Goal: Task Accomplishment & Management: Manage account settings

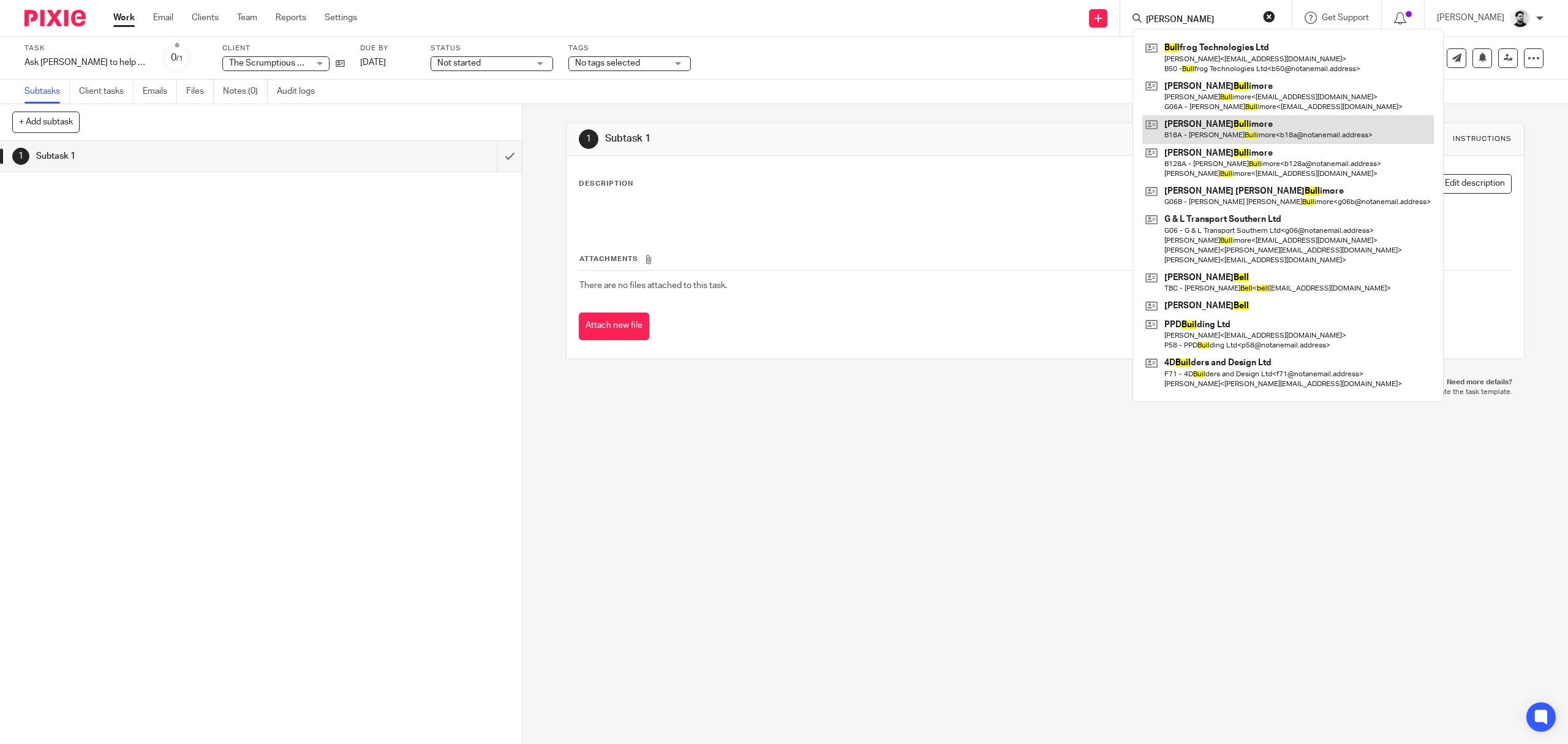
type input "[PERSON_NAME]"
click at [1243, 131] on link at bounding box center [1288, 129] width 291 height 28
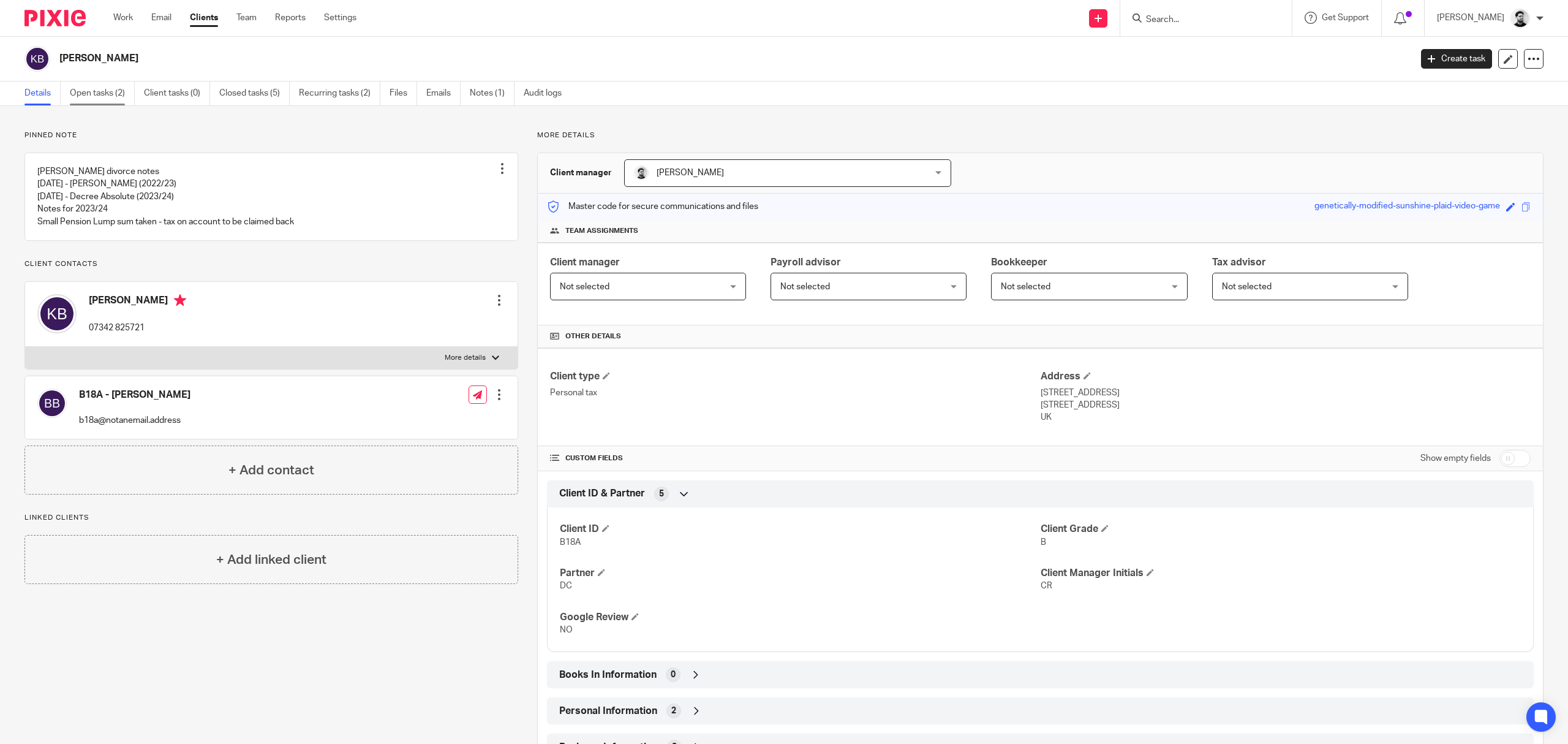
click at [111, 87] on link "Open tasks (2)" at bounding box center [102, 93] width 65 height 24
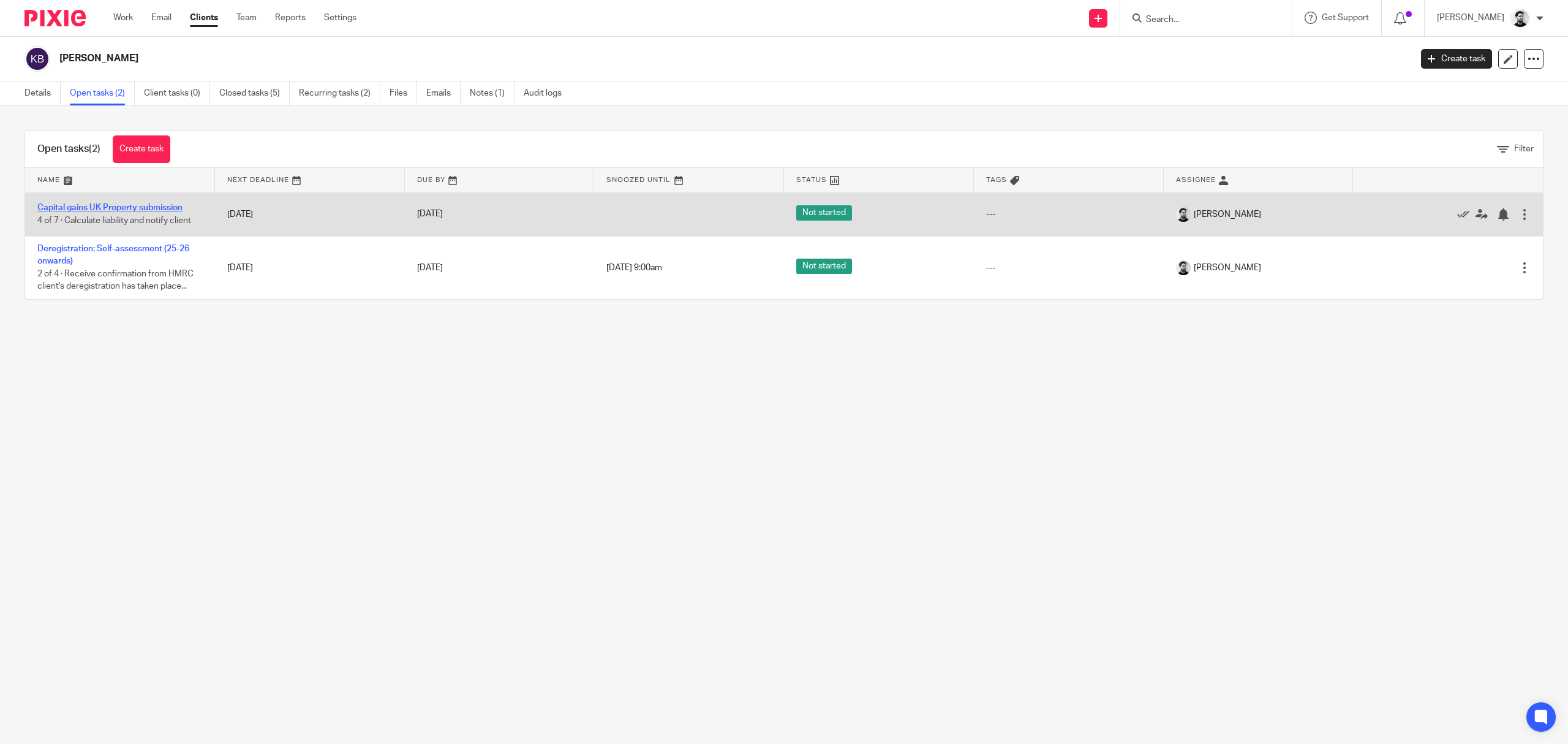
click at [126, 209] on link "Capital gains UK Property submission" at bounding box center [110, 207] width 145 height 8
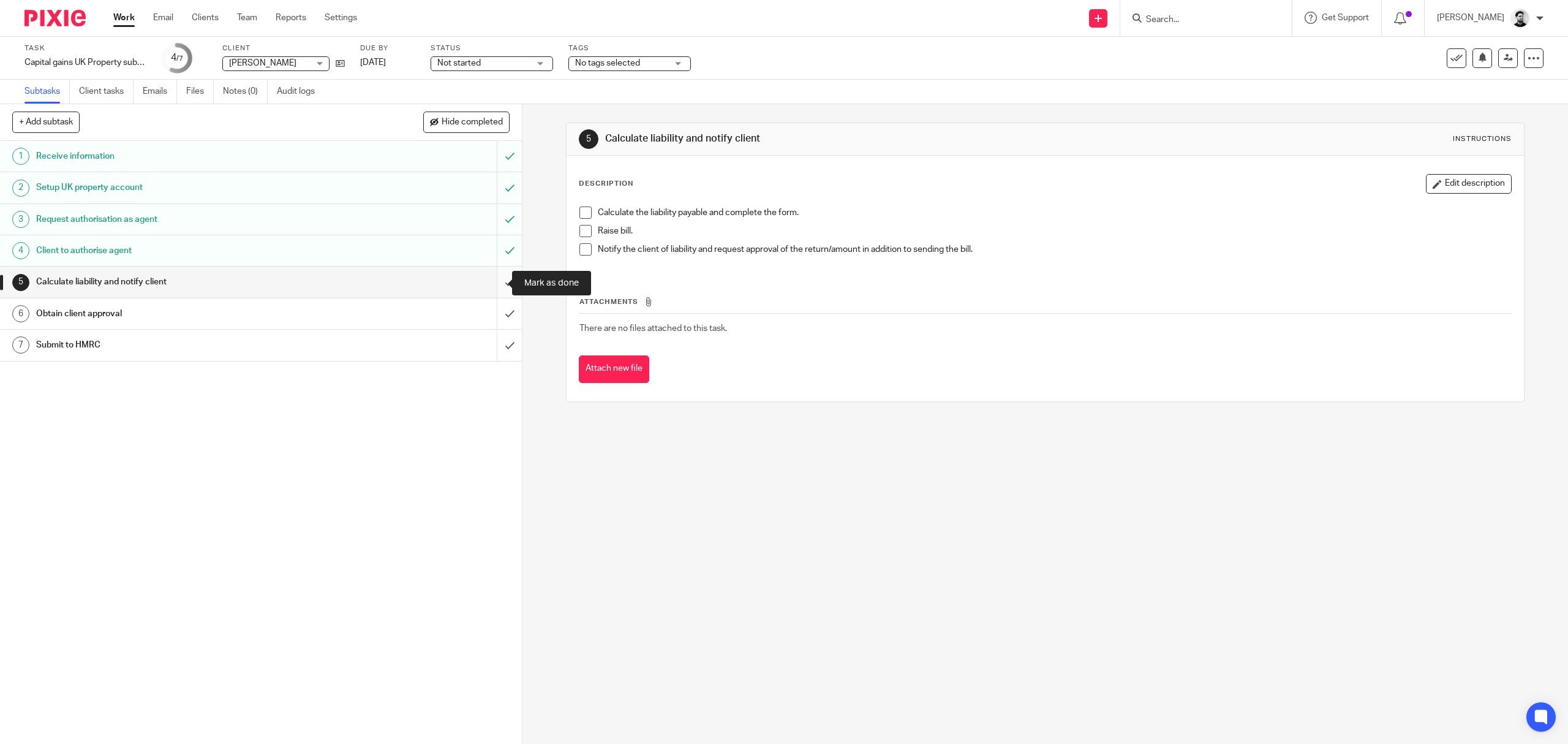
click at [495, 280] on input "submit" at bounding box center [261, 281] width 522 height 31
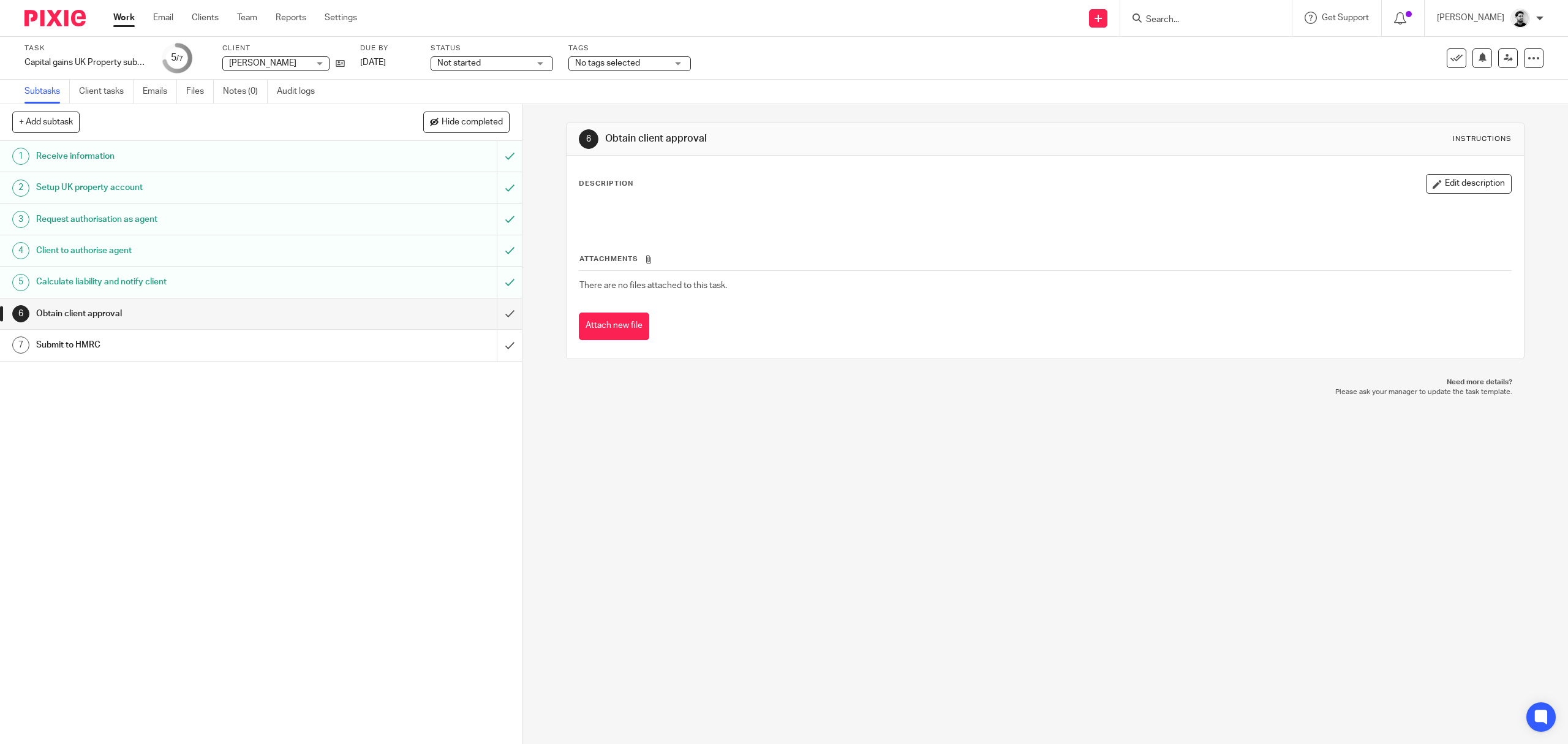
drag, startPoint x: 605, startPoint y: 67, endPoint x: 640, endPoint y: 144, distance: 84.6
click at [605, 67] on span "No tags selected" at bounding box center [621, 63] width 92 height 13
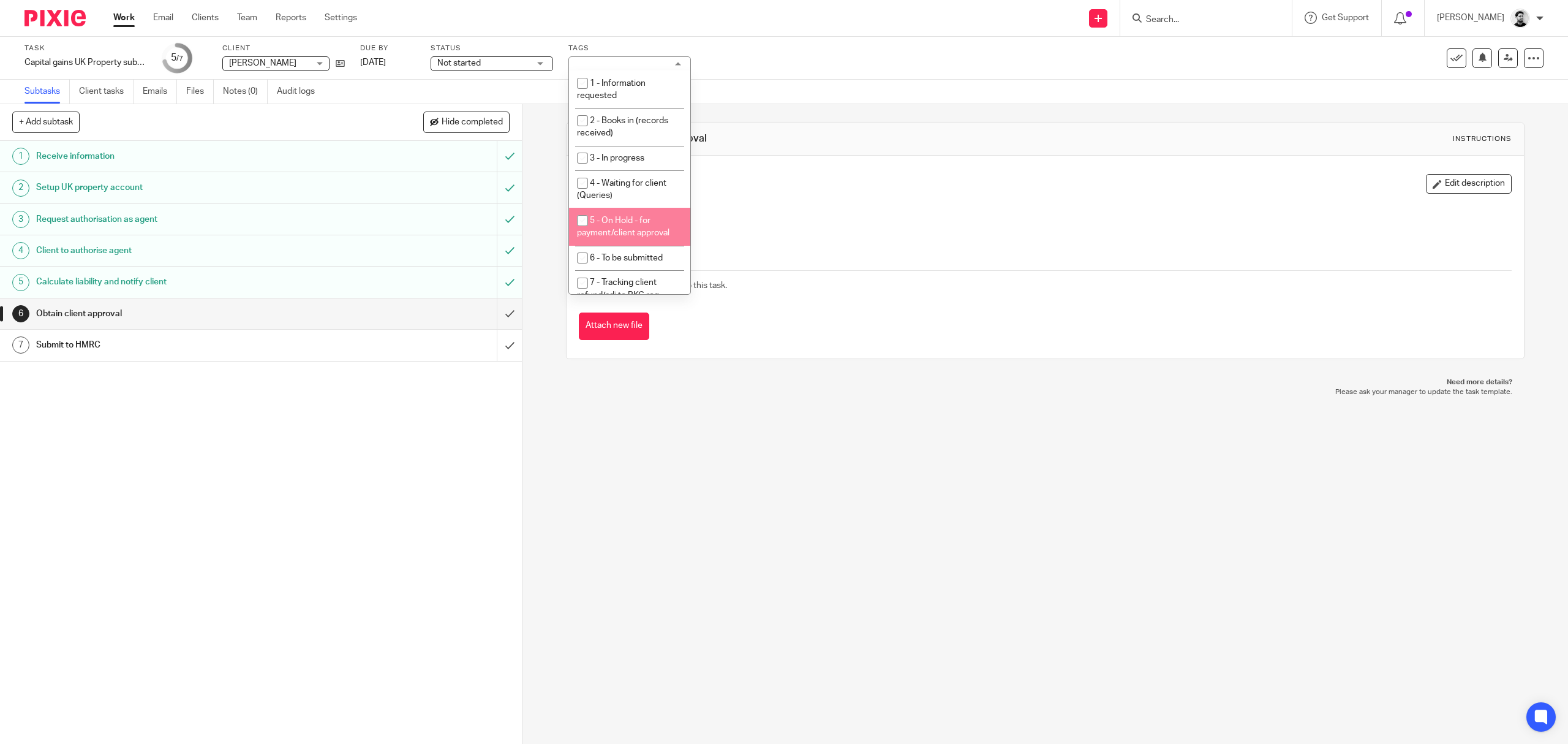
click at [641, 240] on li "5 - On Hold - for payment/client approval" at bounding box center [629, 227] width 121 height 37
checkbox input "true"
click at [755, 73] on div "Task Capital gains UK Property submission Save Capital gains UK Property submis…" at bounding box center [784, 58] width 1568 height 43
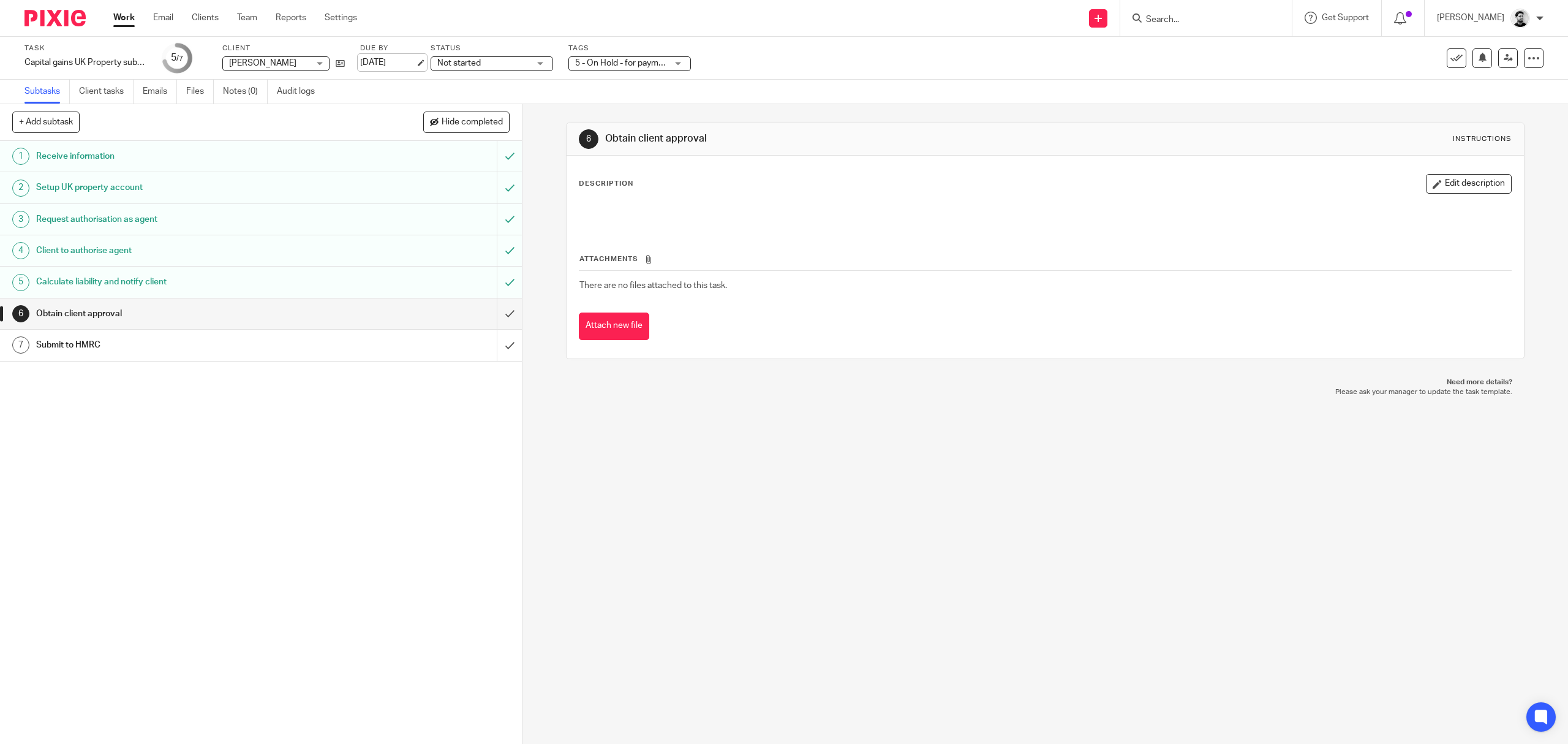
click at [368, 58] on link "14 Oct 2025" at bounding box center [388, 62] width 55 height 13
click at [123, 15] on link "Work" at bounding box center [124, 18] width 22 height 12
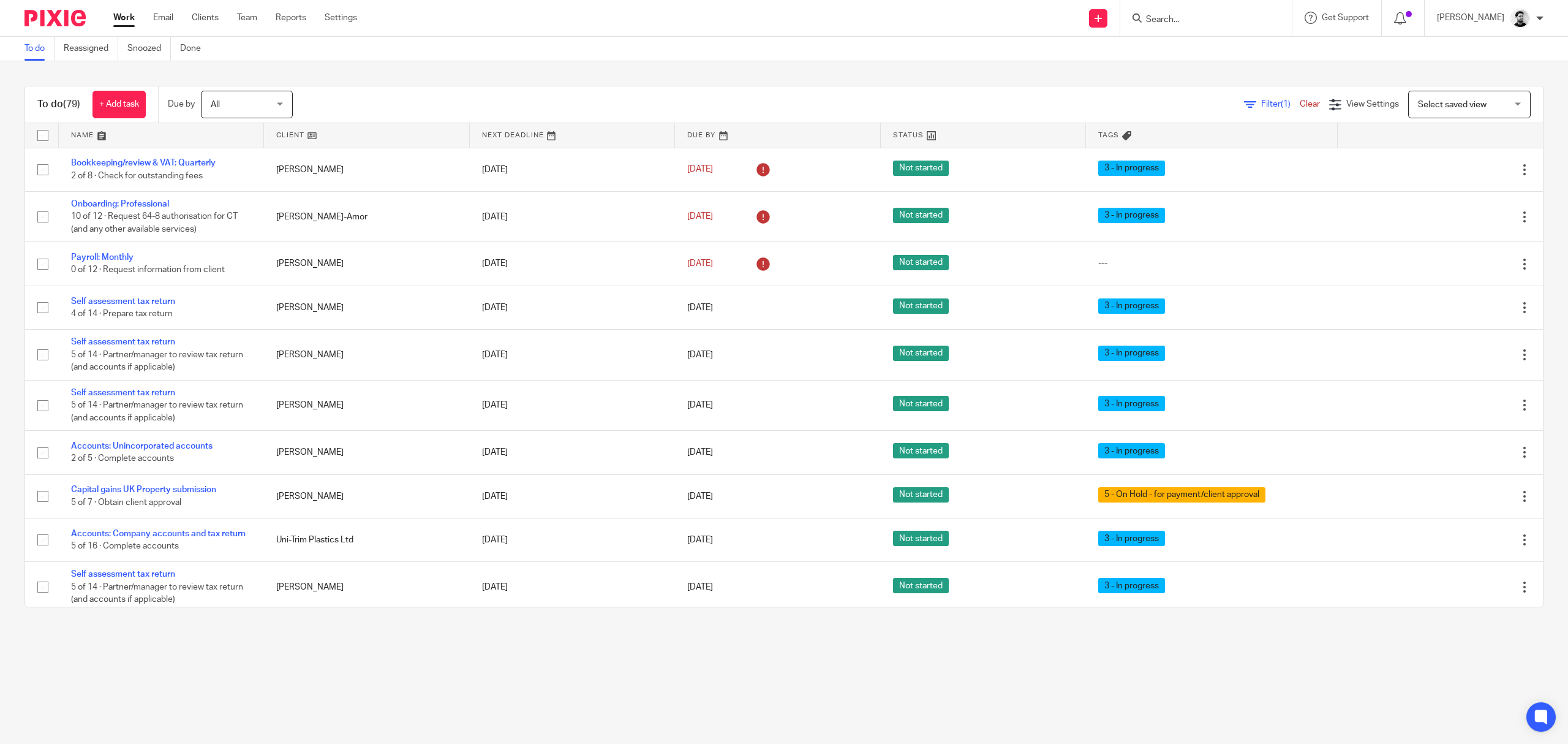
click at [1206, 20] on input "Search" at bounding box center [1200, 20] width 111 height 11
click at [248, 19] on link "Team" at bounding box center [247, 18] width 20 height 12
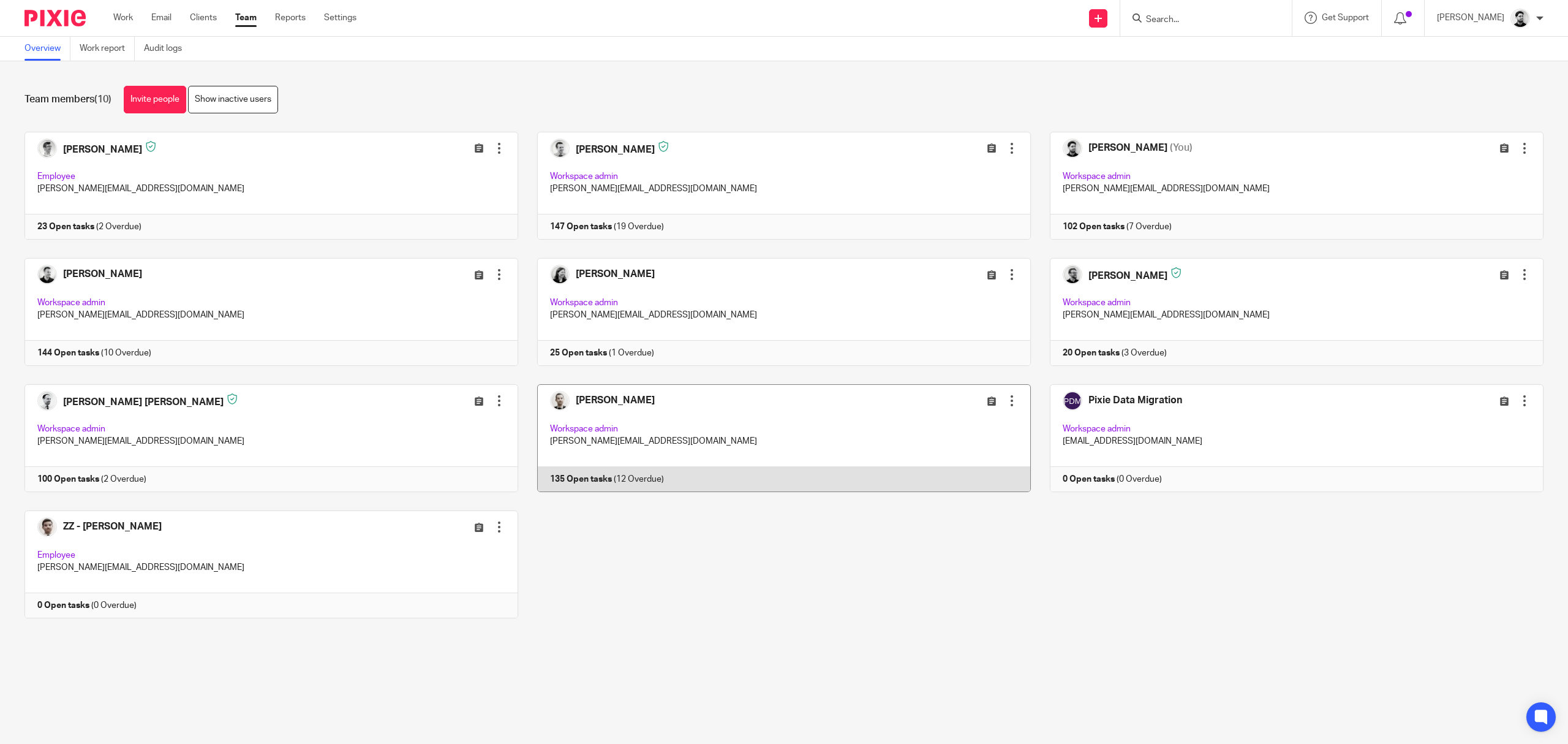
click at [801, 443] on link at bounding box center [774, 438] width 513 height 108
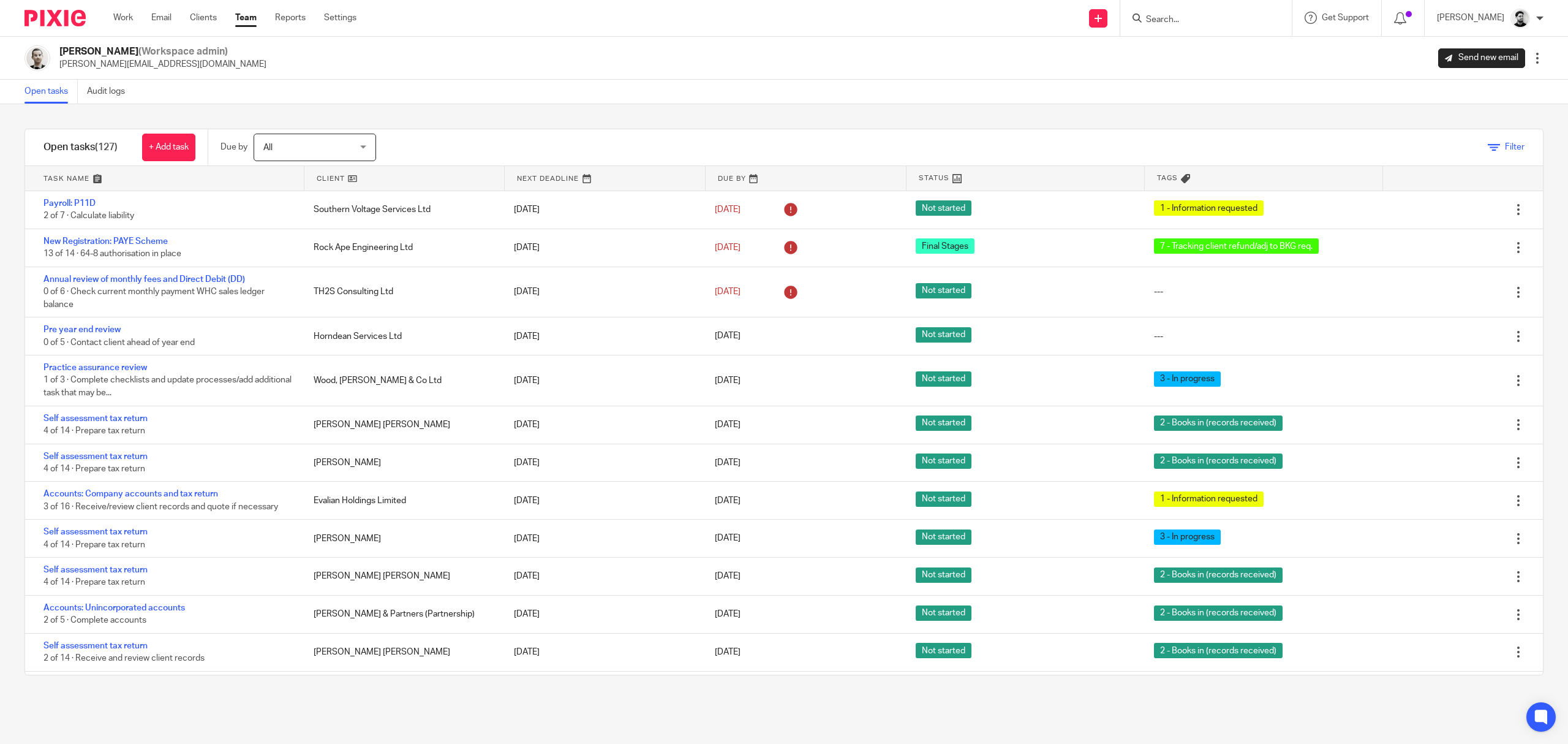
click at [1504, 145] on span "Filter" at bounding box center [1514, 147] width 19 height 8
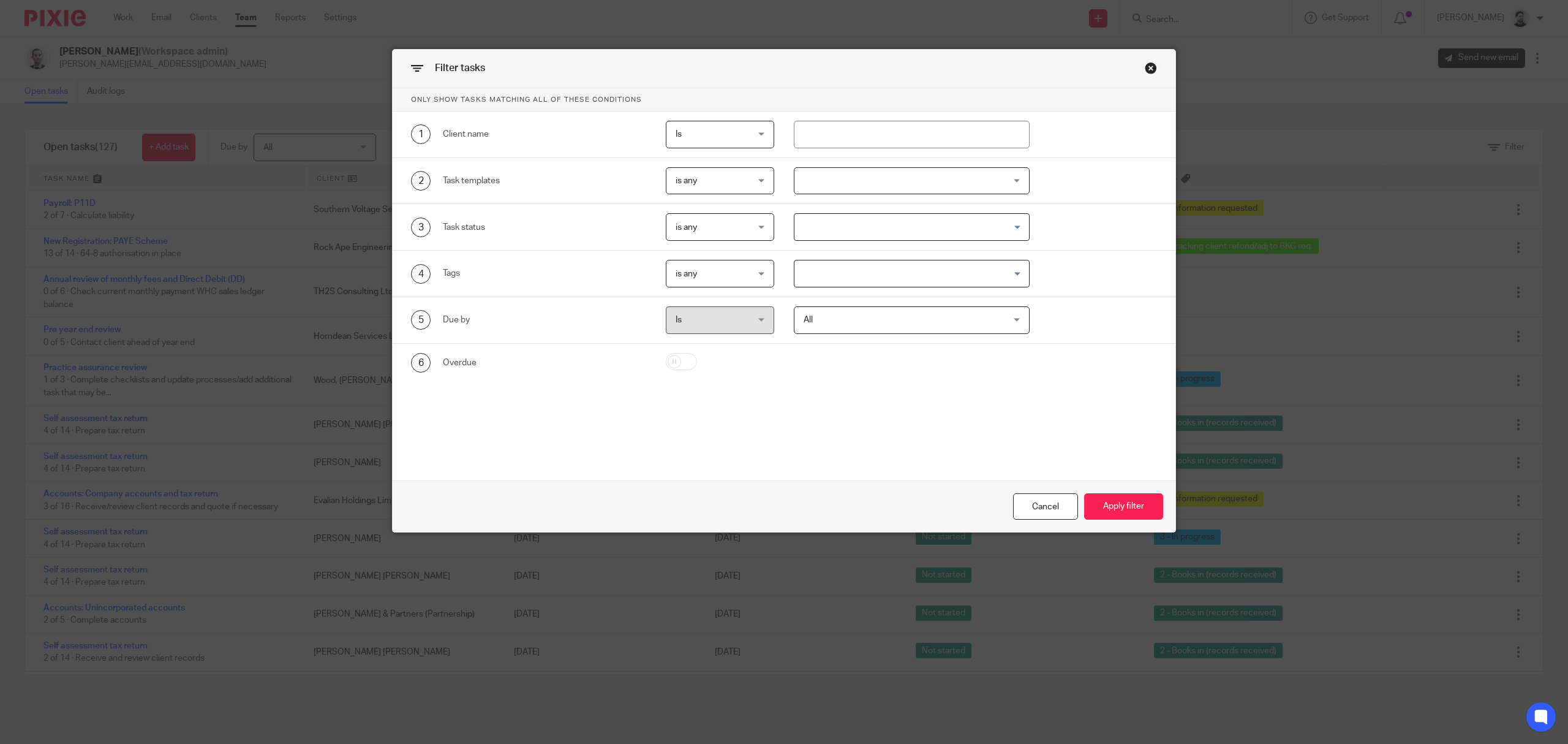
click at [878, 178] on div at bounding box center [912, 181] width 236 height 28
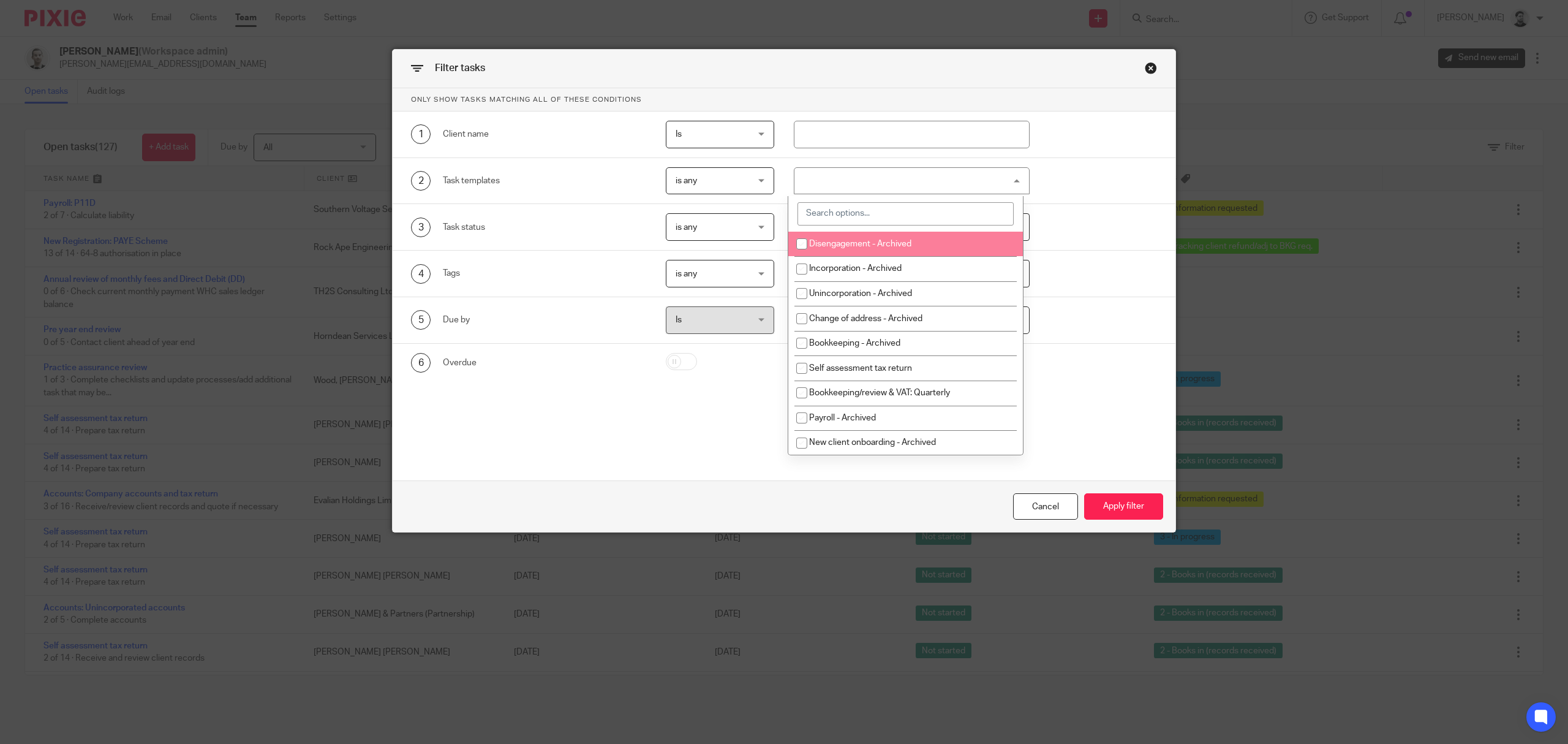
click at [872, 219] on input "search" at bounding box center [905, 213] width 216 height 23
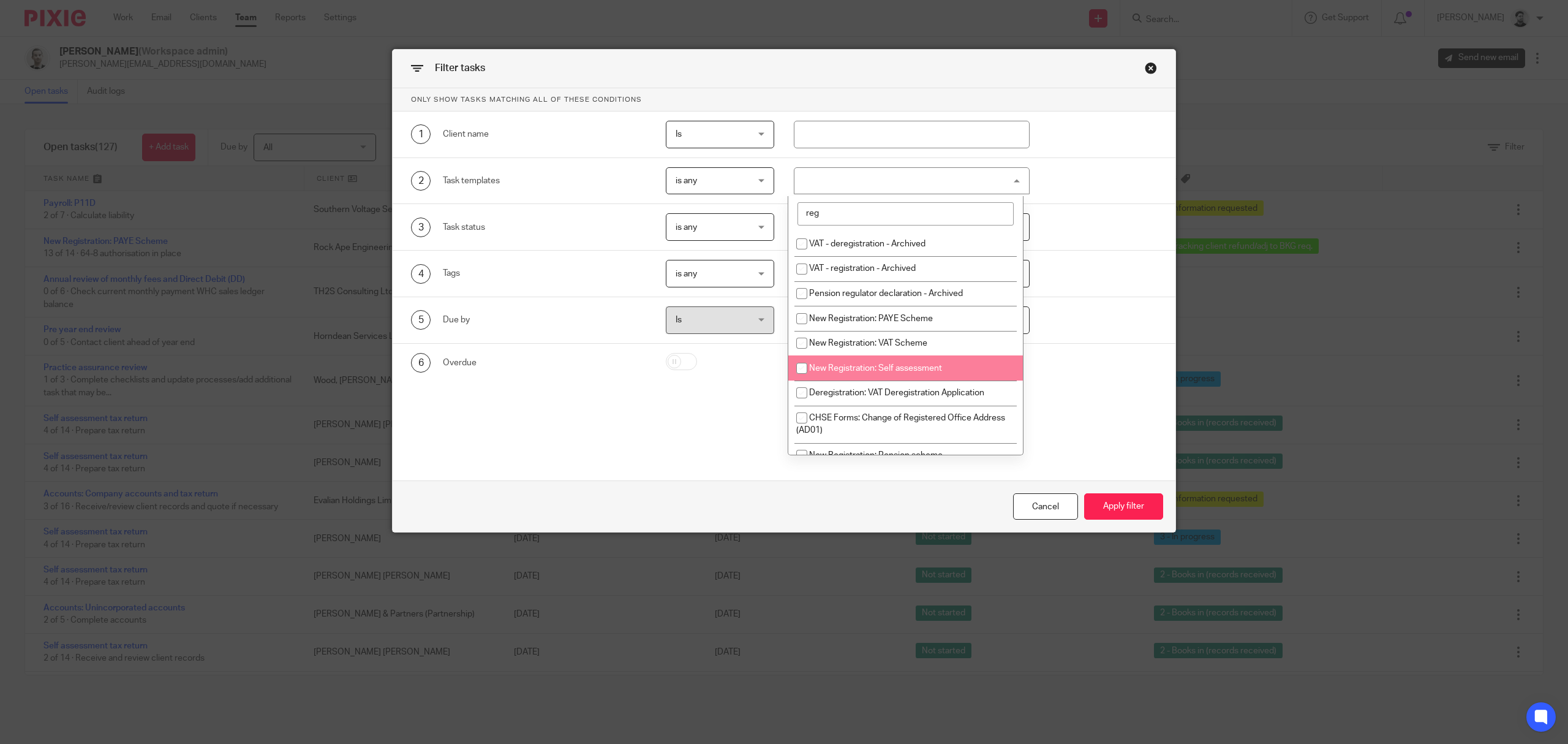
type input "reg"
click at [892, 362] on li "New Registration: Self assessment" at bounding box center [906, 368] width 235 height 25
checkbox input "true"
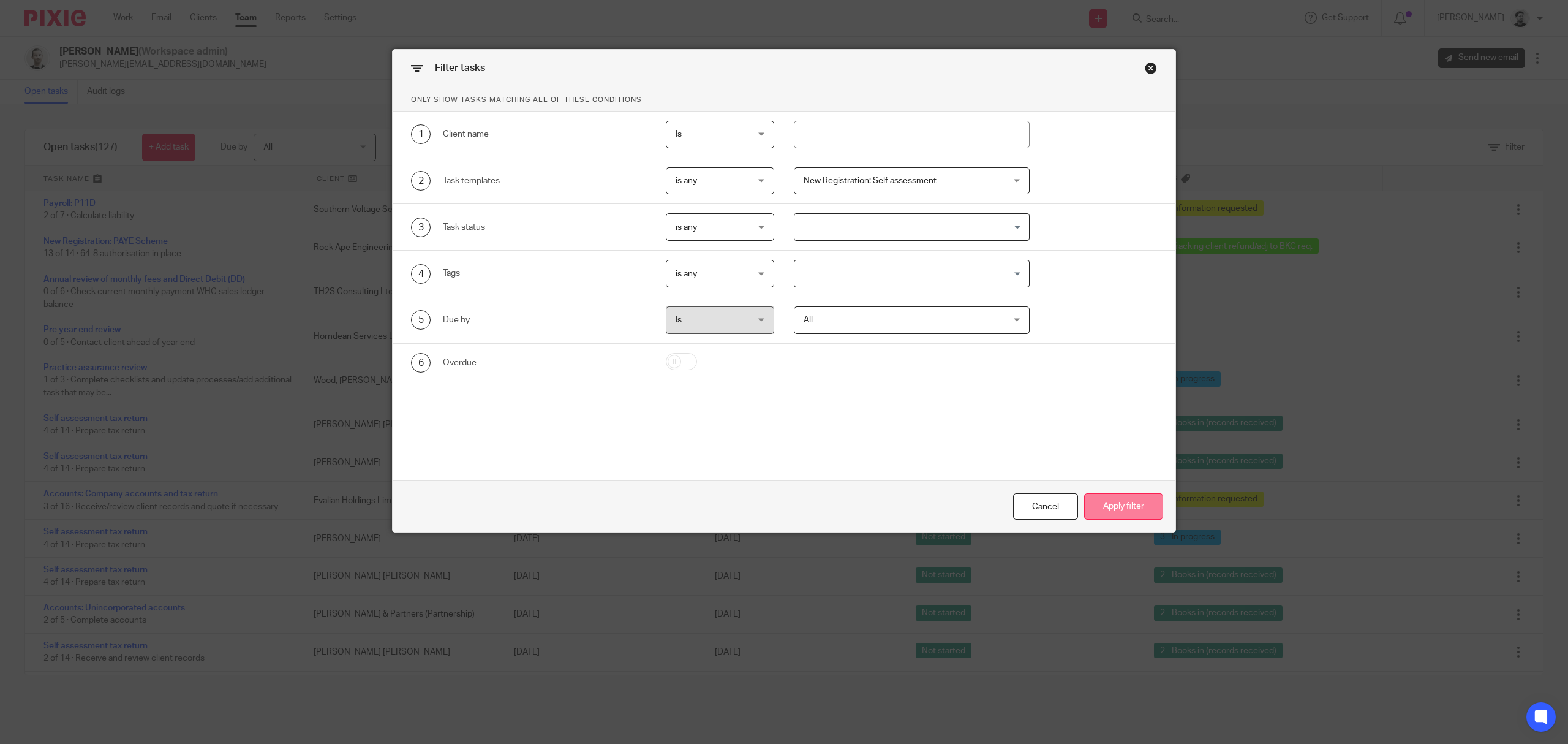
click at [1096, 499] on button "Apply filter" at bounding box center [1124, 506] width 79 height 26
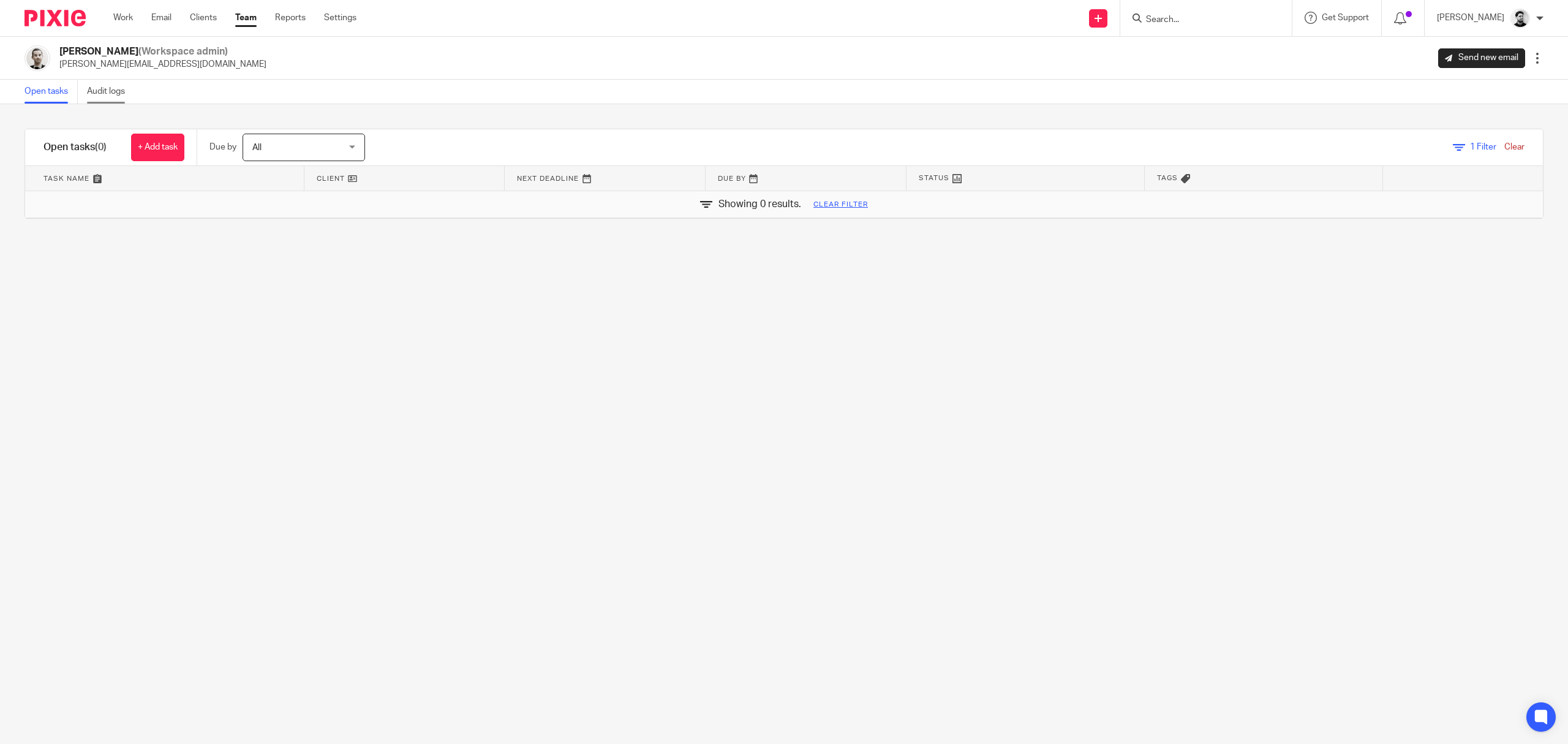
click at [111, 91] on link "Audit logs" at bounding box center [110, 92] width 47 height 24
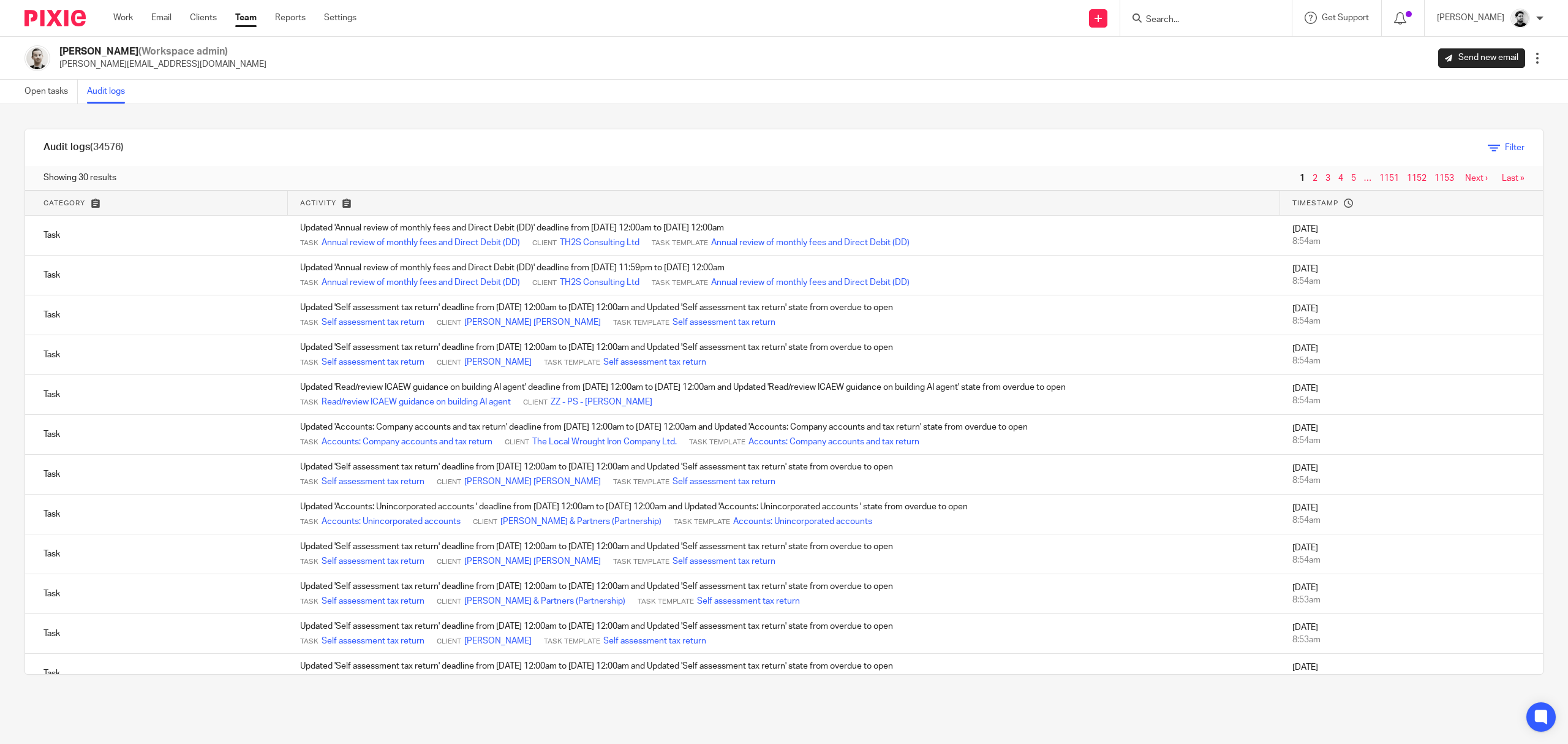
click at [1504, 145] on span "Filter" at bounding box center [1514, 147] width 19 height 8
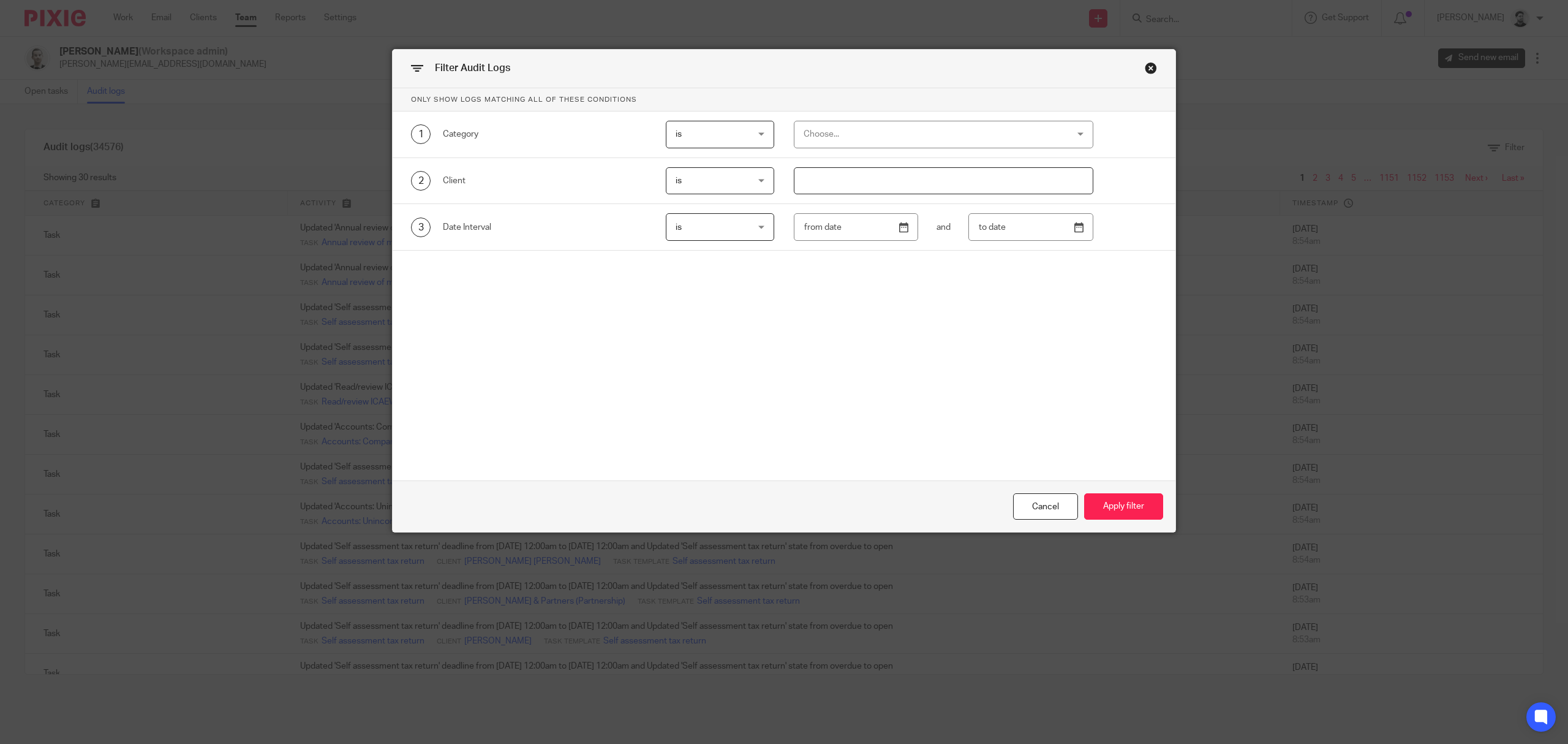
click at [1145, 67] on div "Close this dialog window" at bounding box center [1151, 68] width 12 height 12
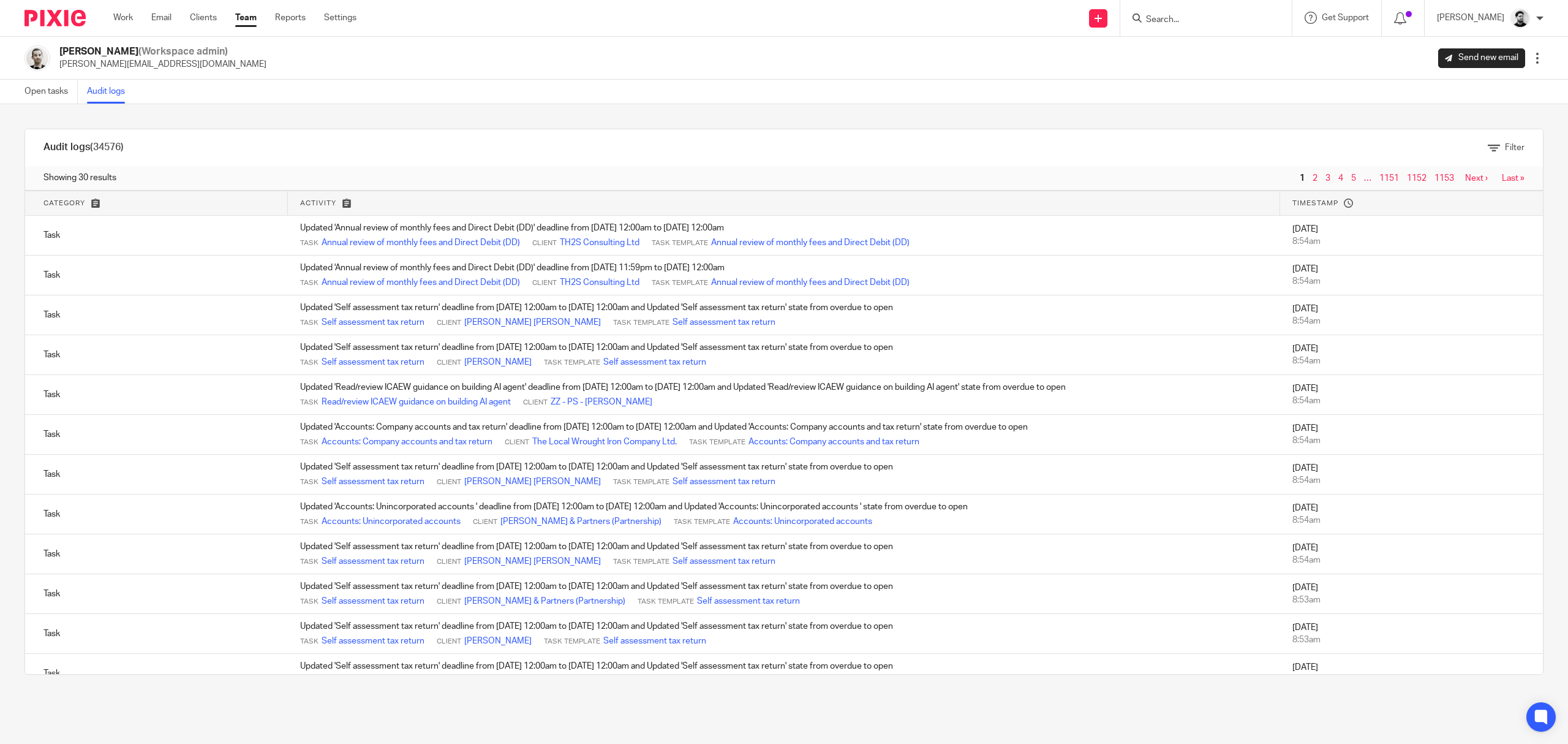
click at [246, 10] on div "Work Email Clients Team Reports Settings Work Email Clients Team Reports Settin…" at bounding box center [238, 18] width 274 height 36
click at [245, 17] on link "Team" at bounding box center [246, 18] width 22 height 12
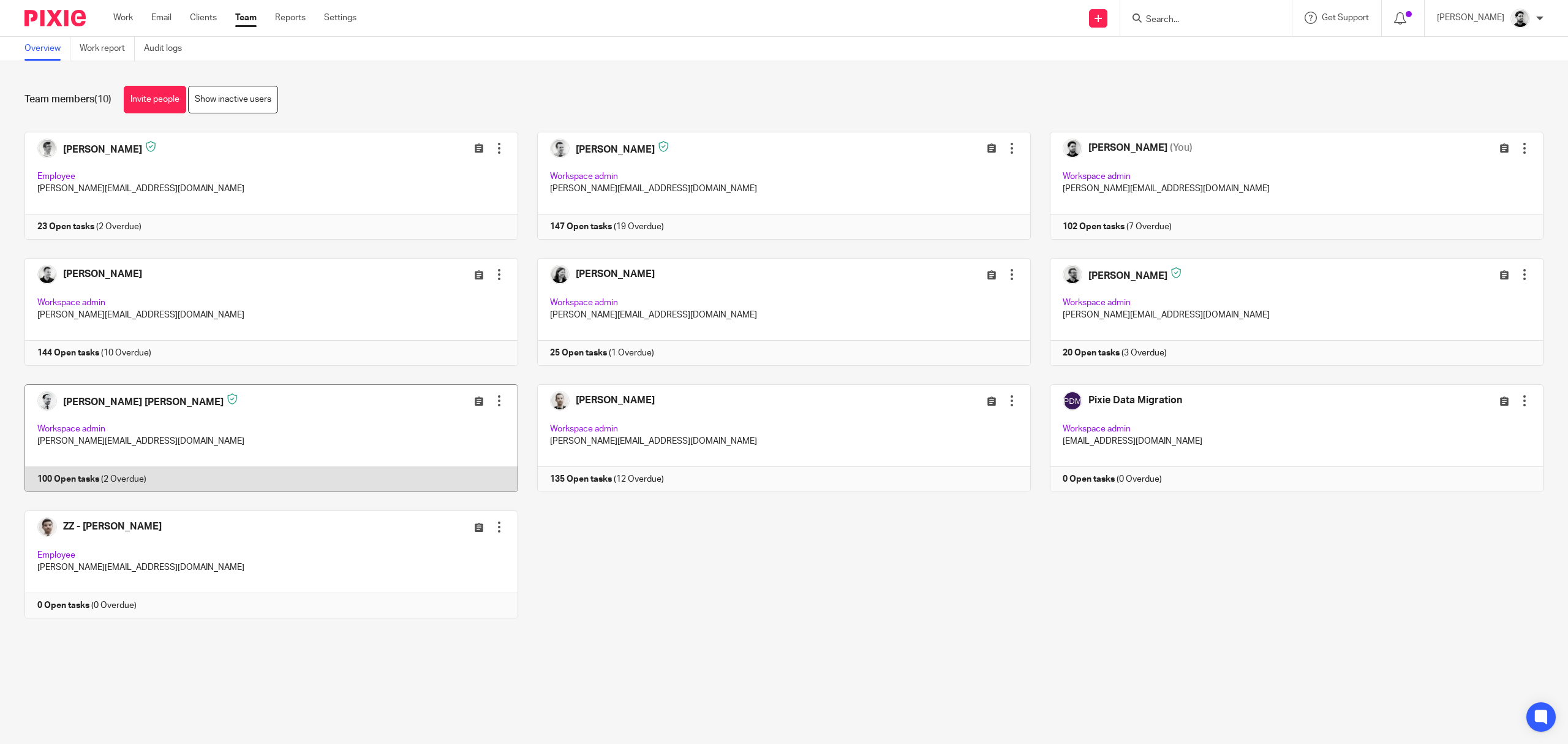
click at [280, 425] on link at bounding box center [262, 438] width 513 height 108
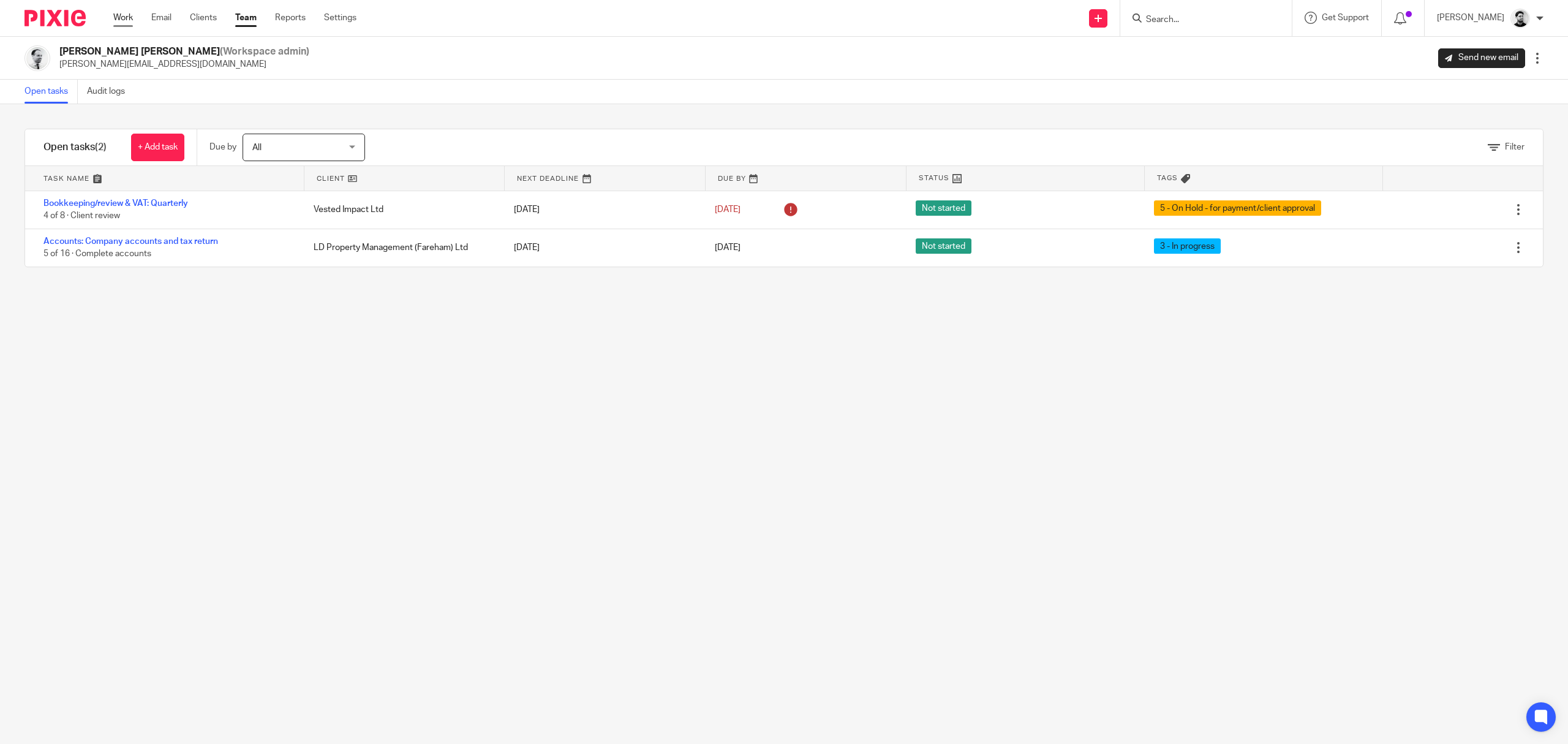
click at [125, 18] on link "Work" at bounding box center [123, 18] width 19 height 12
click at [244, 22] on link "Team" at bounding box center [246, 18] width 22 height 12
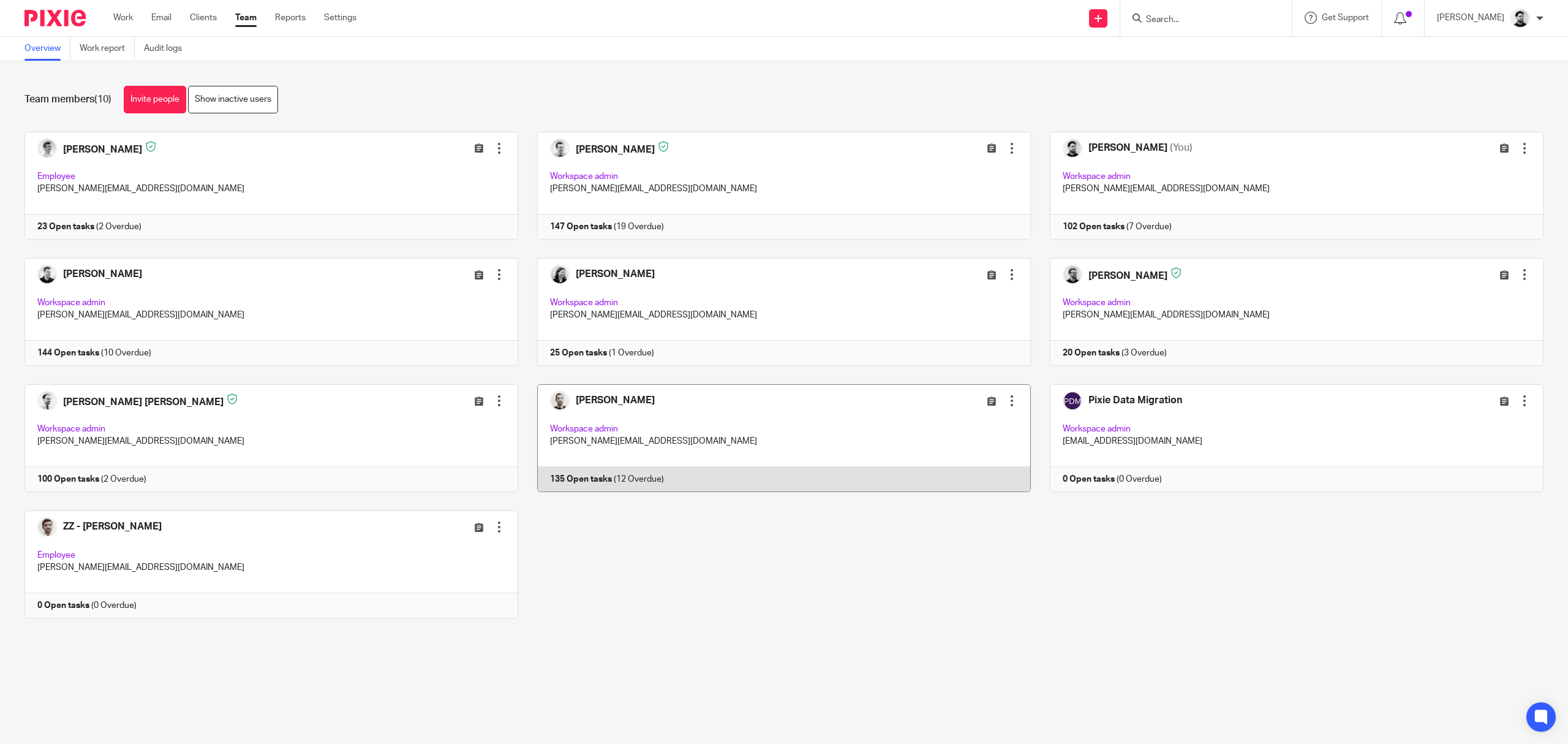
click at [772, 425] on link at bounding box center [774, 438] width 513 height 108
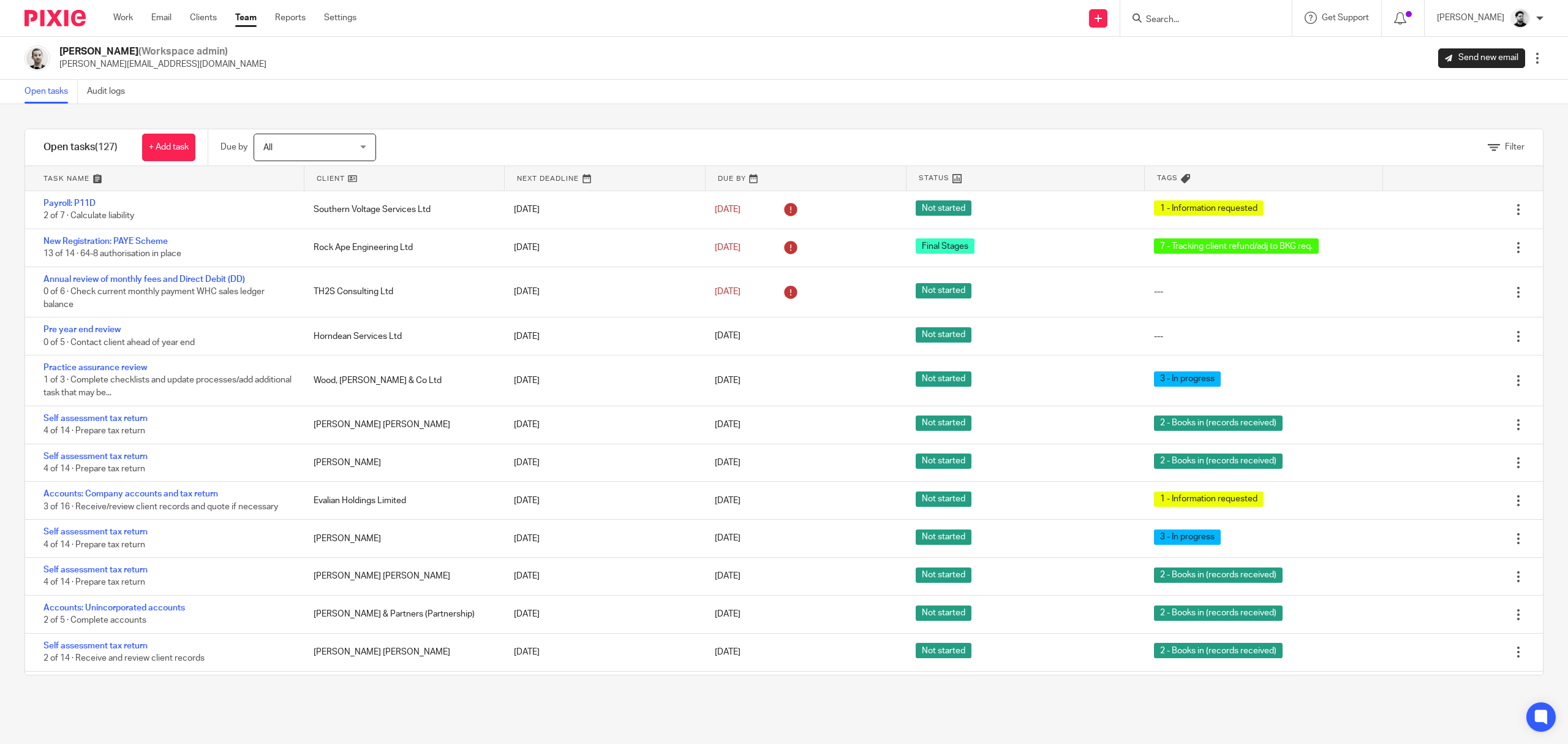
click at [243, 22] on link "Team" at bounding box center [246, 18] width 22 height 12
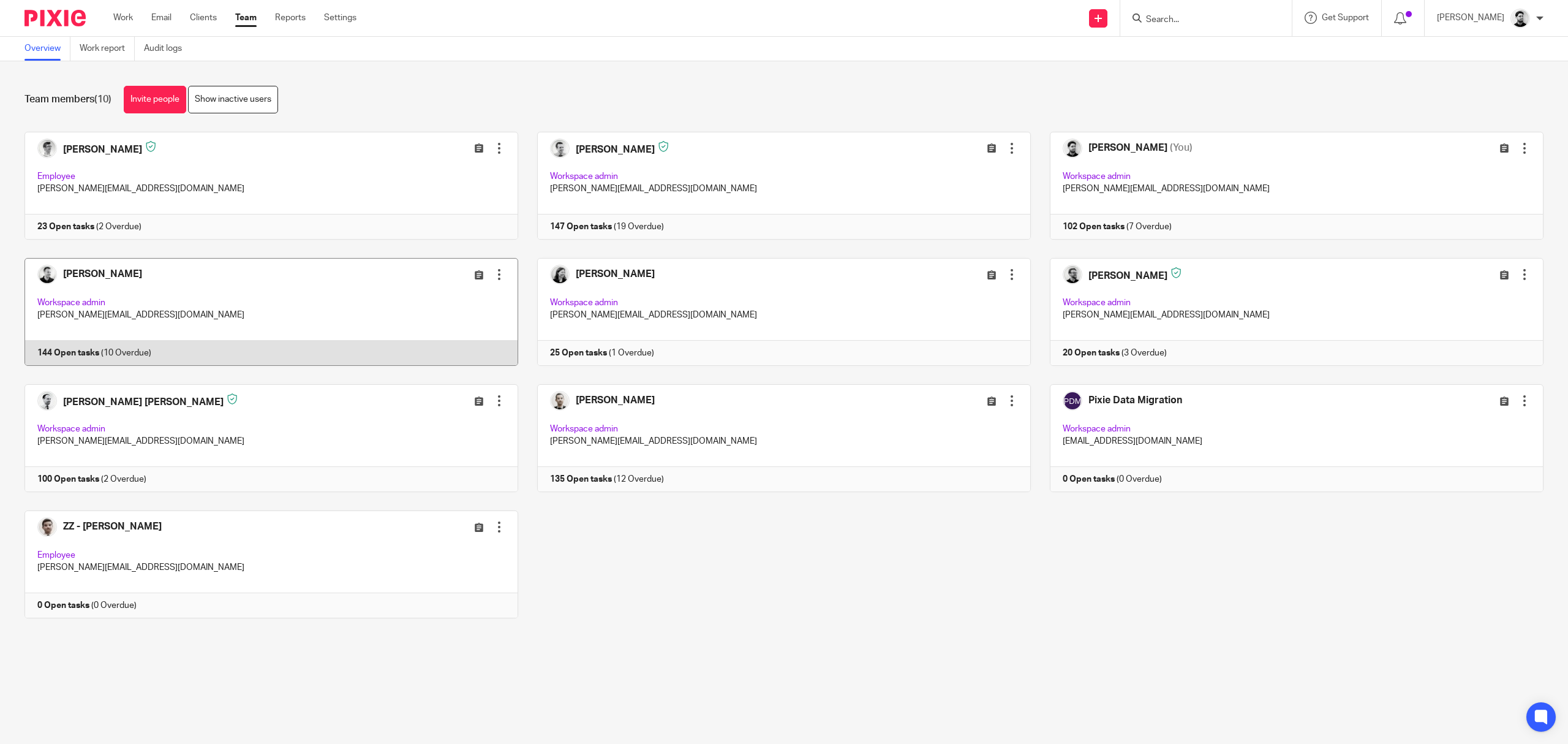
click at [351, 295] on link at bounding box center [262, 312] width 513 height 108
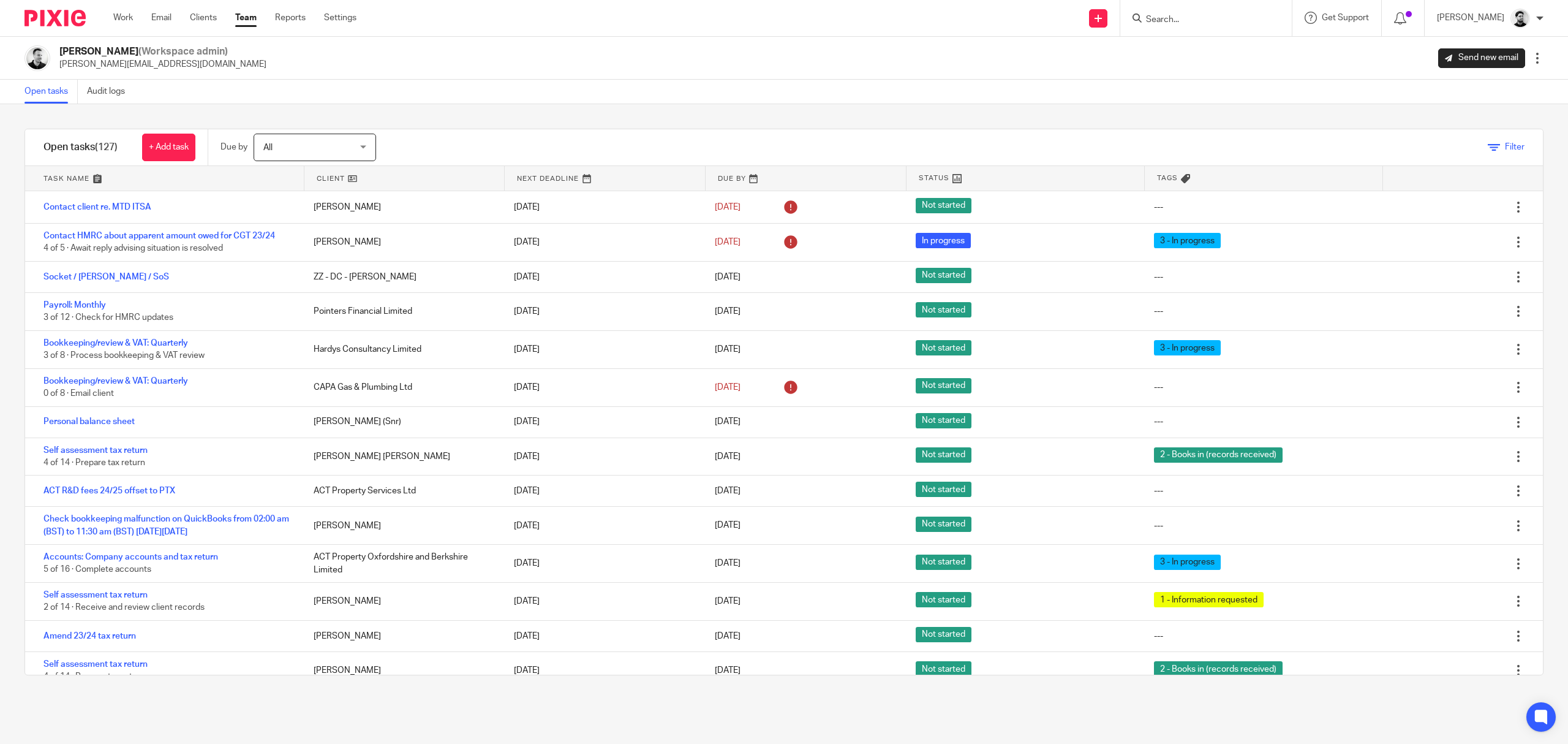
click at [1504, 144] on span "Filter" at bounding box center [1514, 147] width 19 height 8
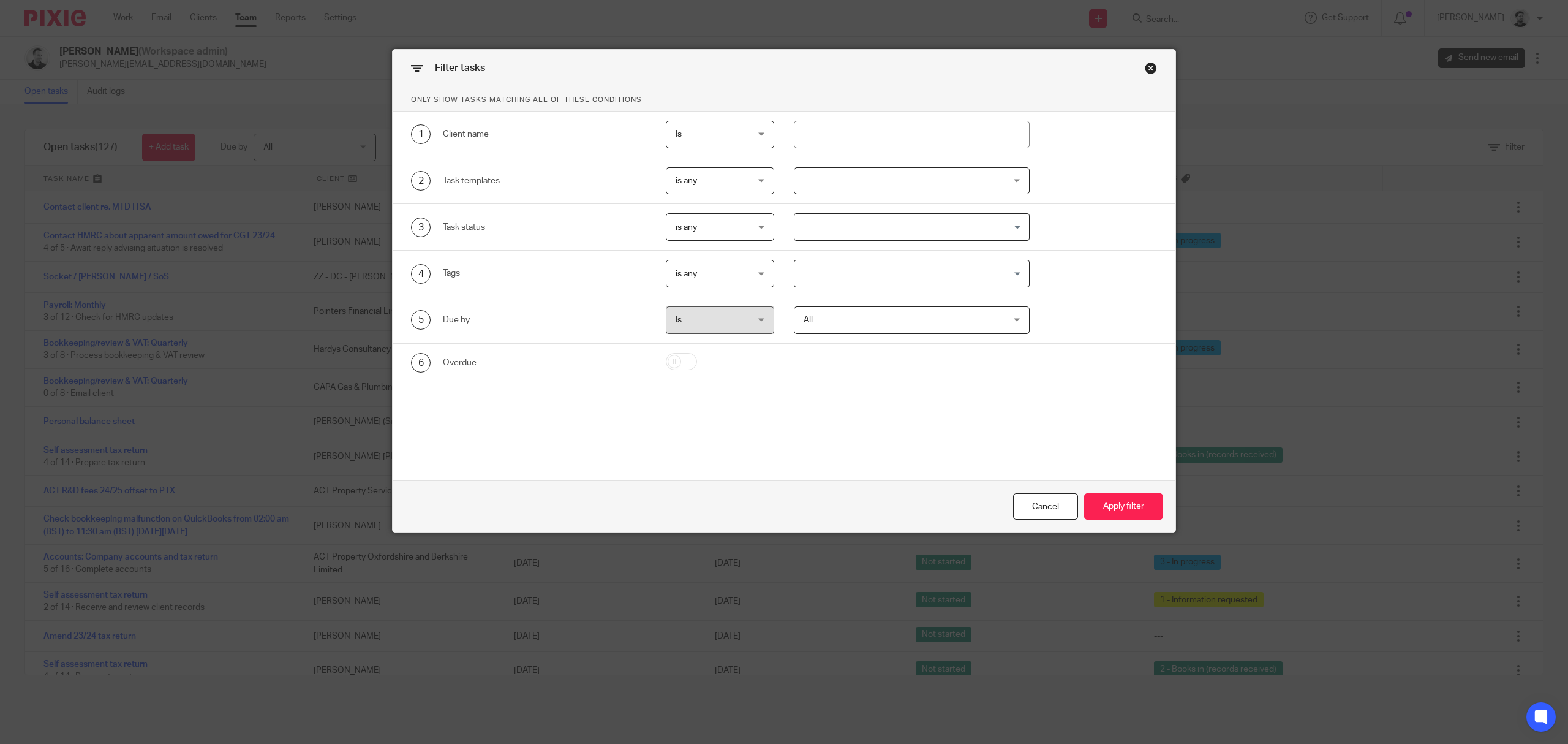
click at [848, 168] on div at bounding box center [912, 181] width 236 height 28
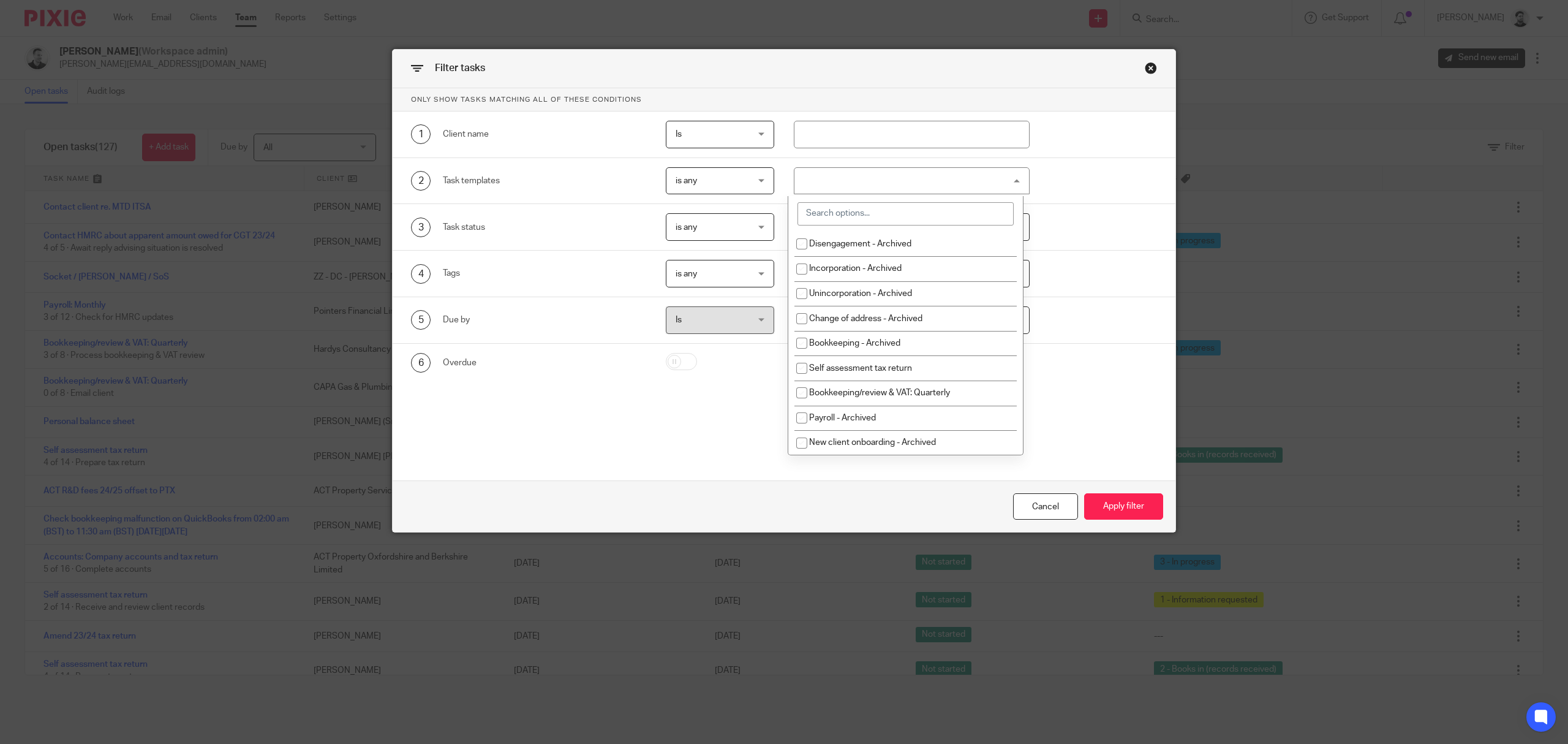
click at [847, 214] on input "search" at bounding box center [905, 213] width 216 height 23
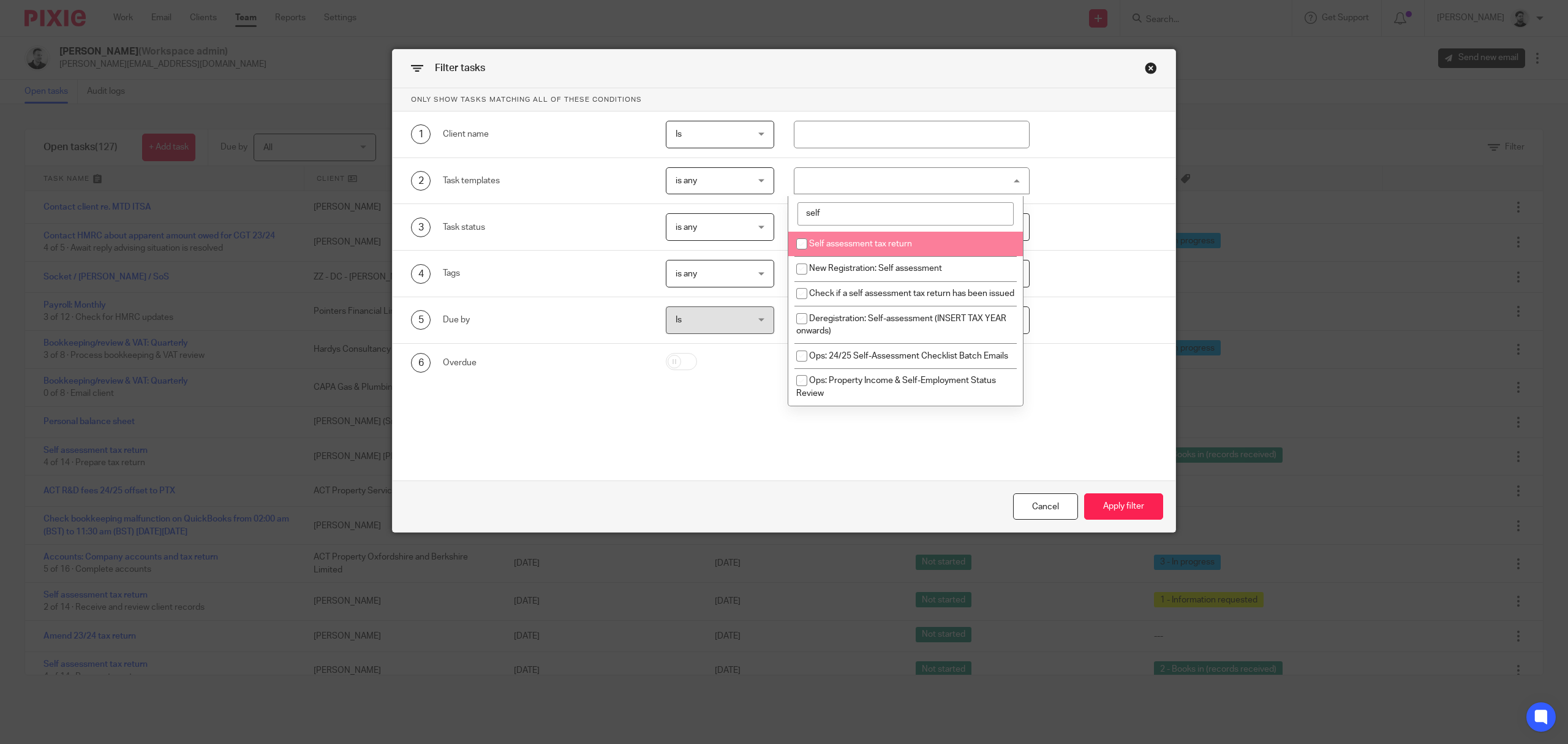
type input "self"
click at [883, 263] on li "New Registration: Self assessment" at bounding box center [906, 269] width 235 height 25
checkbox input "true"
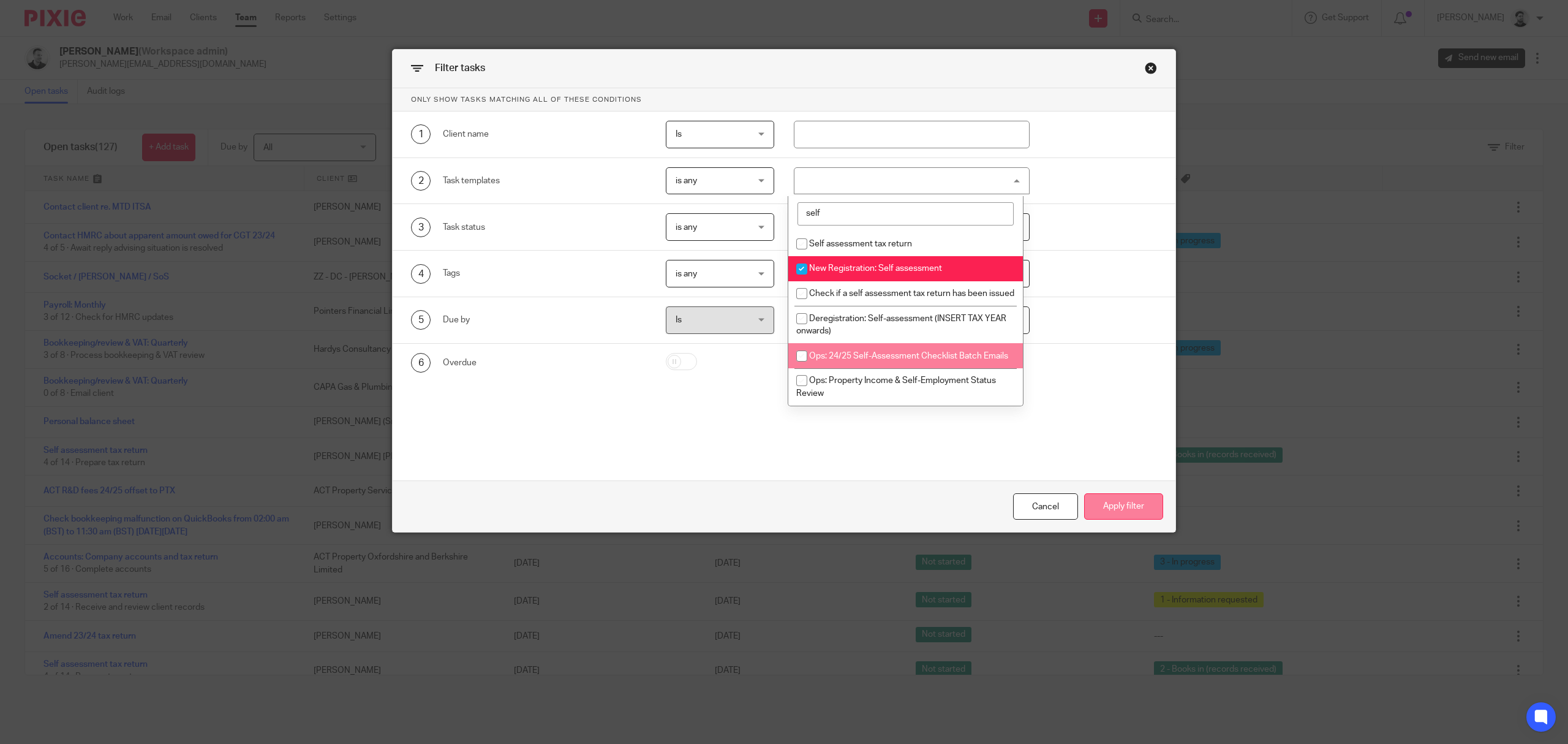
click at [1108, 499] on button "Apply filter" at bounding box center [1124, 506] width 79 height 26
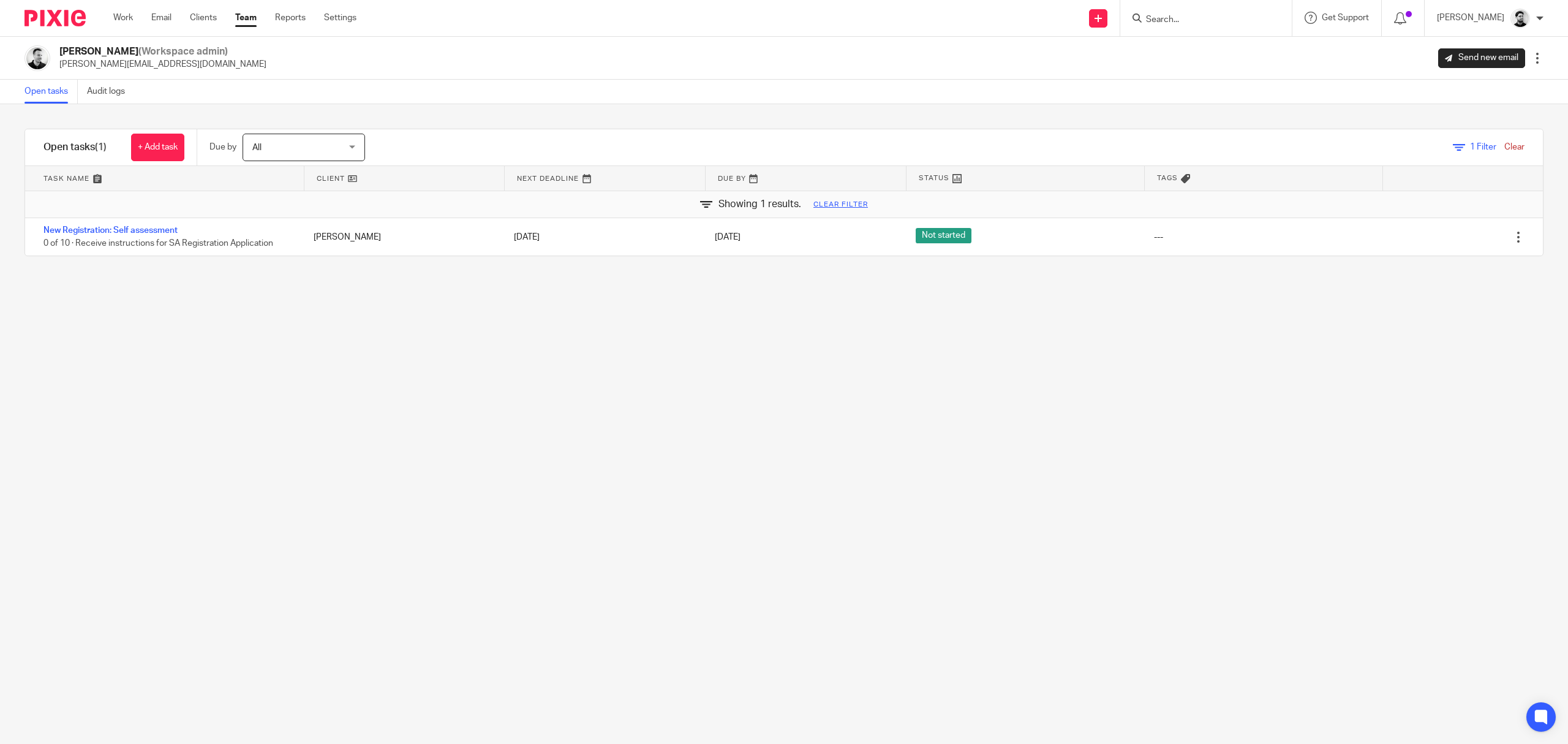
click at [1181, 19] on input "Search" at bounding box center [1200, 20] width 111 height 11
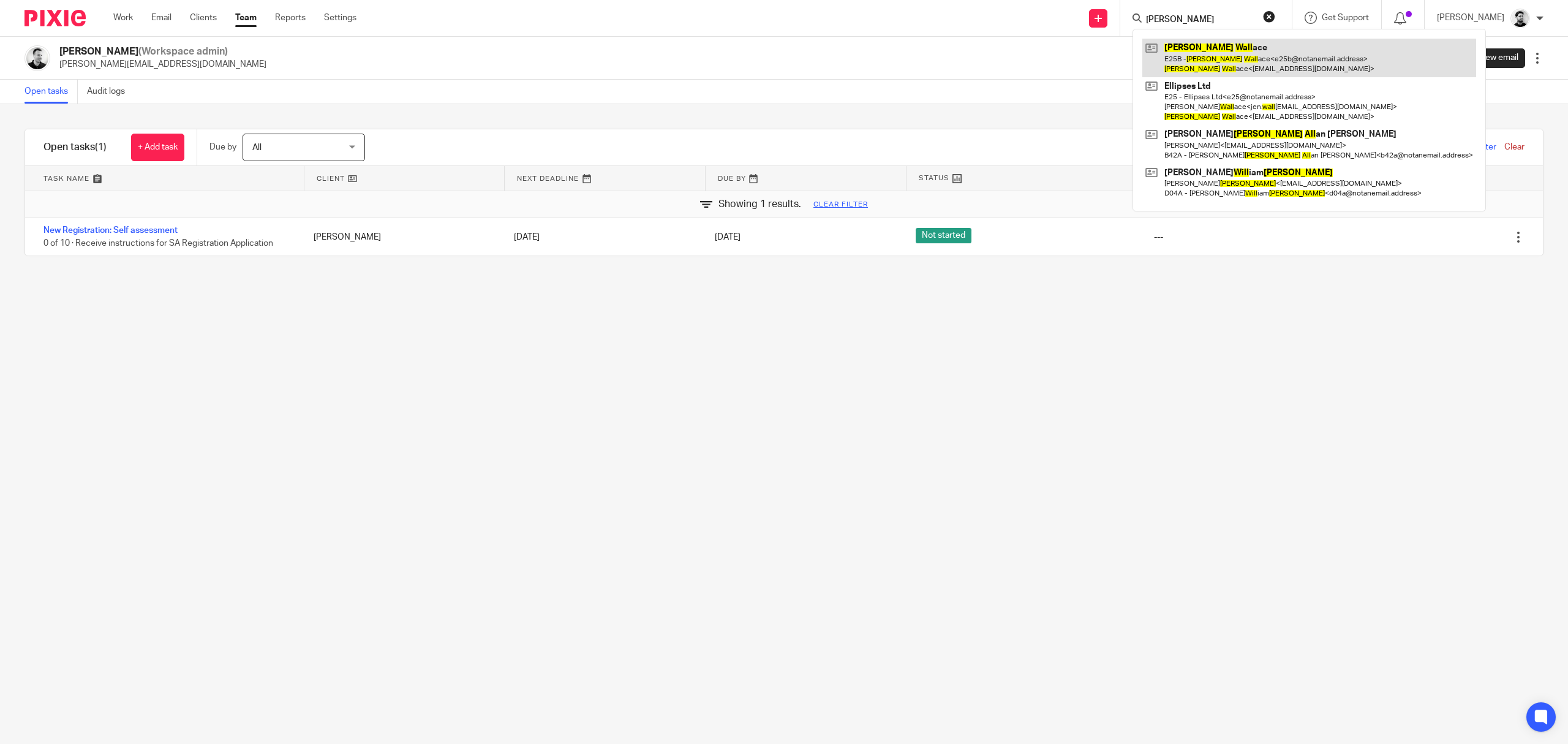
type input "David wall"
click at [1209, 56] on link at bounding box center [1309, 58] width 334 height 38
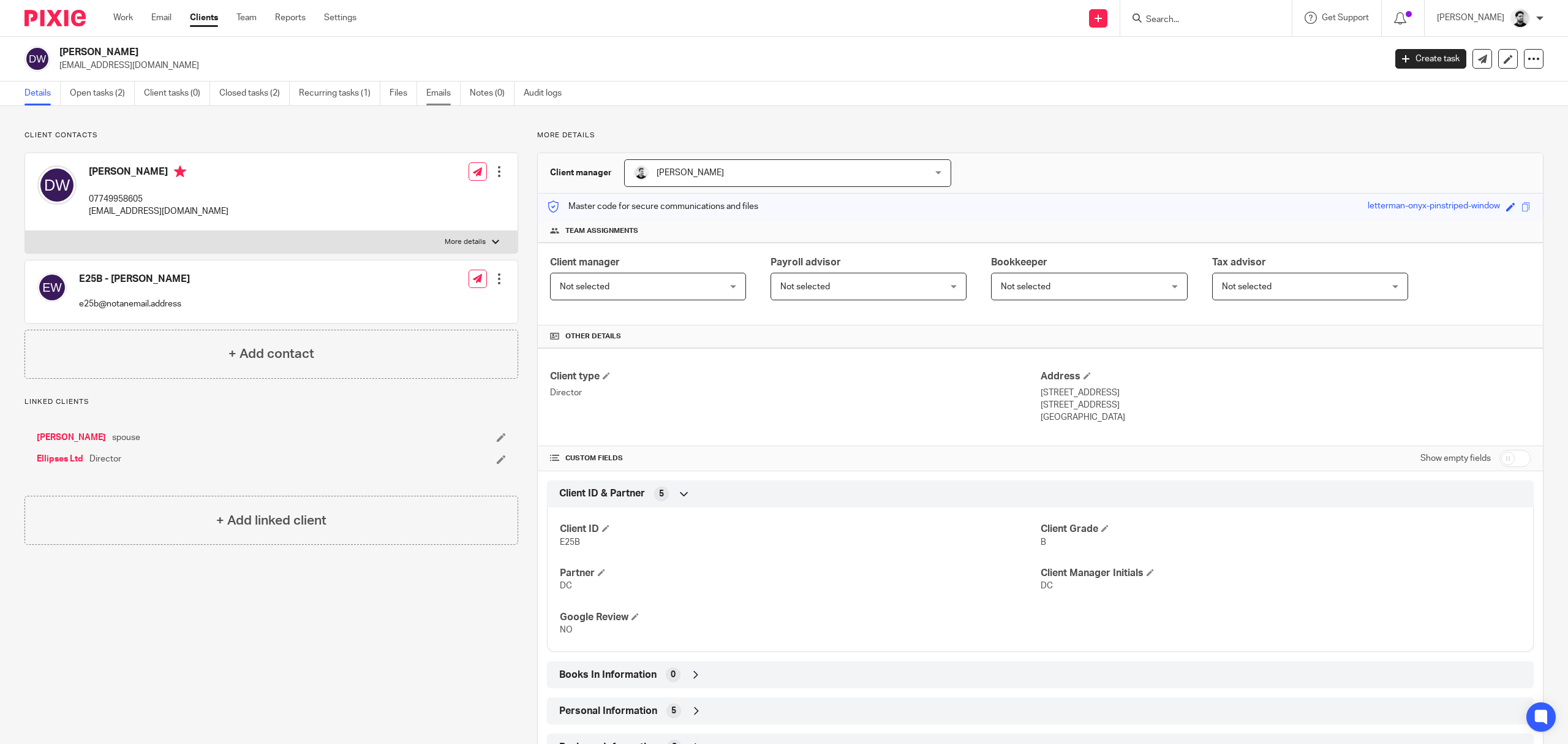
click at [442, 100] on link "Emails" at bounding box center [443, 93] width 34 height 24
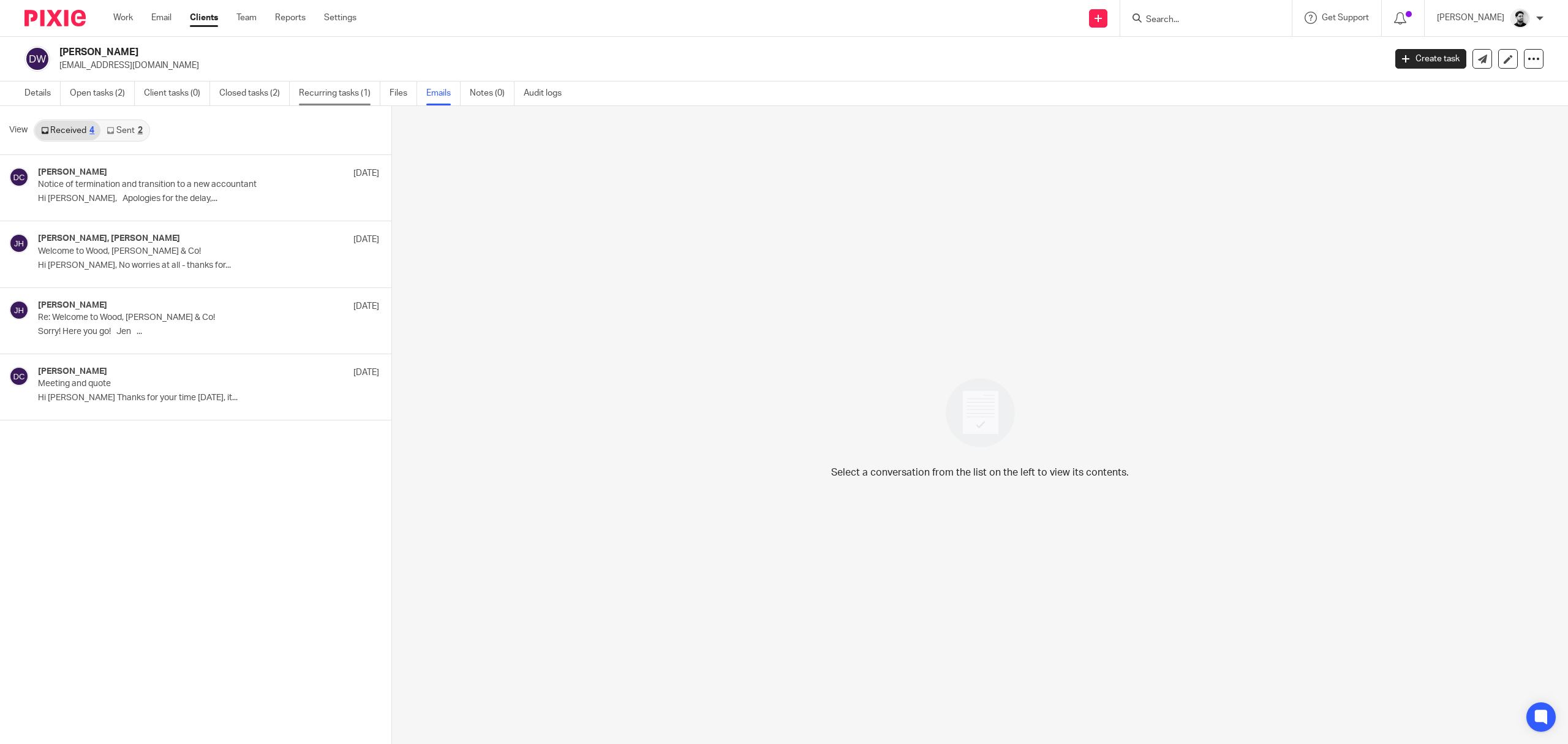
click at [354, 98] on link "Recurring tasks (1)" at bounding box center [339, 93] width 81 height 24
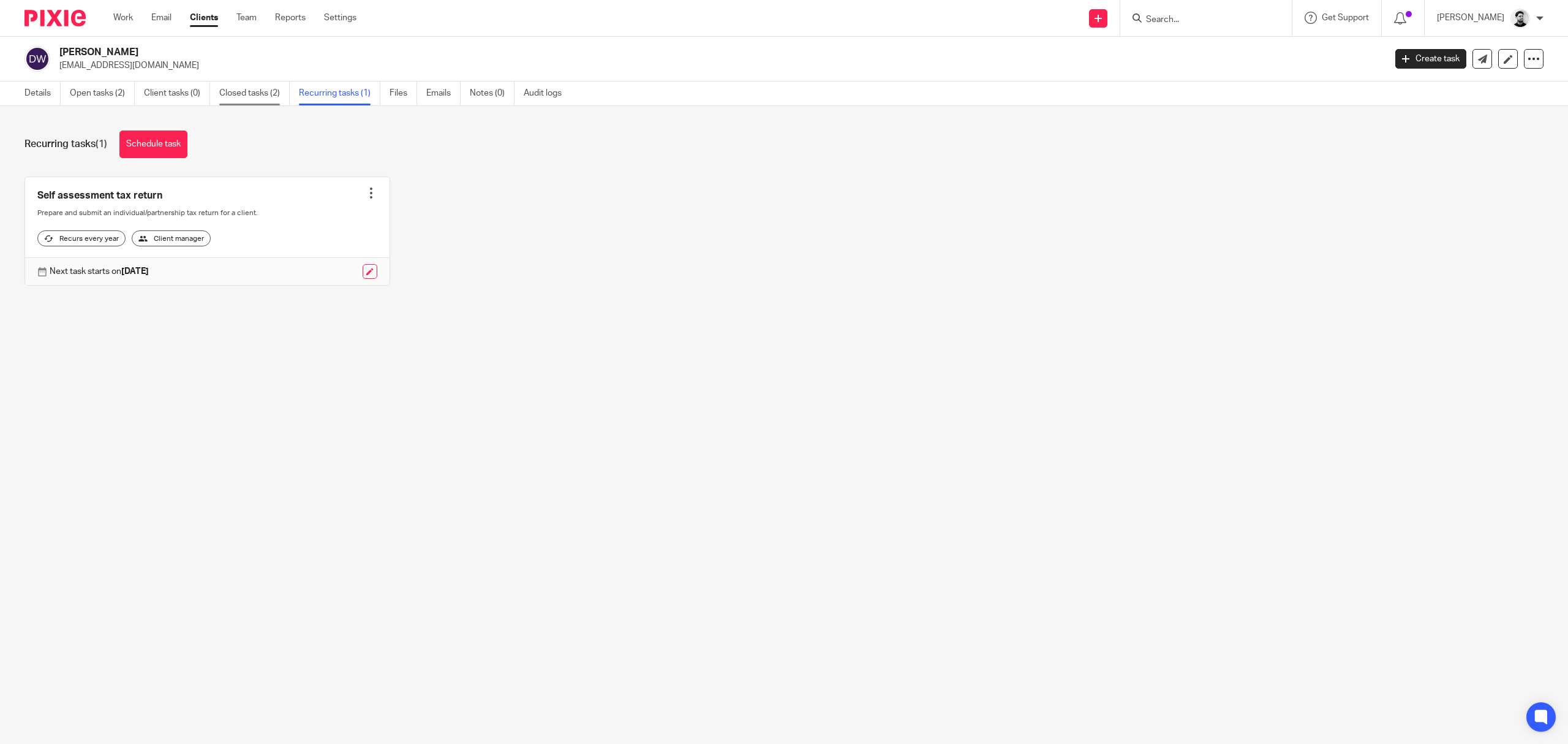
click at [259, 96] on link "Closed tasks (2)" at bounding box center [254, 93] width 70 height 24
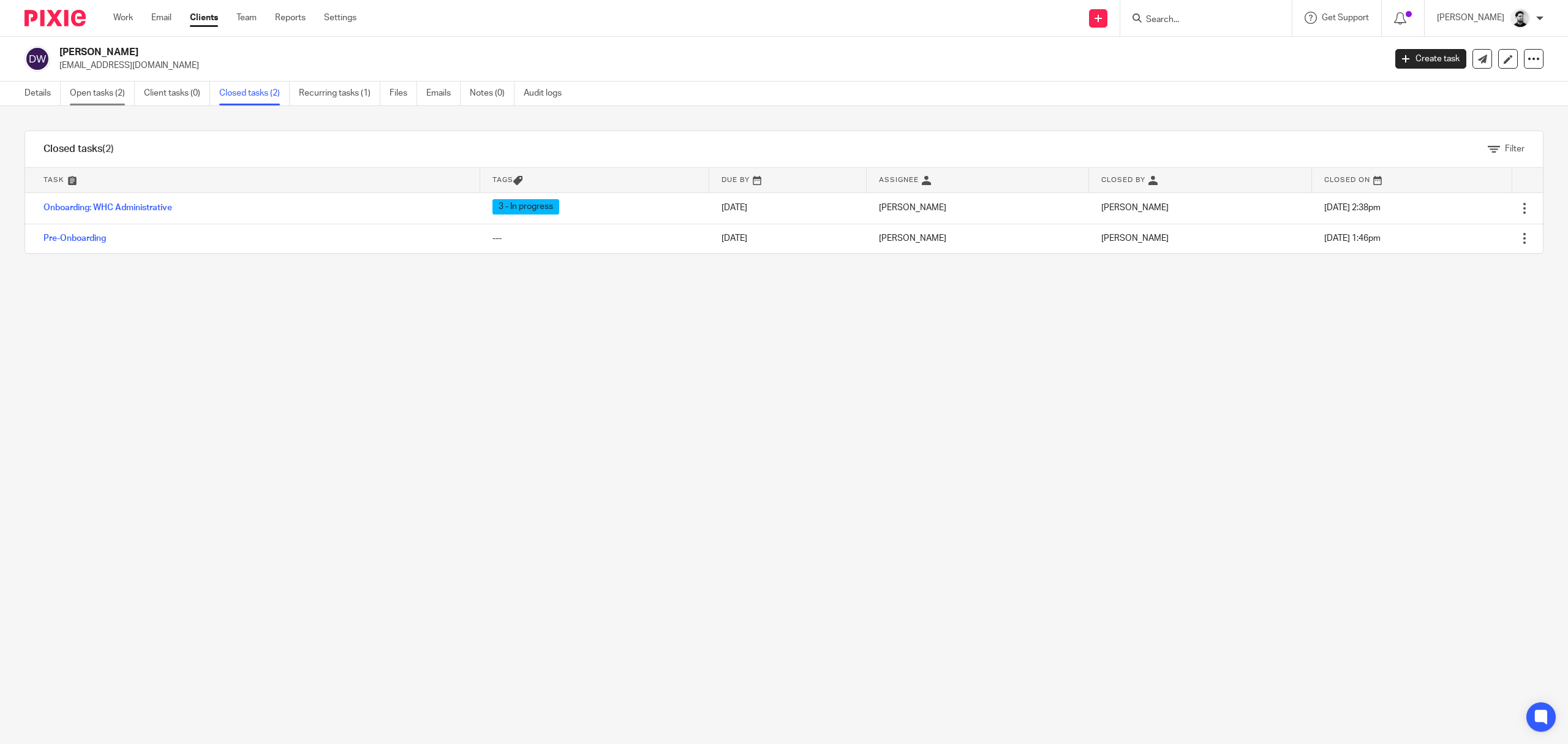
click at [102, 93] on link "Open tasks (2)" at bounding box center [102, 93] width 65 height 24
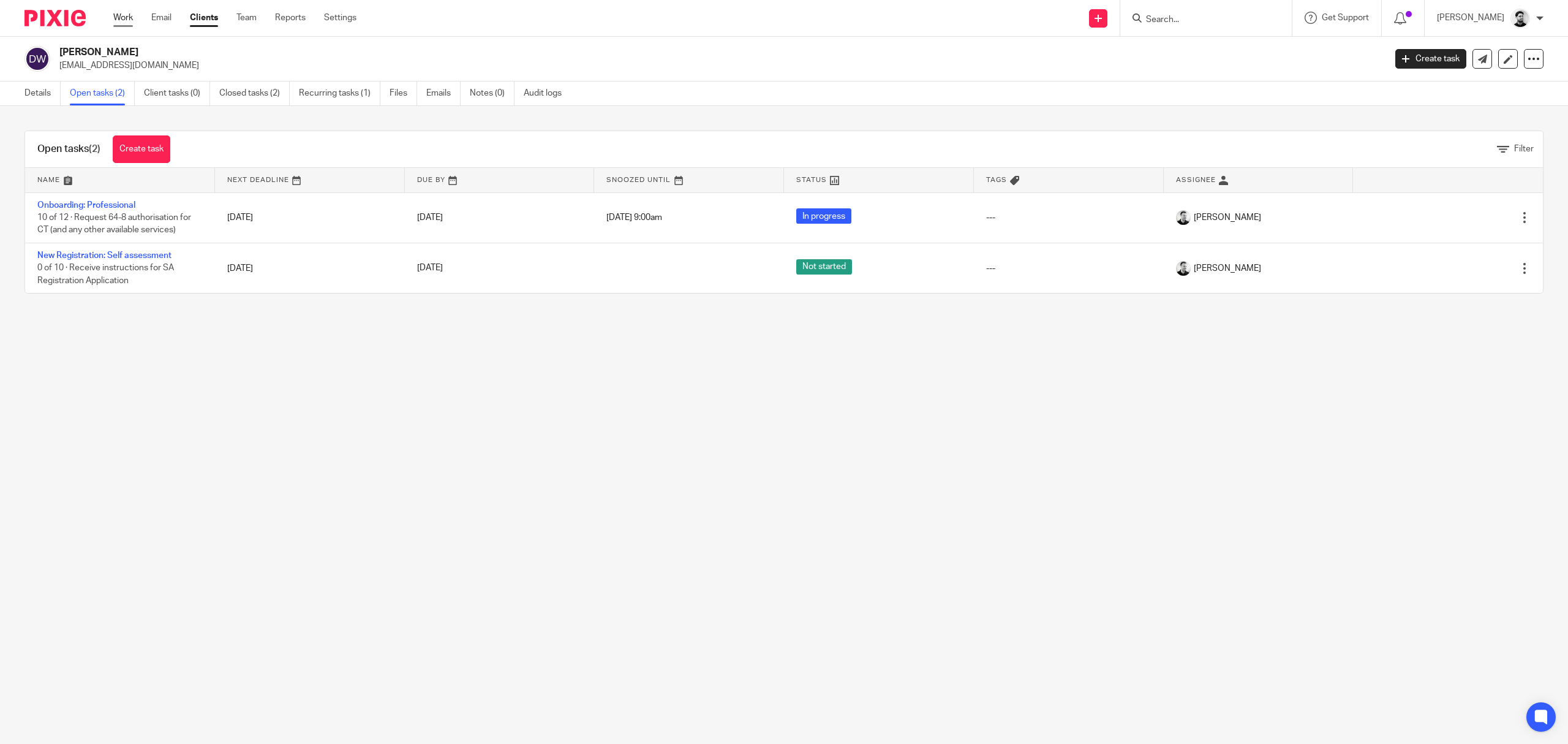
click at [123, 16] on link "Work" at bounding box center [123, 18] width 19 height 12
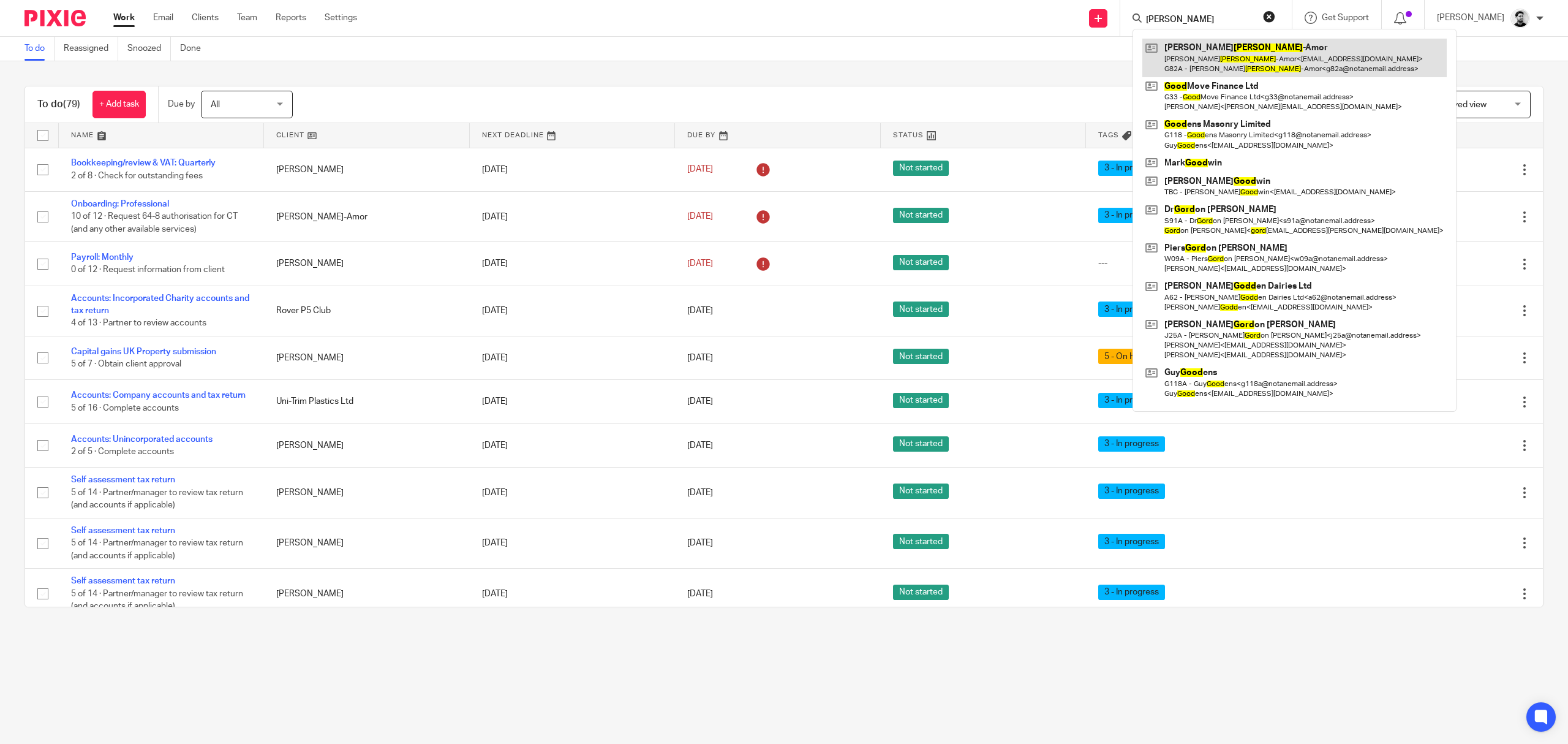
type input "goad"
click at [1177, 60] on link at bounding box center [1294, 58] width 304 height 38
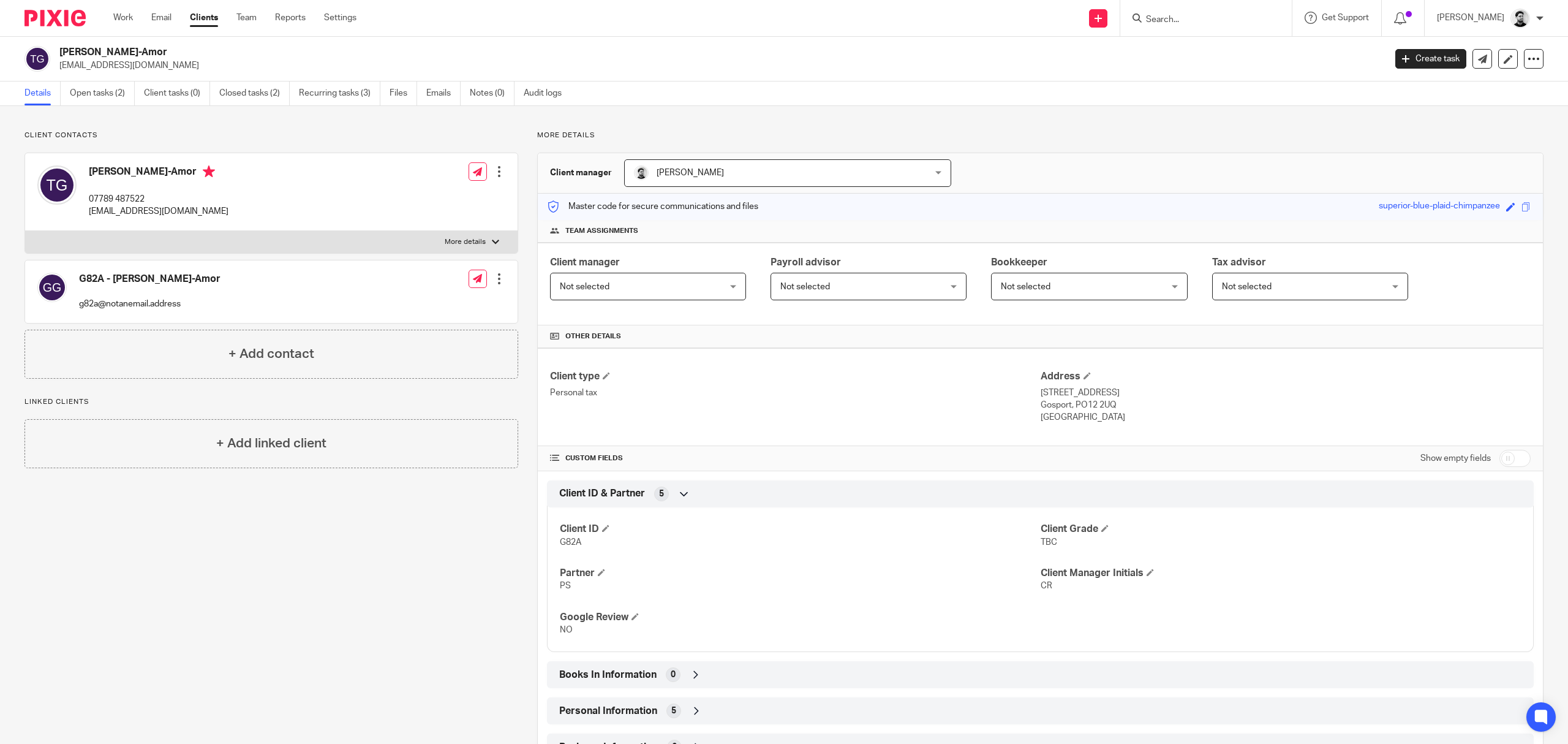
drag, startPoint x: 1098, startPoint y: 422, endPoint x: 1105, endPoint y: 413, distance: 11.4
click at [1081, 413] on p "United Kingdom" at bounding box center [1285, 417] width 490 height 12
click at [1101, 417] on p "United Kingdom" at bounding box center [1285, 417] width 490 height 12
click at [1114, 407] on p "Gosport, PO12 2UQ" at bounding box center [1285, 405] width 490 height 12
drag, startPoint x: 1111, startPoint y: 408, endPoint x: 1095, endPoint y: 403, distance: 16.8
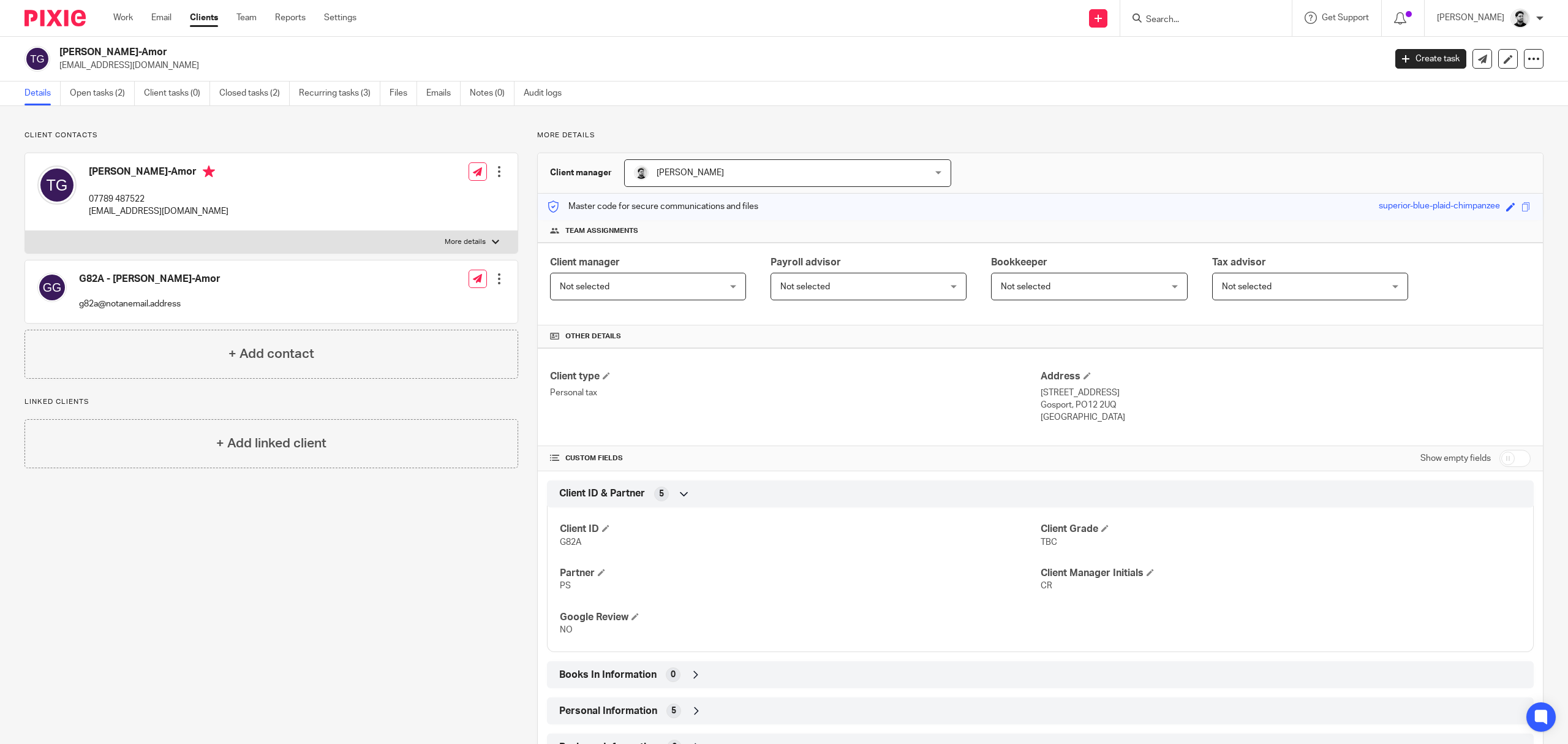
click at [1095, 405] on p "Gosport, PO12 2UQ" at bounding box center [1285, 405] width 490 height 12
click at [1120, 403] on p "Gosport, PO12 2UQ" at bounding box center [1285, 405] width 490 height 12
drag, startPoint x: 1108, startPoint y: 405, endPoint x: 1122, endPoint y: 403, distance: 14.1
click at [1087, 403] on p "Gosport, PO12 2UQ" at bounding box center [1285, 405] width 490 height 12
click at [1132, 402] on p "Gosport, PO12 2UQ" at bounding box center [1285, 405] width 490 height 12
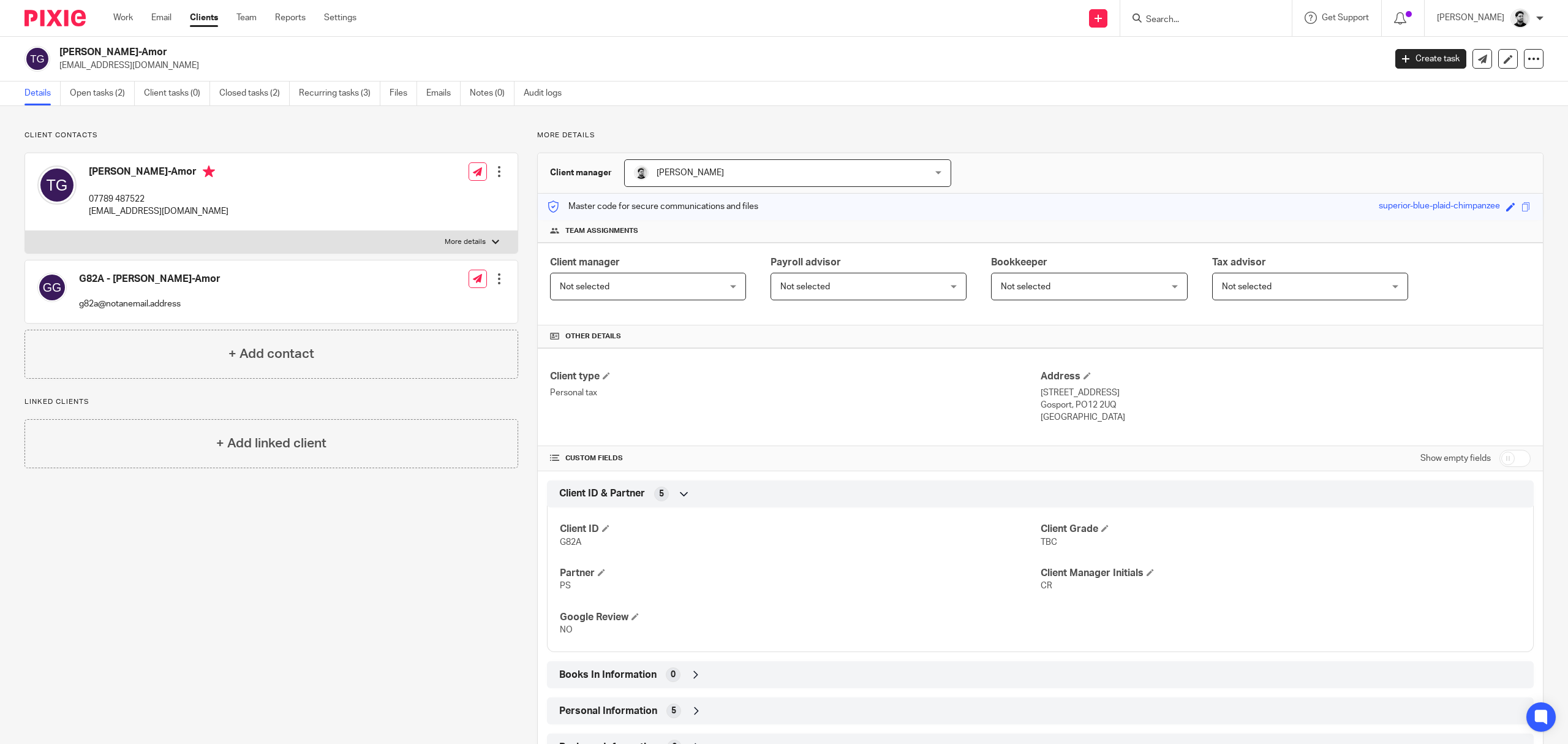
drag, startPoint x: 1112, startPoint y: 395, endPoint x: 1098, endPoint y: 395, distance: 14.0
click at [1081, 395] on p "[STREET_ADDRESS]" at bounding box center [1285, 393] width 490 height 12
click at [1102, 395] on p "[STREET_ADDRESS]" at bounding box center [1285, 393] width 490 height 12
drag, startPoint x: 1154, startPoint y: 390, endPoint x: 1135, endPoint y: 392, distance: 19.1
click at [1150, 390] on p "11 Wilberforce Road" at bounding box center [1285, 393] width 490 height 12
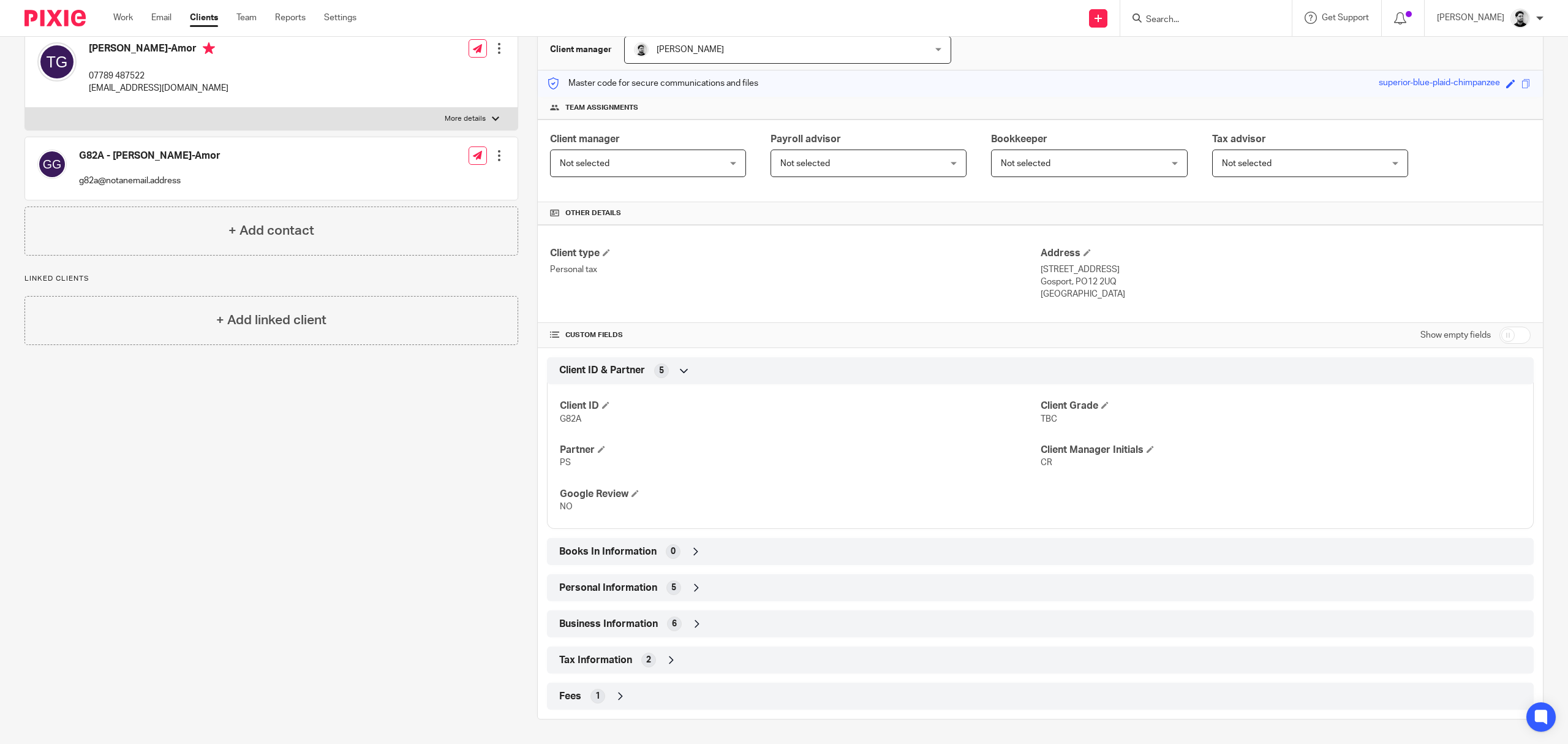
scroll to position [126, 0]
click at [676, 589] on div "5" at bounding box center [674, 588] width 15 height 15
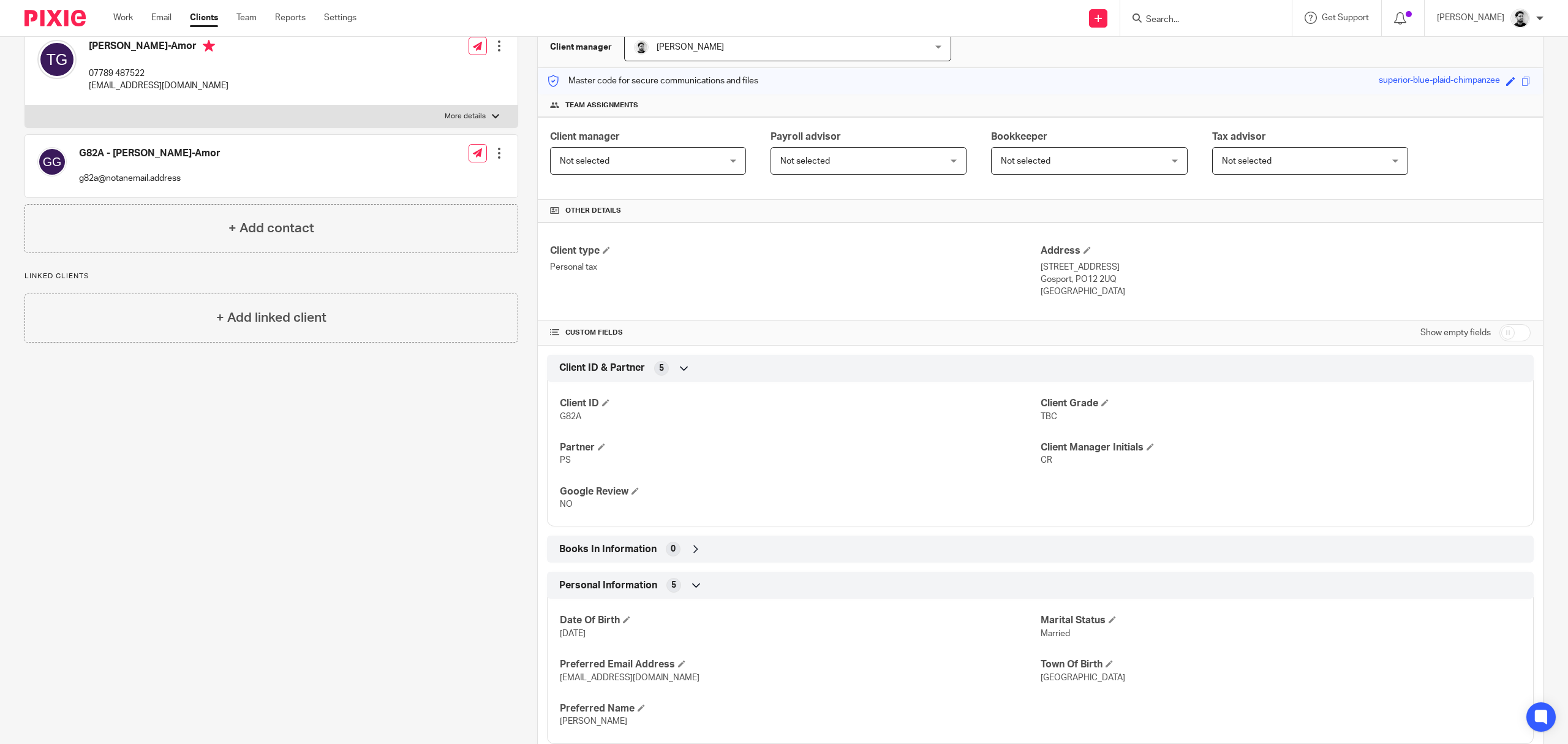
click at [738, 592] on div "Personal Information 5" at bounding box center [1040, 585] width 969 height 21
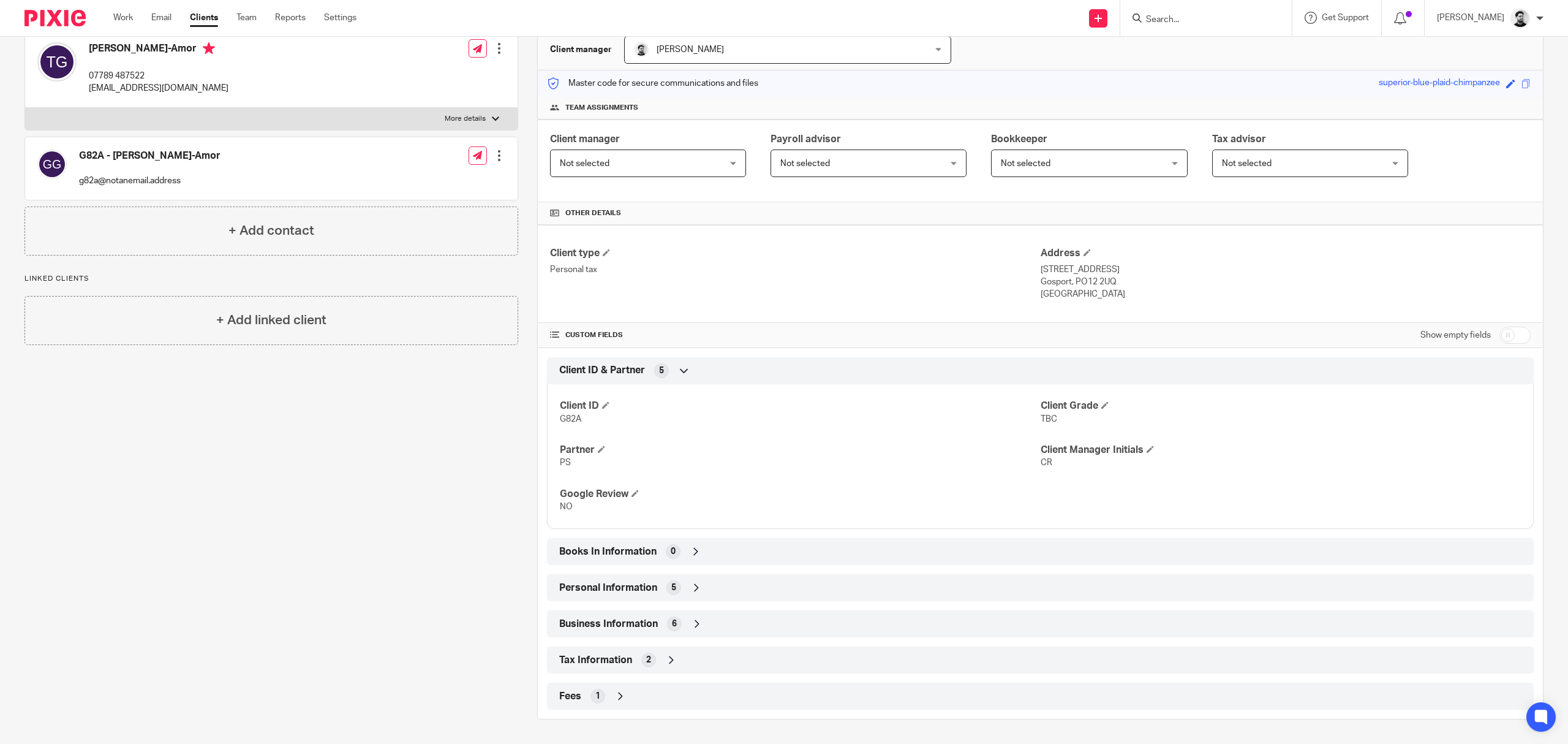
click at [723, 615] on div "Business Information 6" at bounding box center [1040, 624] width 969 height 21
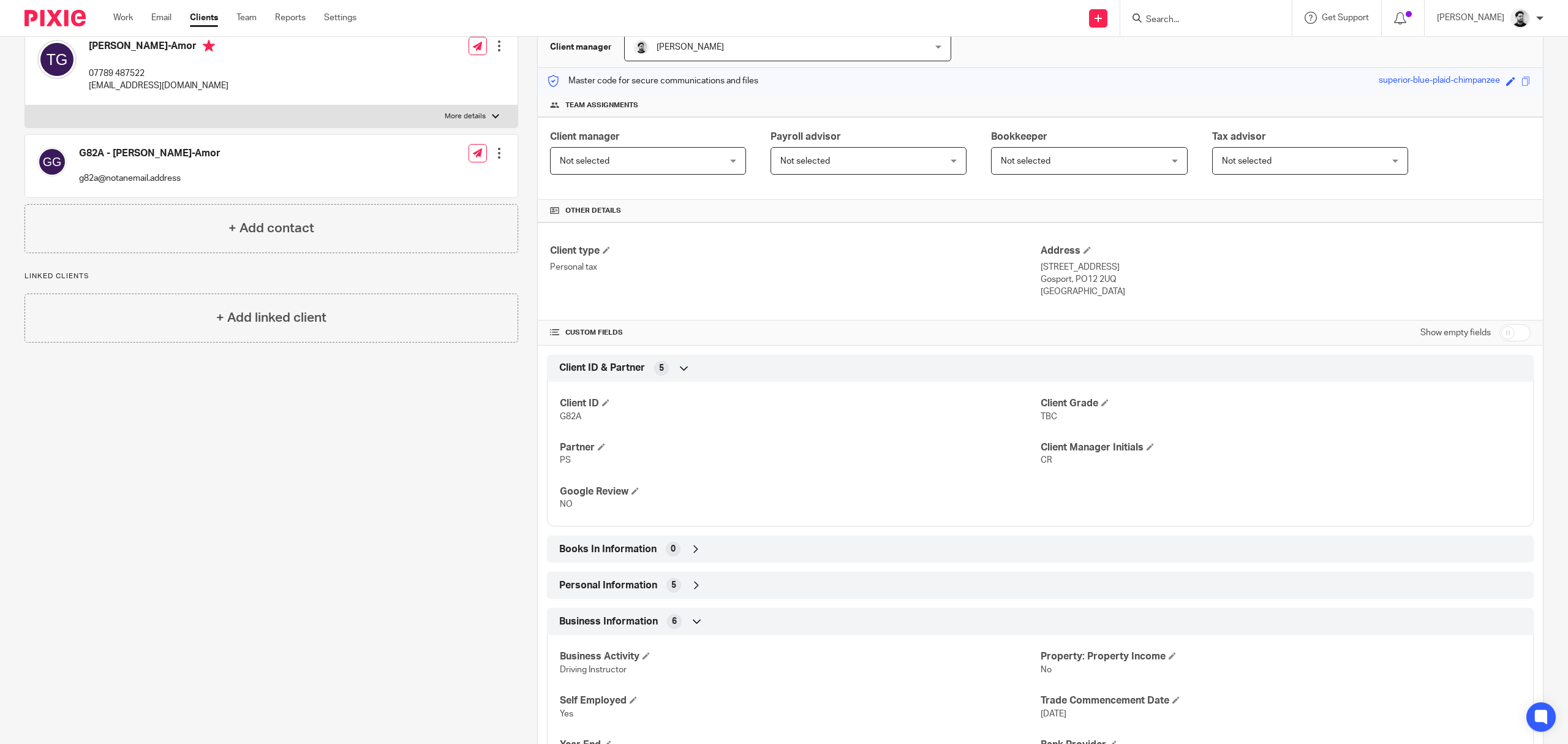
scroll to position [270, 0]
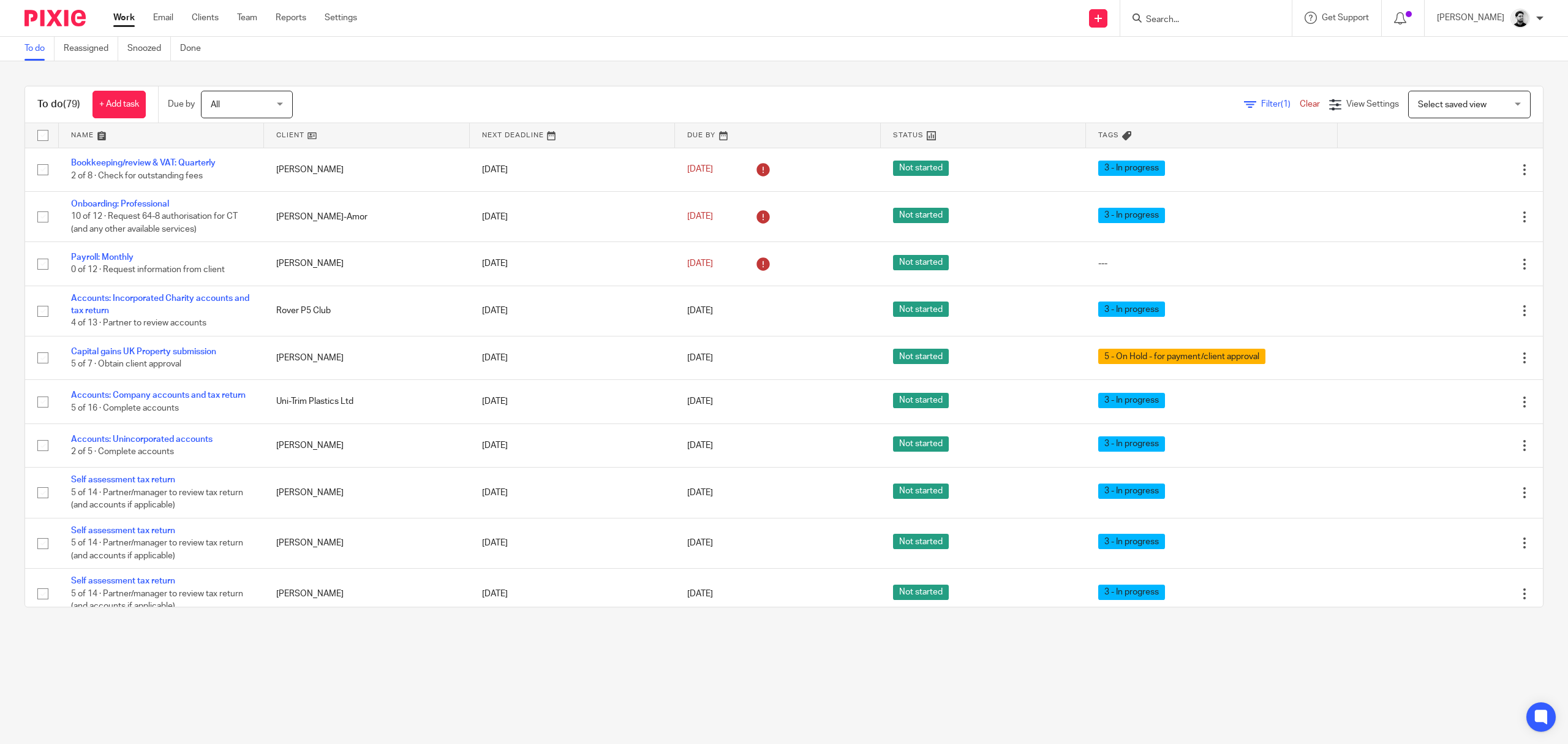
click at [1154, 18] on input "Search" at bounding box center [1200, 20] width 111 height 11
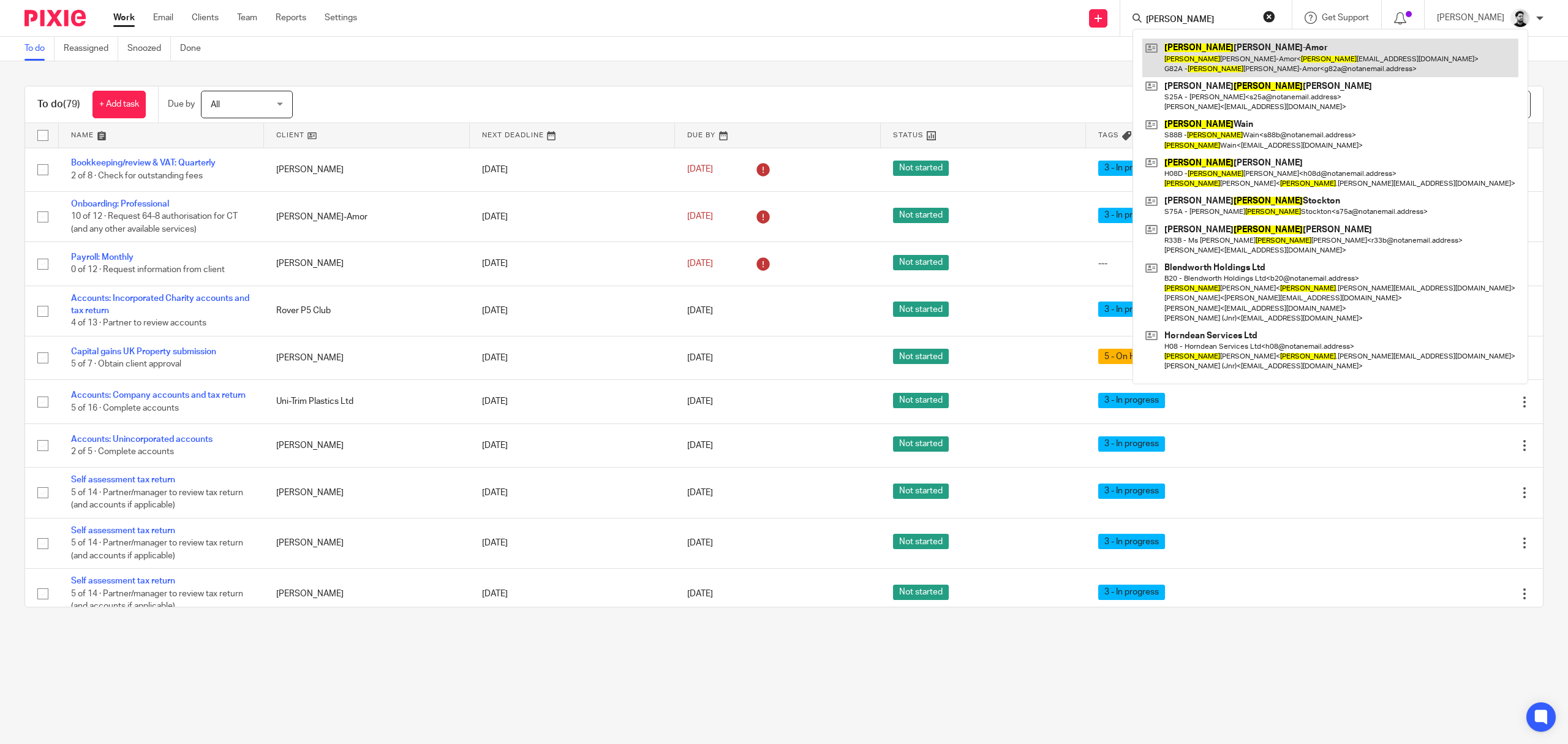
type input "[PERSON_NAME]"
click at [1258, 46] on link at bounding box center [1330, 58] width 376 height 38
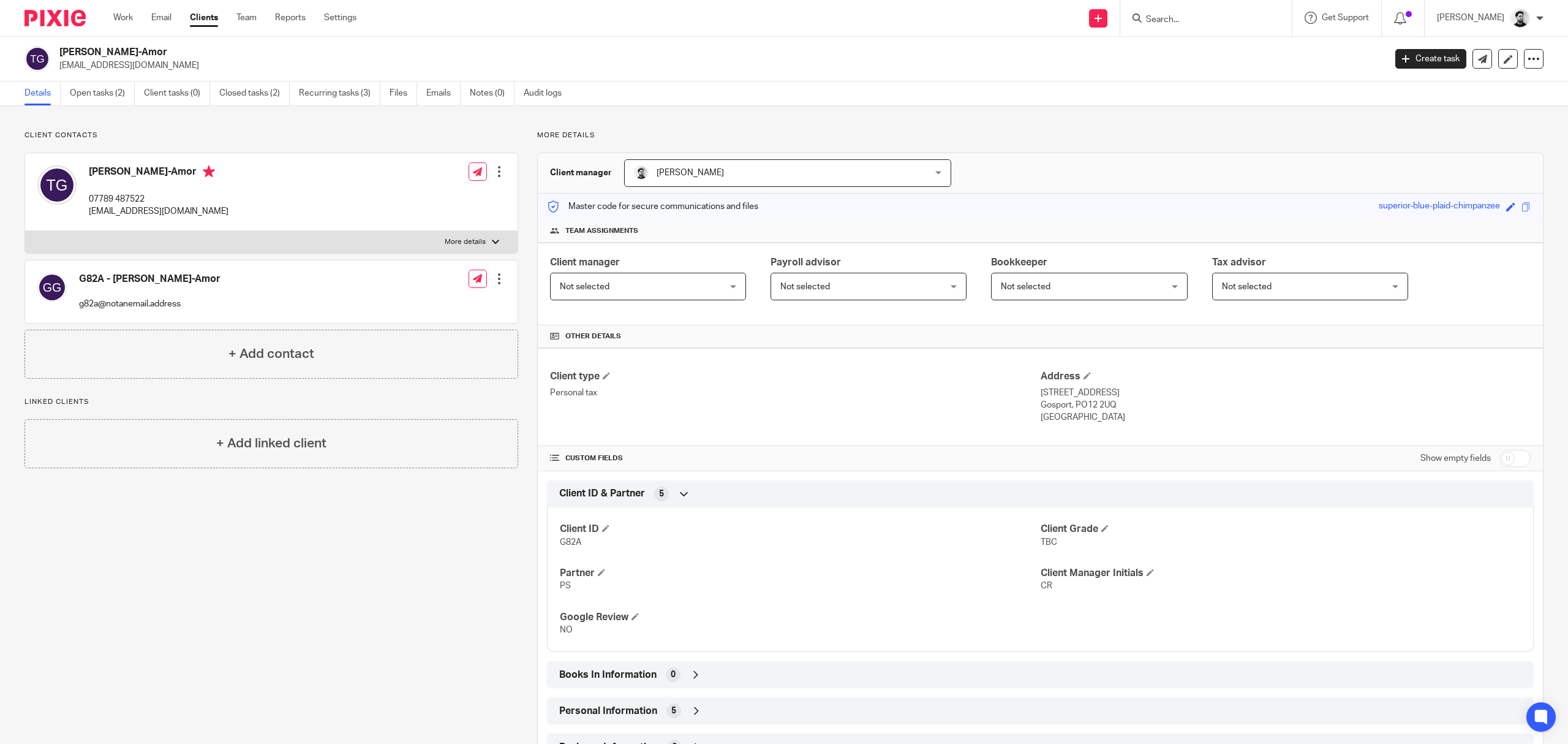
scroll to position [126, 0]
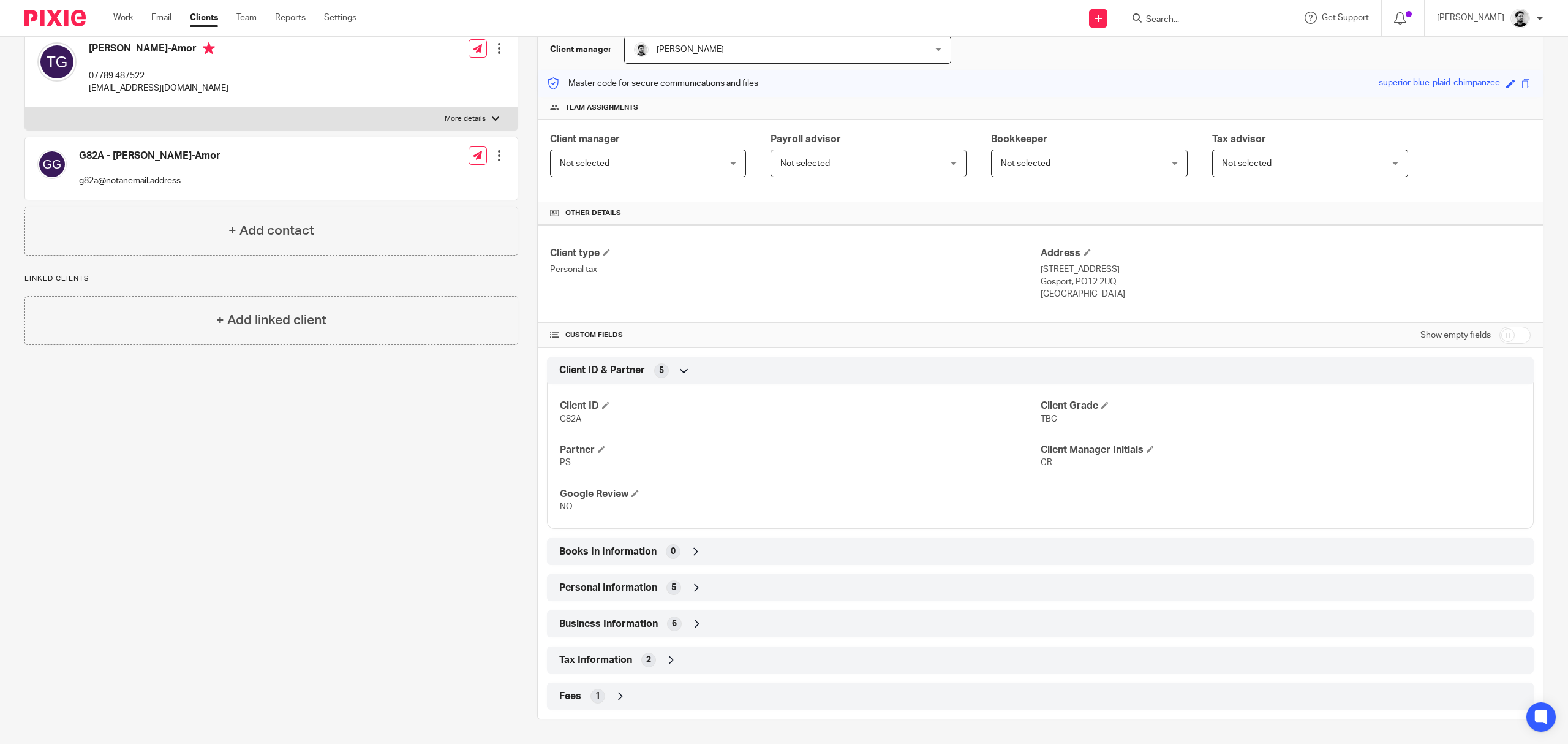
click at [671, 586] on span "5" at bounding box center [673, 588] width 5 height 12
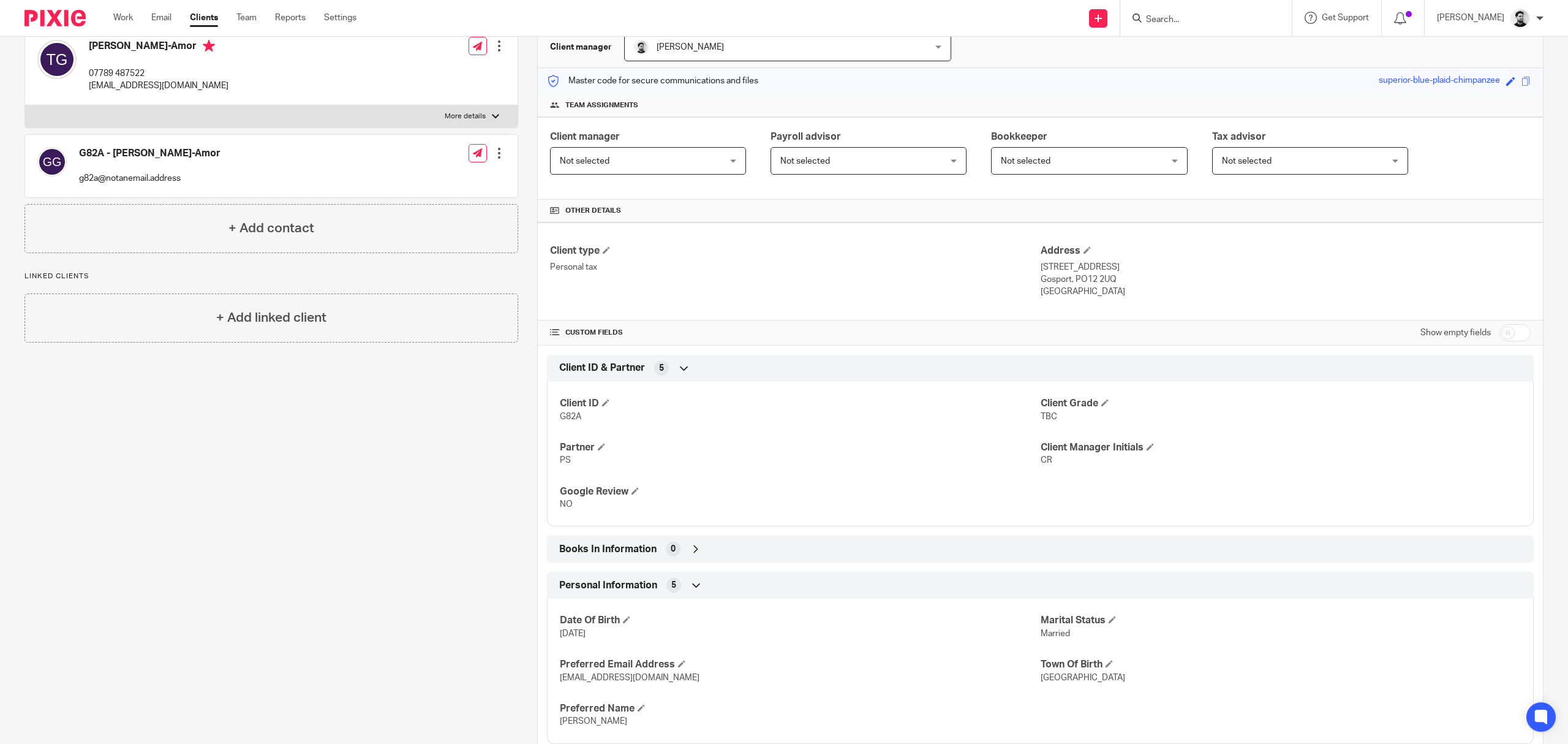
click at [755, 579] on div "Personal Information 5" at bounding box center [1040, 585] width 969 height 21
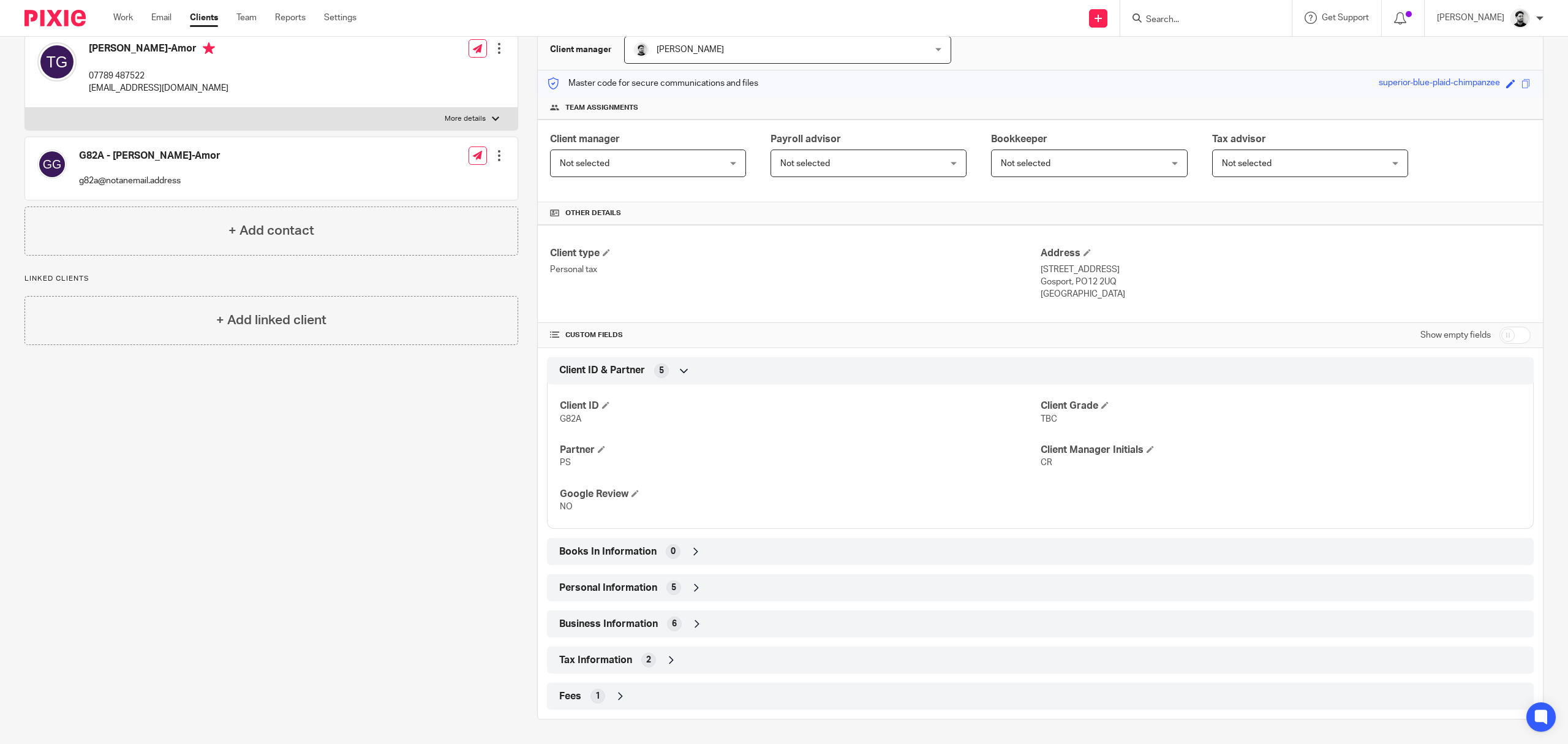
click at [706, 658] on div "Tax Information 2" at bounding box center [1040, 660] width 969 height 21
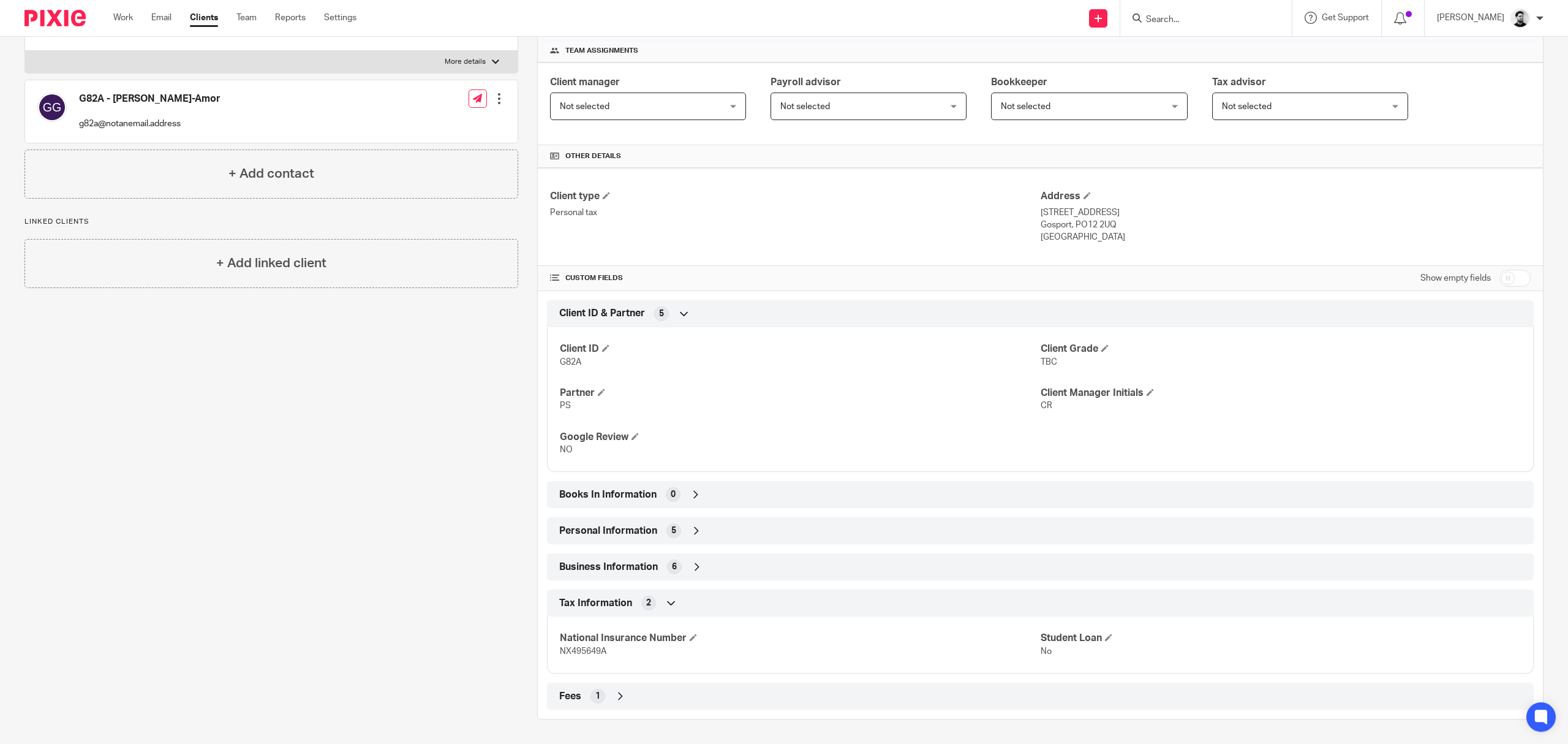
scroll to position [0, 0]
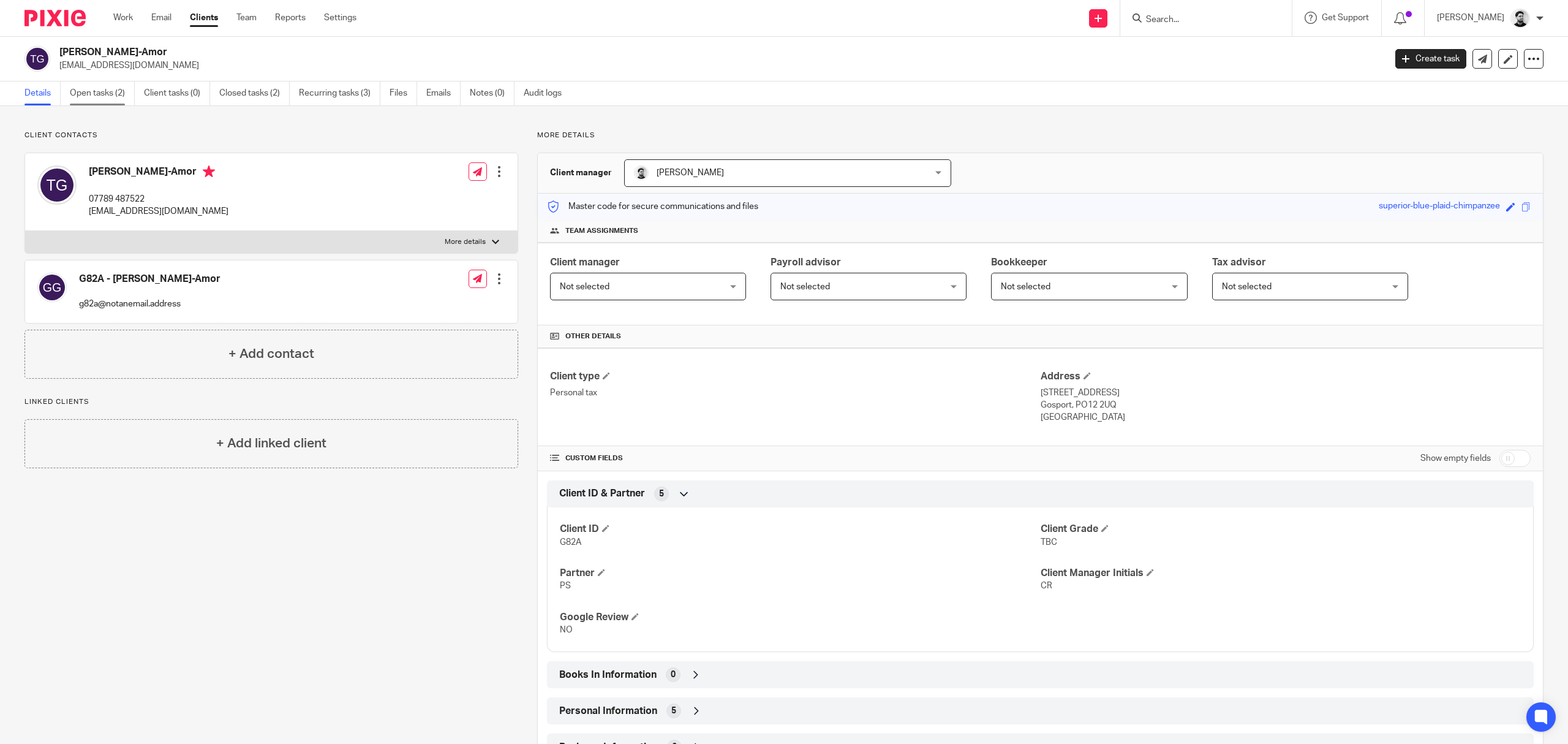
click at [120, 91] on link "Open tasks (2)" at bounding box center [102, 93] width 65 height 24
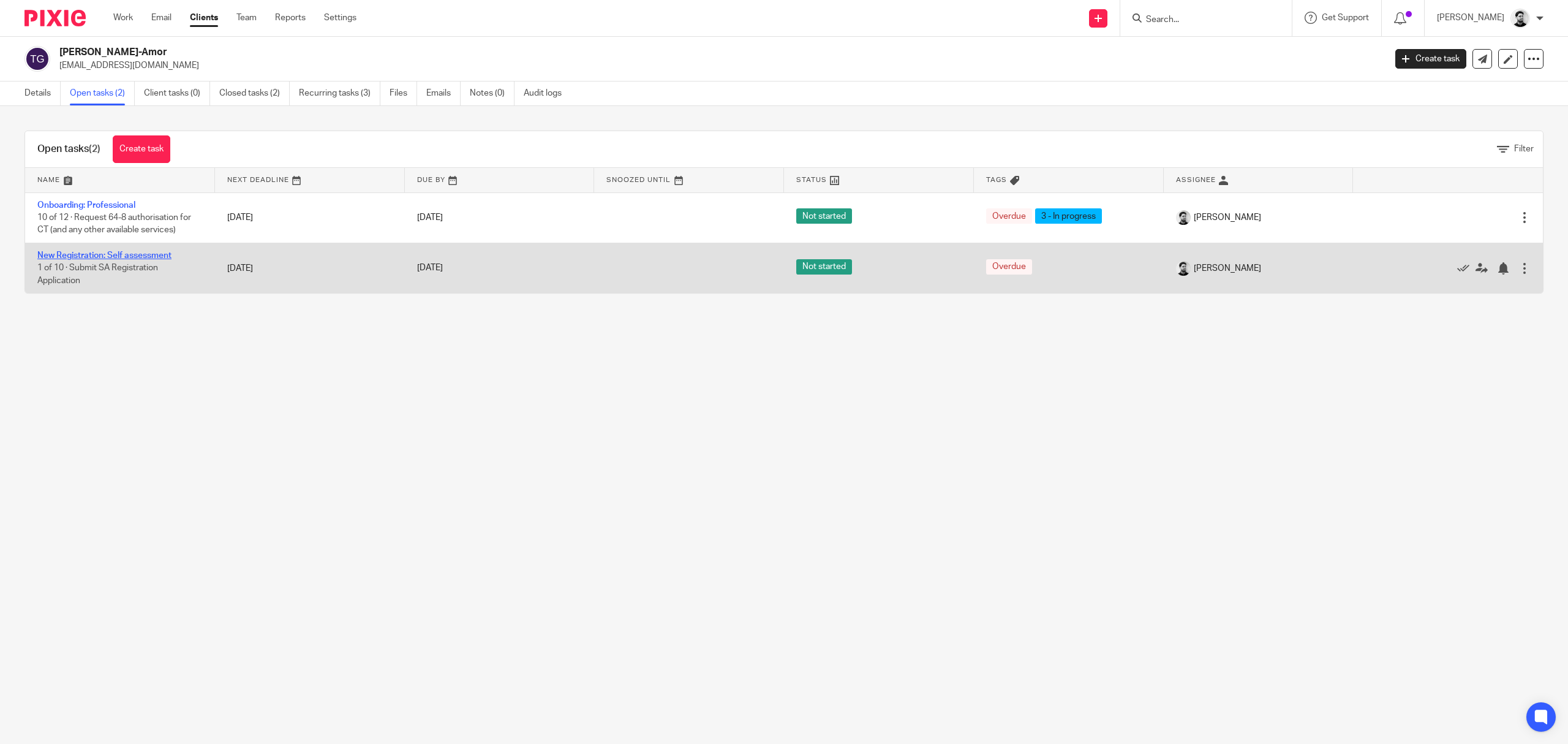
click at [76, 257] on link "New Registration: Self assessment" at bounding box center [104, 255] width 134 height 8
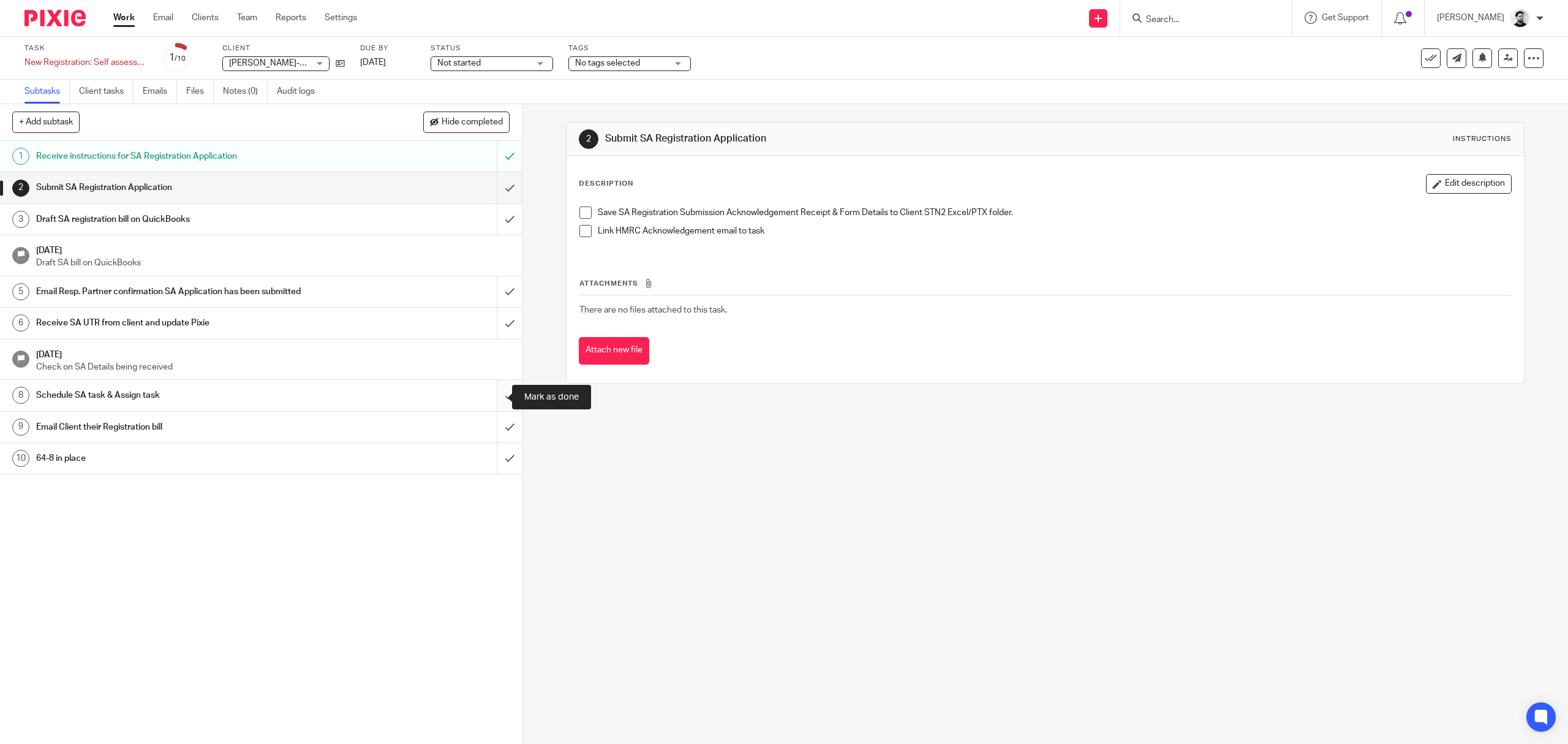
click at [494, 399] on input "submit" at bounding box center [261, 395] width 522 height 31
click at [493, 399] on input "submit" at bounding box center [261, 395] width 522 height 31
click at [339, 62] on icon at bounding box center [340, 64] width 9 height 9
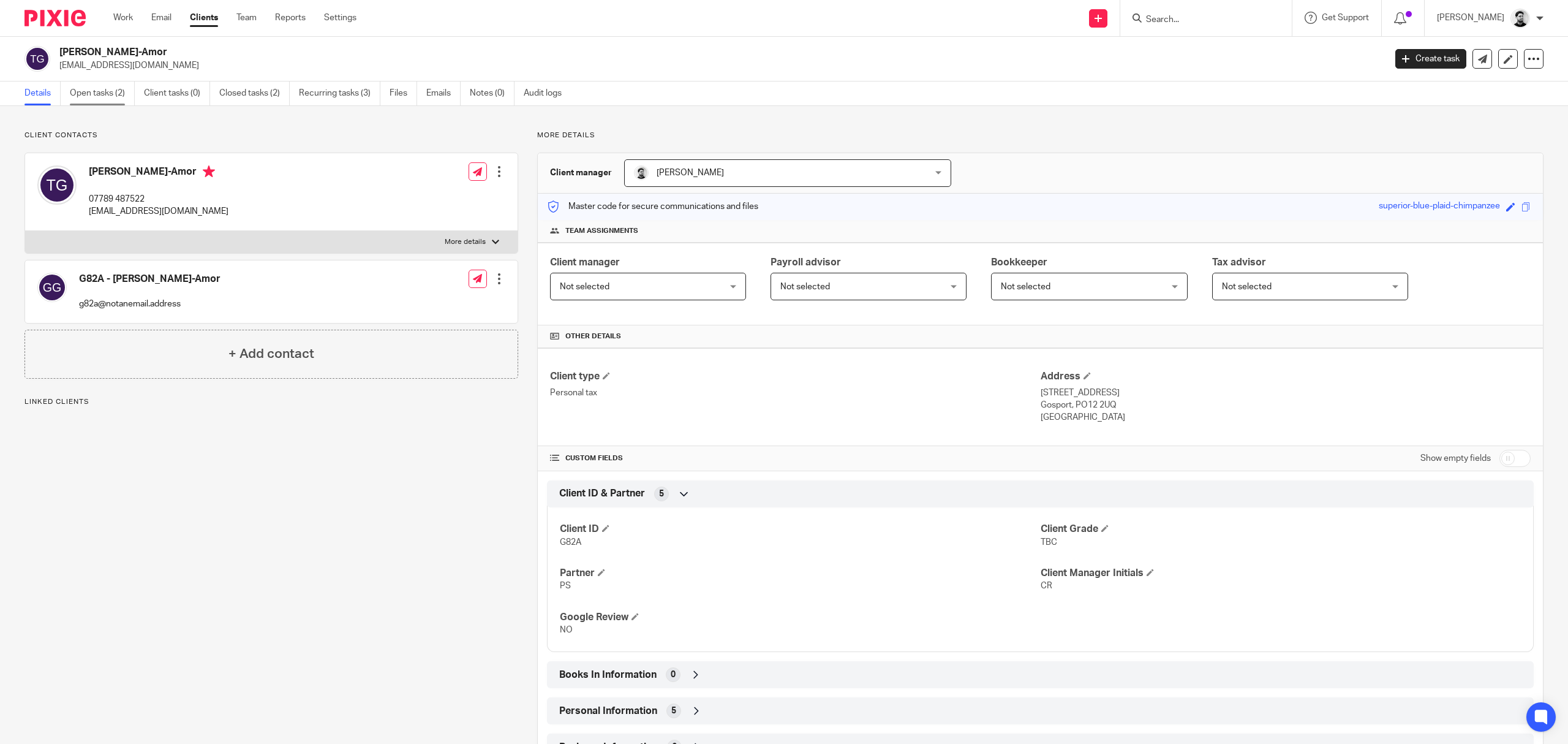
click at [123, 99] on link "Open tasks (2)" at bounding box center [102, 93] width 65 height 24
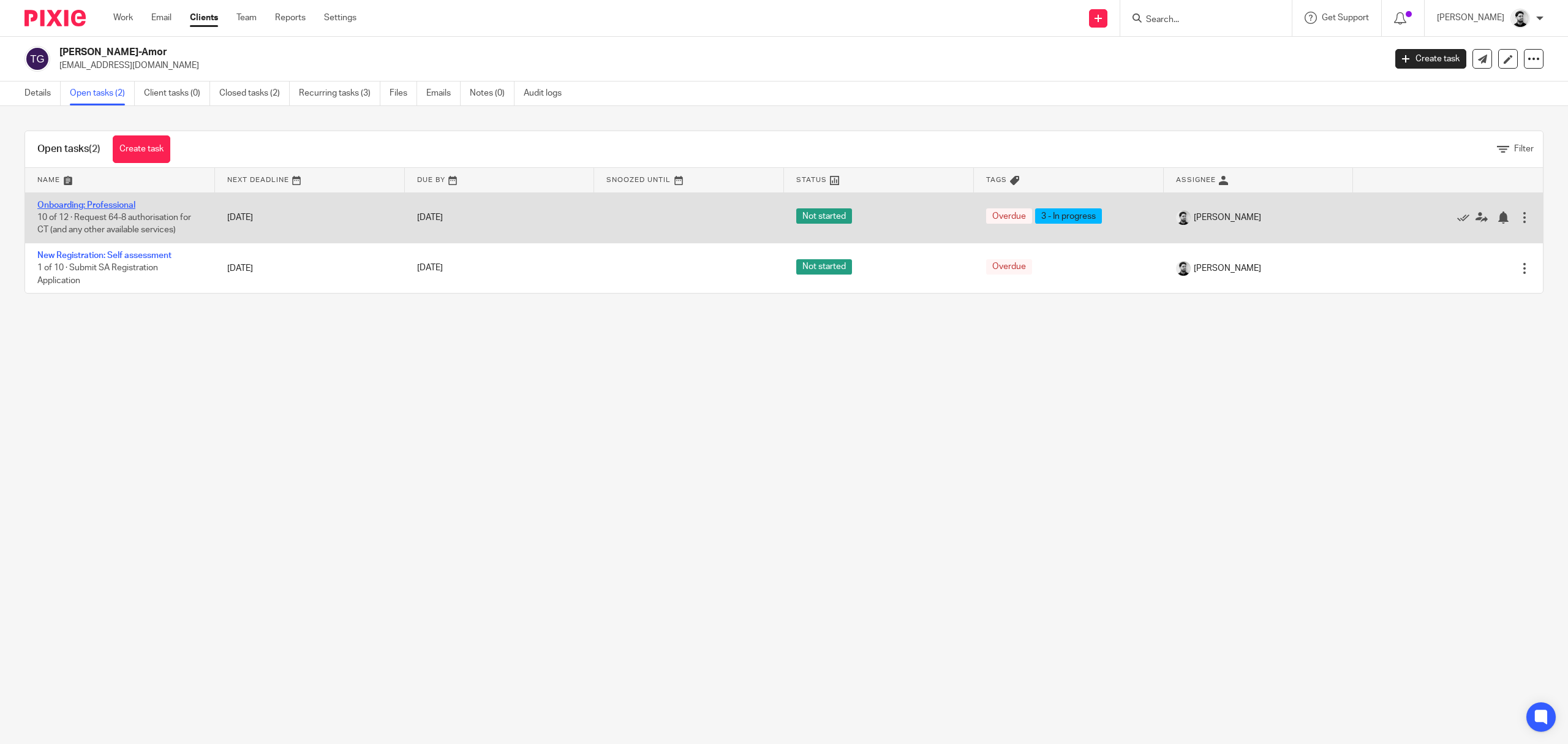
click at [126, 201] on link "Onboarding: Professional" at bounding box center [86, 205] width 98 height 8
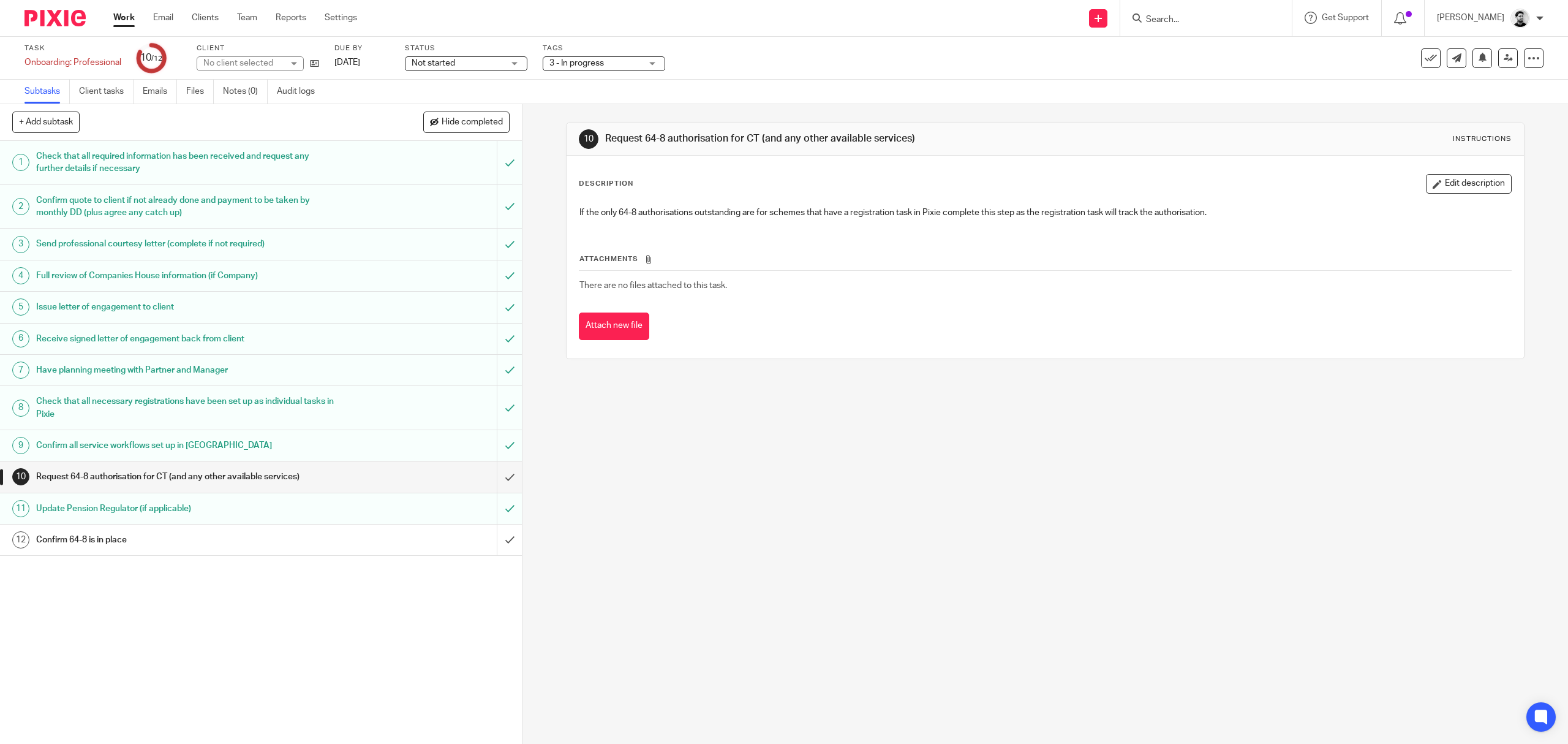
click at [606, 70] on span "3 - In progress" at bounding box center [595, 63] width 92 height 13
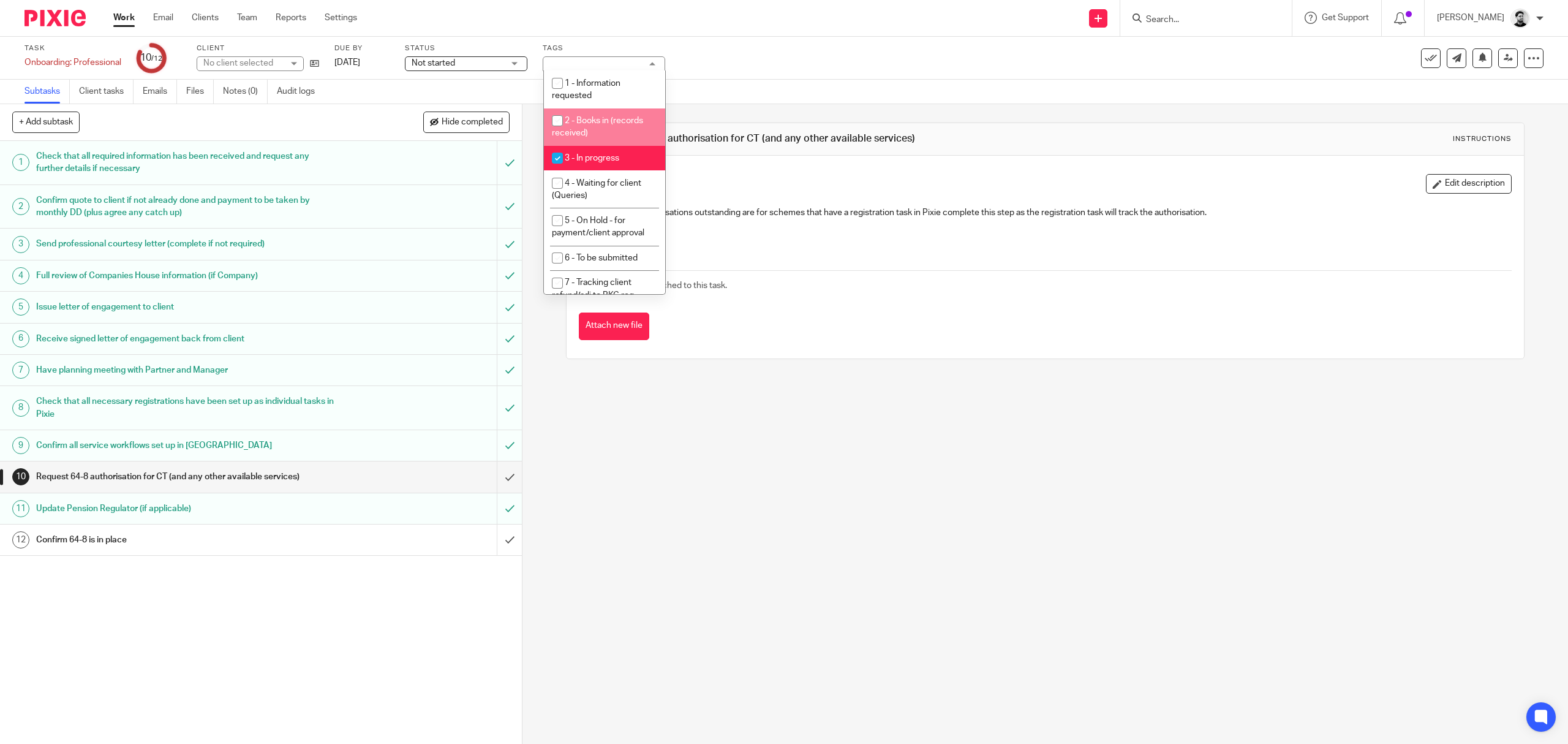
click at [602, 162] on li "3 - In progress" at bounding box center [605, 159] width 121 height 25
checkbox input "false"
click at [602, 185] on span "4 - Waiting for client (Queries)" at bounding box center [596, 189] width 90 height 22
checkbox input "true"
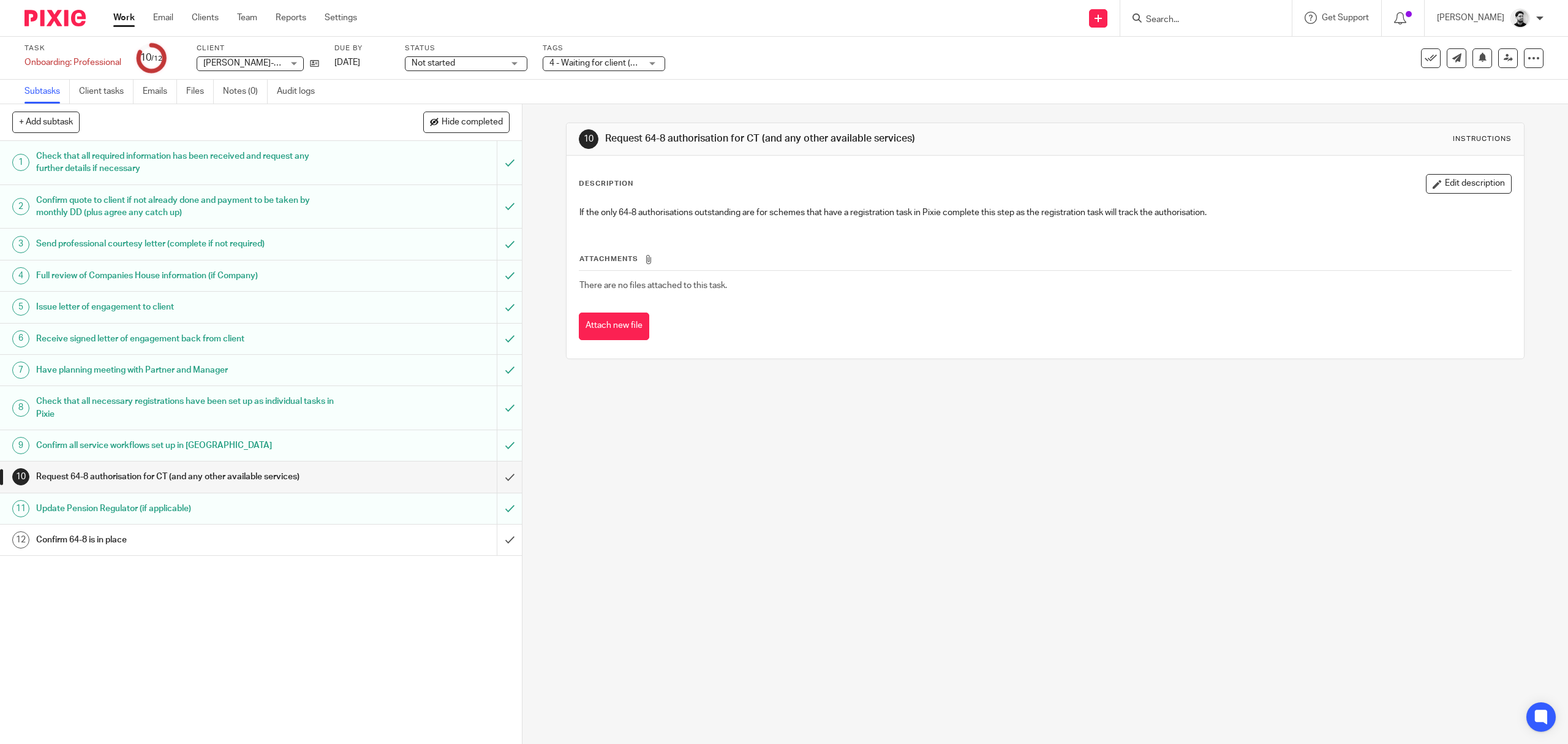
click at [703, 73] on div "Task Onboarding: Professional Save Onboarding: Professional 10 /12 Client There…" at bounding box center [784, 58] width 1568 height 43
click at [315, 63] on icon at bounding box center [315, 64] width 9 height 9
click at [1152, 21] on input "Search" at bounding box center [1200, 20] width 111 height 11
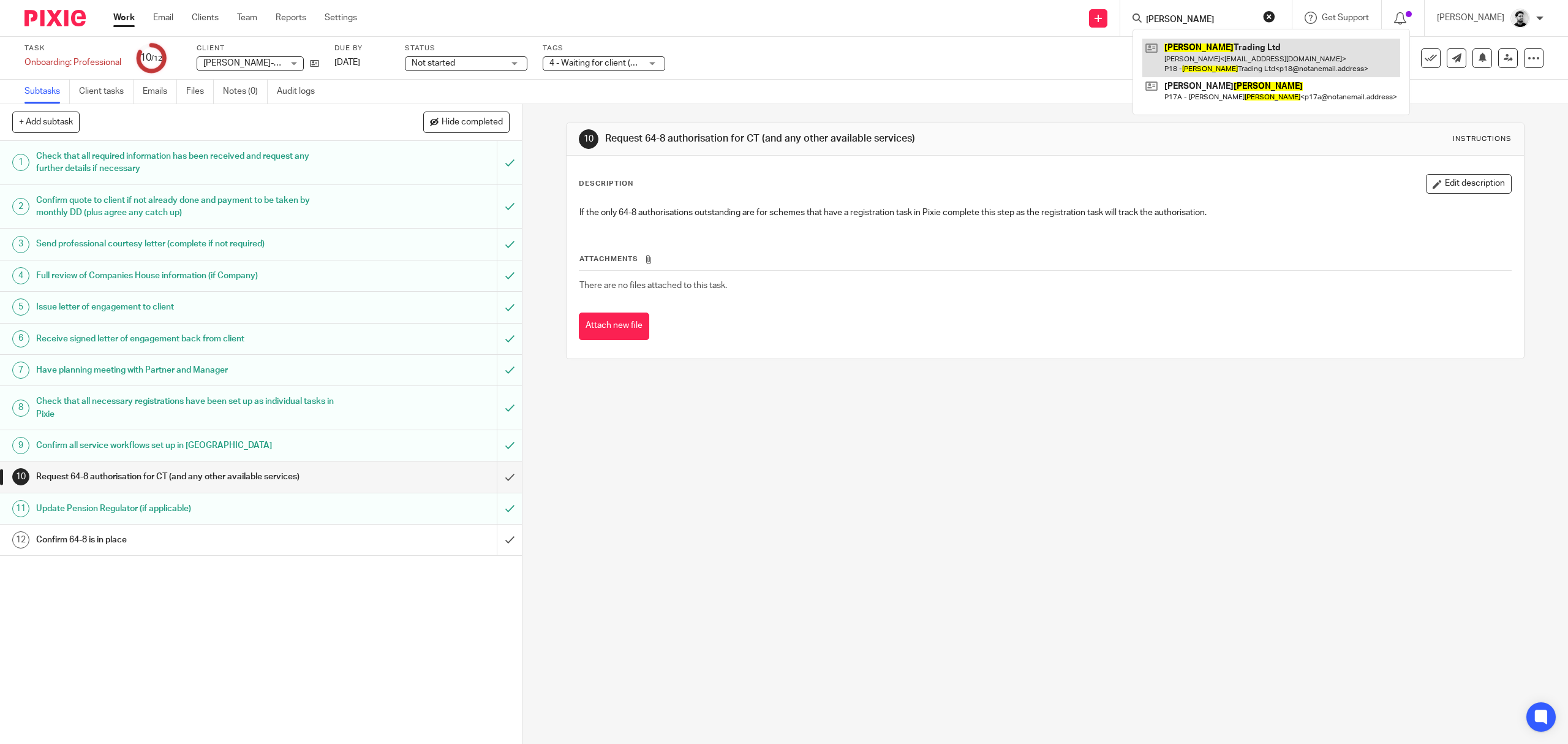
type input "parnell"
click at [1238, 49] on link at bounding box center [1271, 58] width 258 height 38
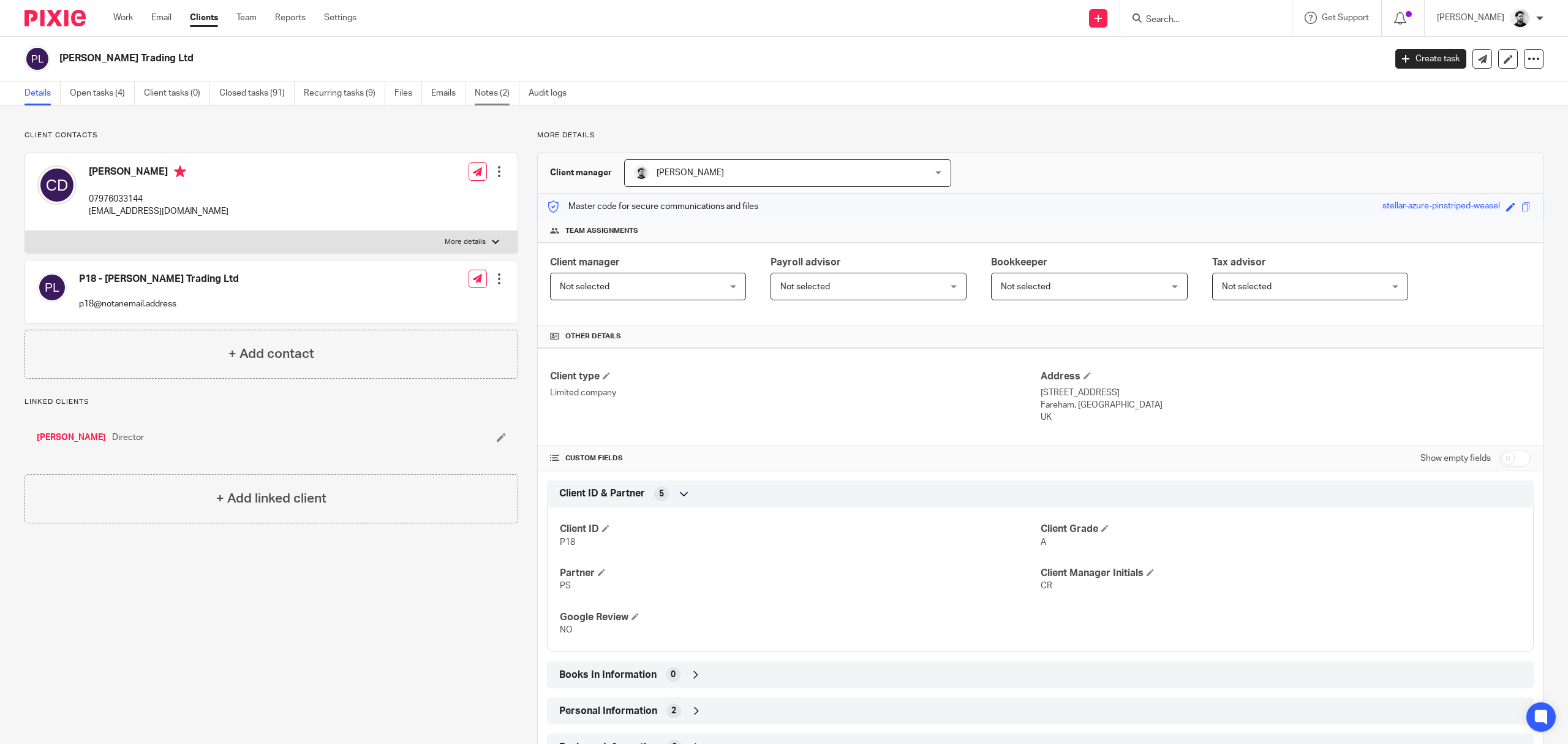
click at [494, 96] on link "Notes (2)" at bounding box center [497, 93] width 45 height 24
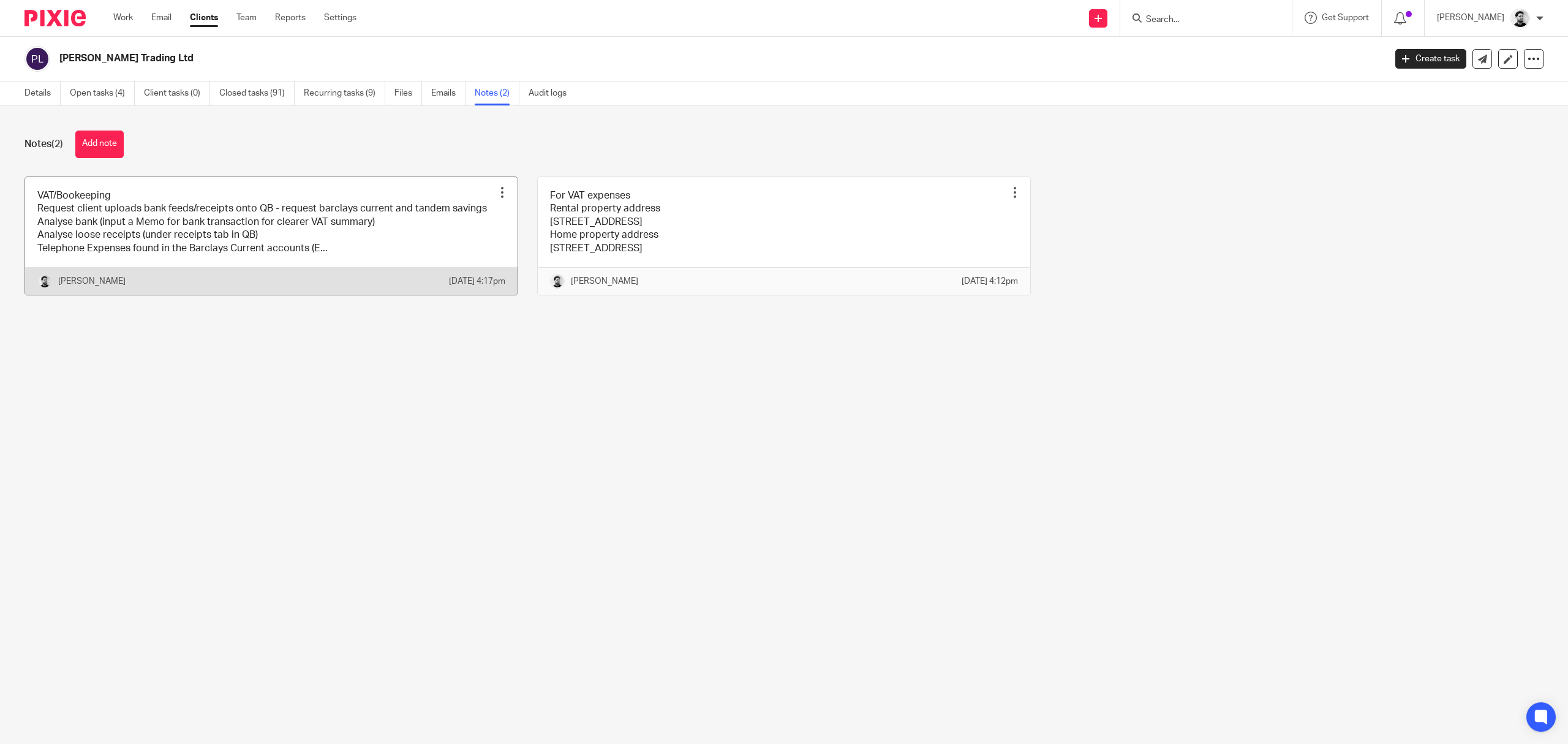
click at [374, 250] on link at bounding box center [271, 236] width 493 height 117
